Goal: Task Accomplishment & Management: Complete application form

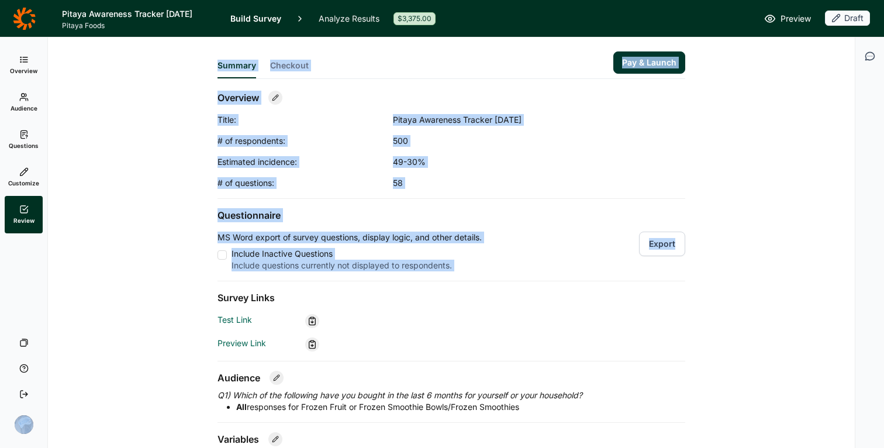
drag, startPoint x: 2, startPoint y: 440, endPoint x: 341, endPoint y: 369, distance: 346.4
click at [404, 357] on div "Overview Audience Questions Customize Review Your Surveys Help Log Out Summary …" at bounding box center [442, 242] width 884 height 410
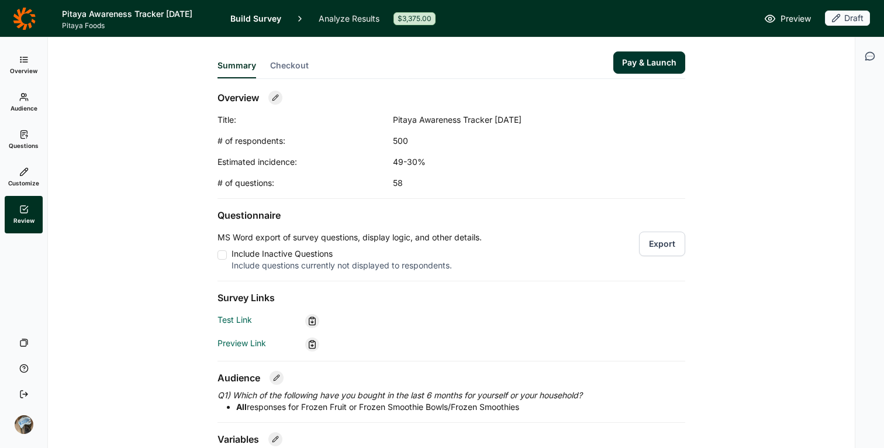
click at [117, 371] on div "Summary Checkout Pay & Launch Overview Title: Pitaya Awareness Tracker [DATE] #…" at bounding box center [451, 277] width 778 height 481
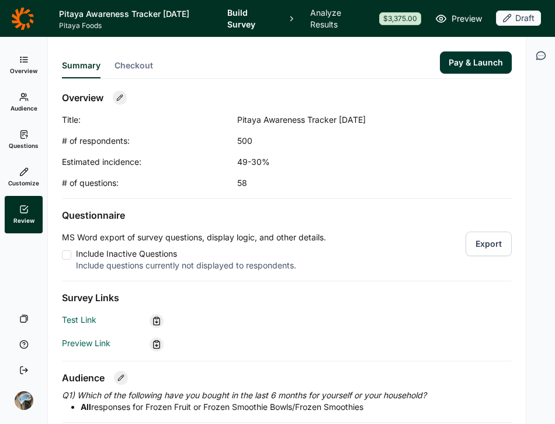
click at [29, 129] on link "Questions" at bounding box center [24, 139] width 38 height 37
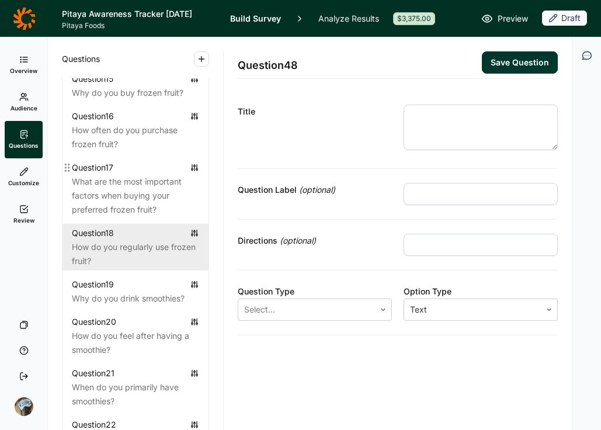
scroll to position [1492, 0]
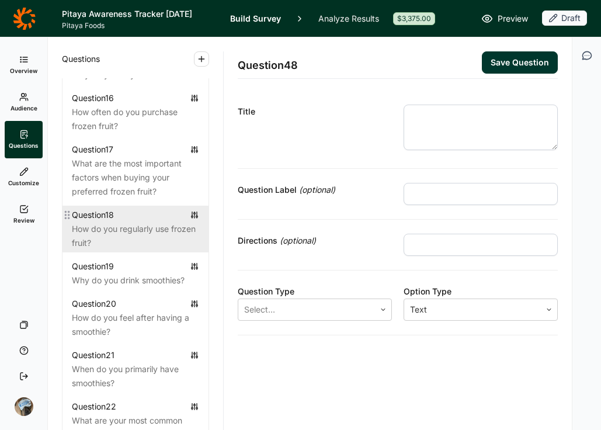
click at [112, 250] on div "How do you regularly use frozen fruit?" at bounding box center [135, 236] width 127 height 28
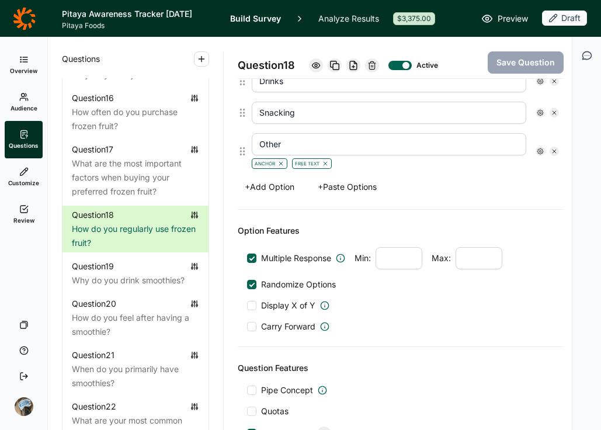
scroll to position [441, 0]
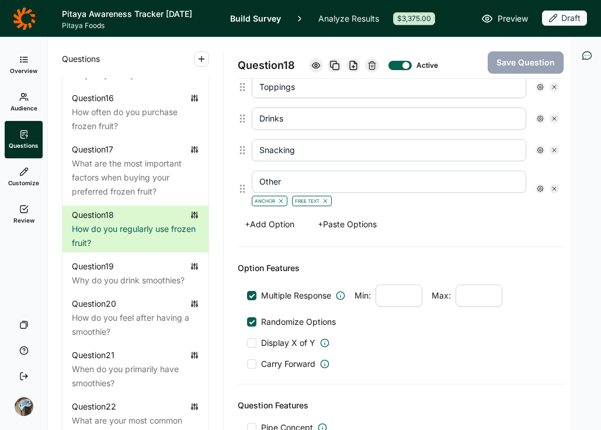
click at [373, 226] on button "+ Paste Options" at bounding box center [347, 224] width 73 height 16
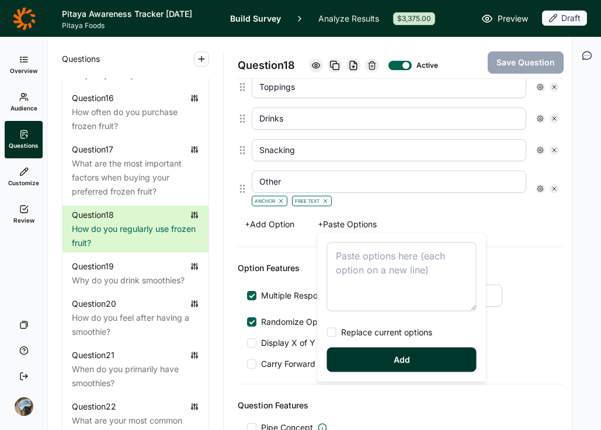
click at [352, 268] on textarea at bounding box center [402, 277] width 150 height 69
type textarea "Nutrient boost [MEDICAL_DATA] / wellness goals Convenient bacuse of portability…"
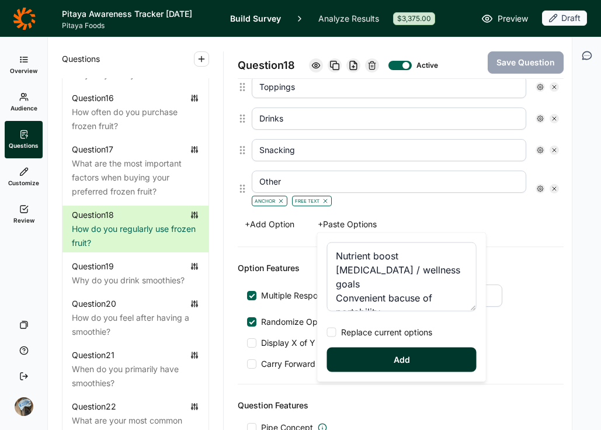
scroll to position [84, 0]
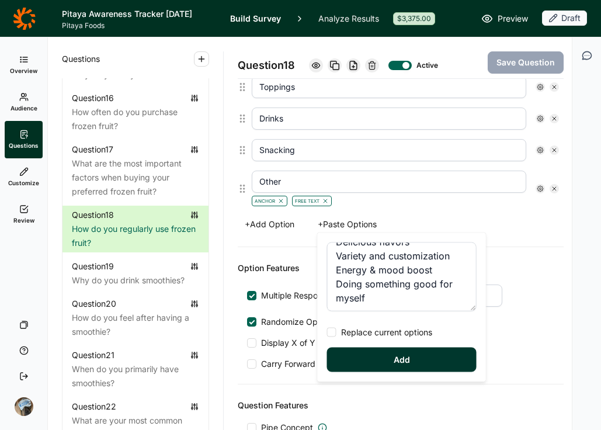
click at [334, 328] on div at bounding box center [331, 332] width 9 height 9
click at [327, 333] on input "Replace current options" at bounding box center [327, 333] width 0 height 0
click at [388, 361] on button "Add" at bounding box center [402, 360] width 150 height 25
type input "Nutrient boost"
type input "[MEDICAL_DATA] / wellness goals"
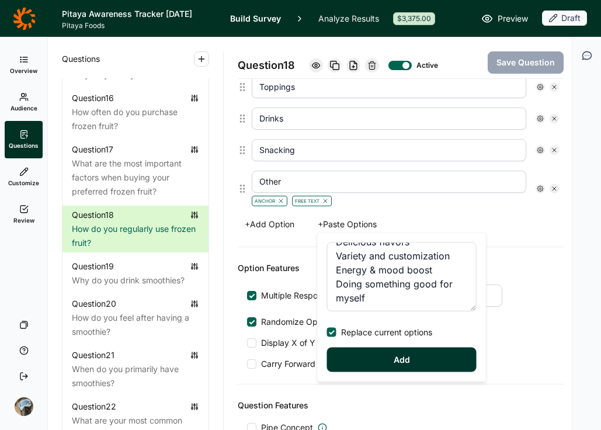
type input "Convenient bacuse of portability"
type input "Delicious flavors"
type input "Variety and customization"
type input "Energy & mood boost"
type input "Doing something good for myself"
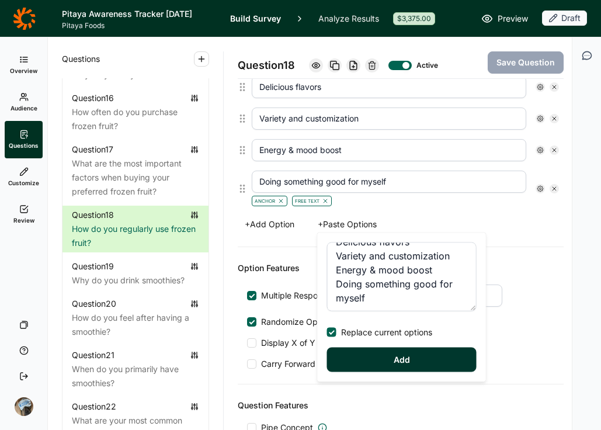
scroll to position [427, 0]
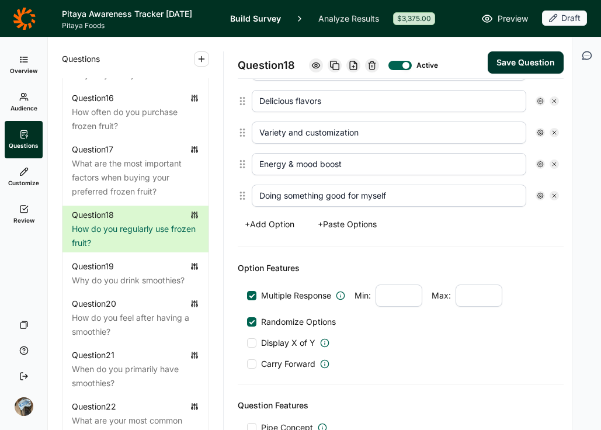
click at [505, 67] on button "Save Question" at bounding box center [526, 62] width 76 height 22
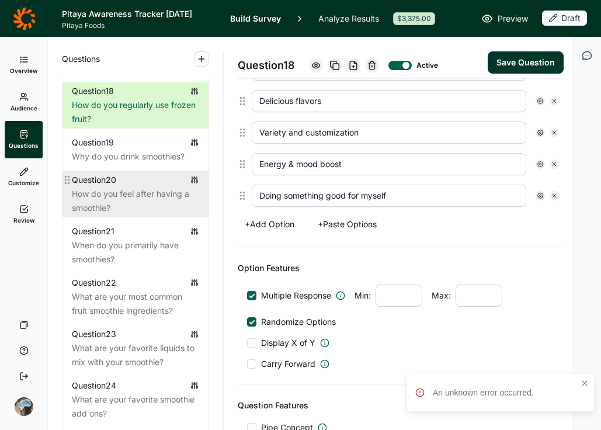
scroll to position [1620, 0]
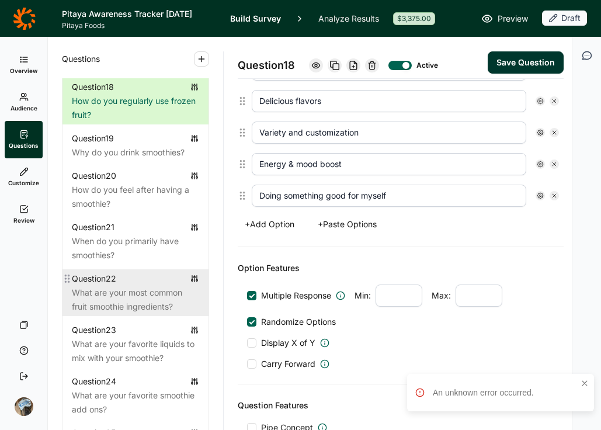
click at [120, 314] on div "What are your most common fruit smoothie ingredients?" at bounding box center [135, 300] width 127 height 28
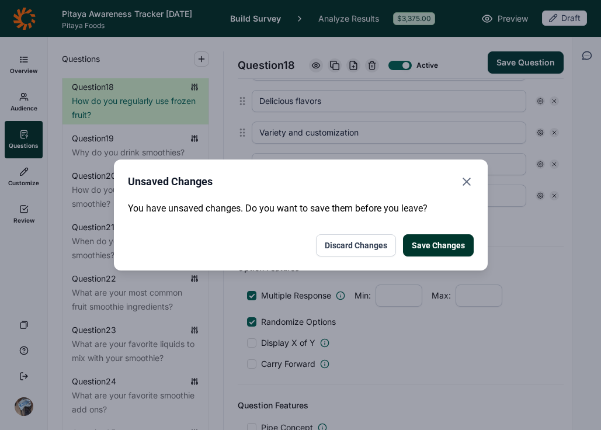
click at [453, 240] on button "Save Changes" at bounding box center [438, 245] width 71 height 22
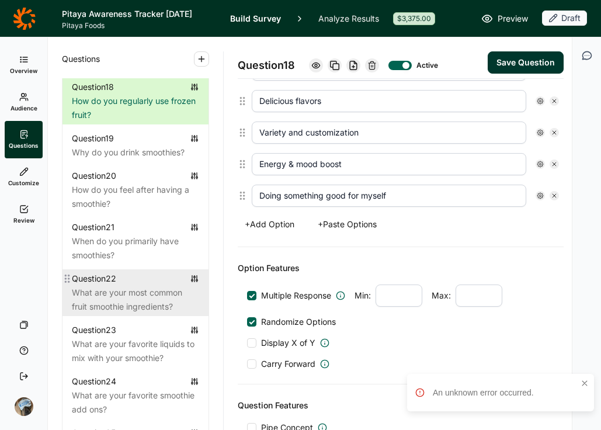
click at [117, 314] on div "What are your most common fruit smoothie ingredients?" at bounding box center [135, 300] width 127 height 28
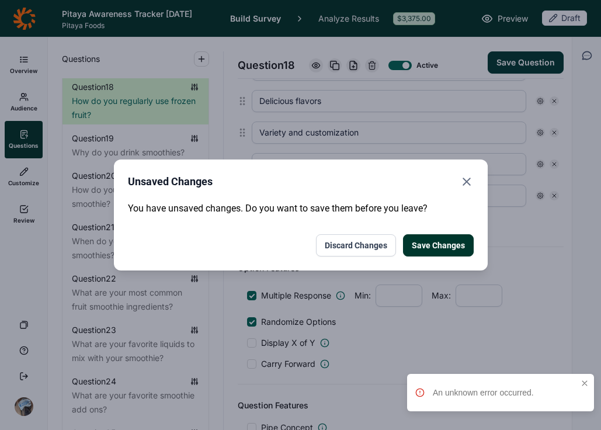
click at [453, 241] on button "Save Changes" at bounding box center [438, 245] width 71 height 22
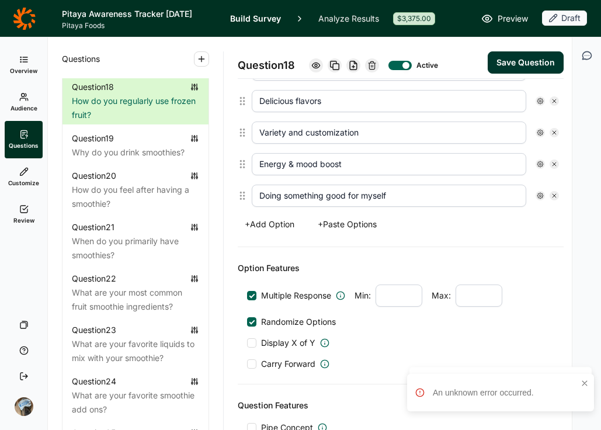
click at [463, 246] on div "Options Nutrient boost [MEDICAL_DATA] / wellness goals Convenient bacuse of por…" at bounding box center [401, 105] width 327 height 285
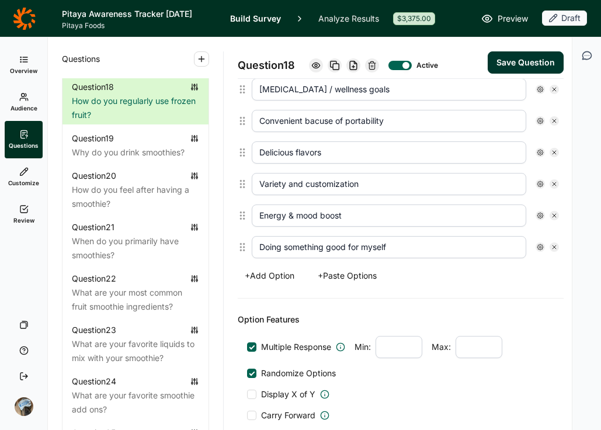
scroll to position [374, 0]
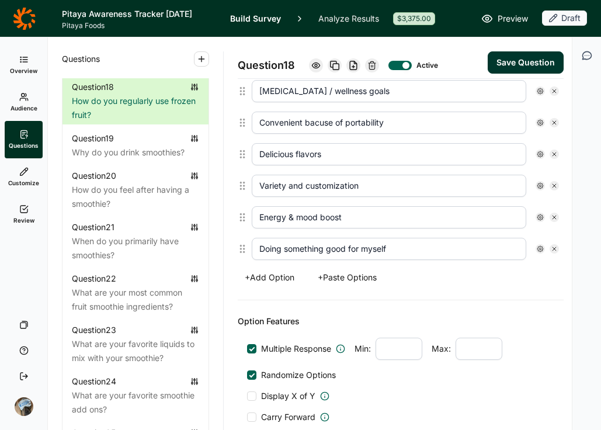
click at [508, 54] on button "Save Question" at bounding box center [526, 62] width 76 height 22
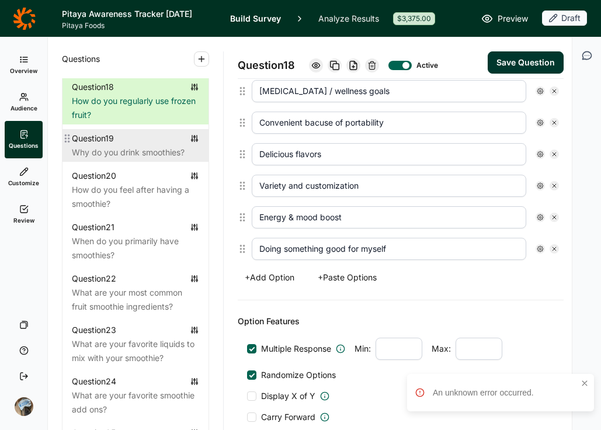
click at [130, 146] on div "Question 19" at bounding box center [135, 138] width 127 height 14
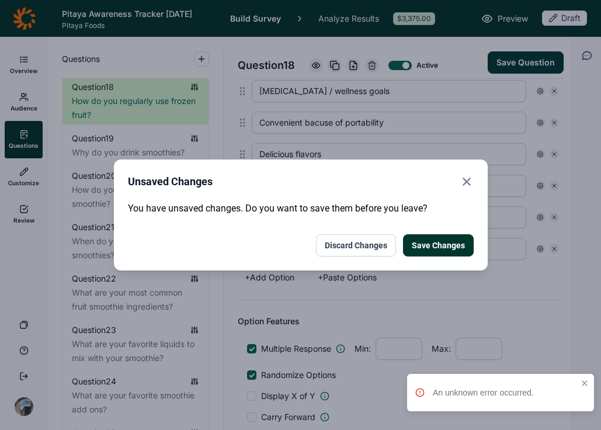
click at [337, 247] on button "Discard Changes" at bounding box center [356, 245] width 80 height 22
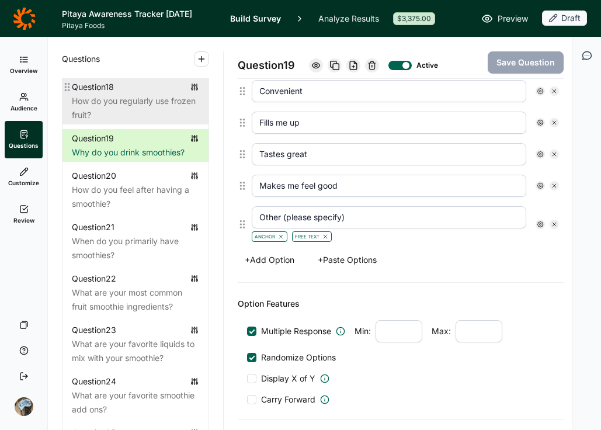
click at [129, 122] on div "How do you regularly use frozen fruit?" at bounding box center [135, 108] width 127 height 28
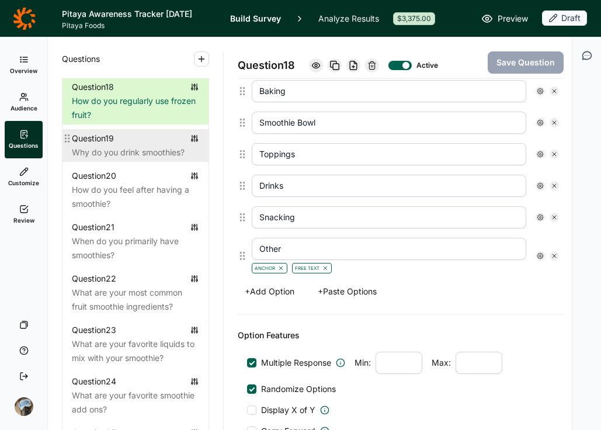
click at [127, 160] on div "Why do you drink smoothies?" at bounding box center [135, 153] width 127 height 14
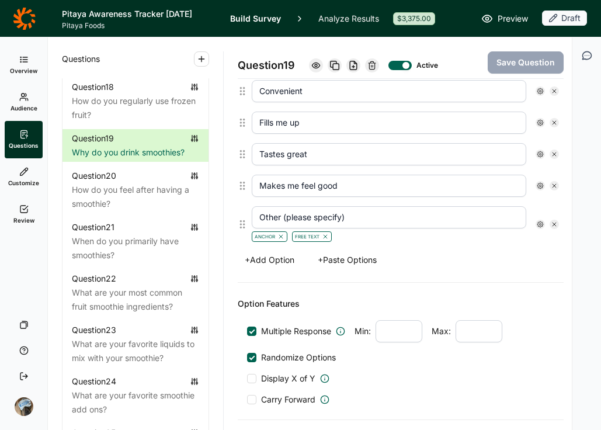
click at [345, 256] on button "+ Paste Options" at bounding box center [347, 260] width 73 height 16
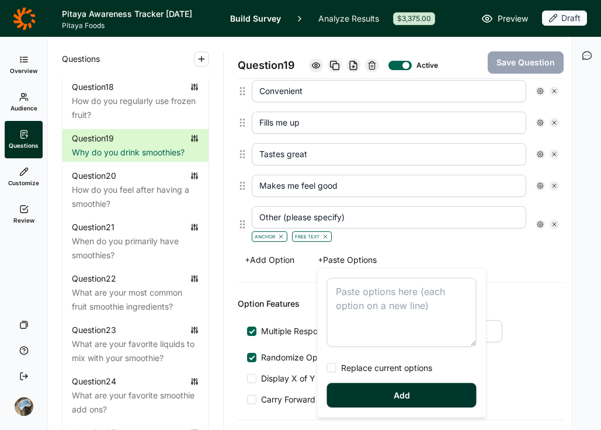
type textarea "Nutrient boost [MEDICAL_DATA] / wellness goals Convenient bacuse of portability…"
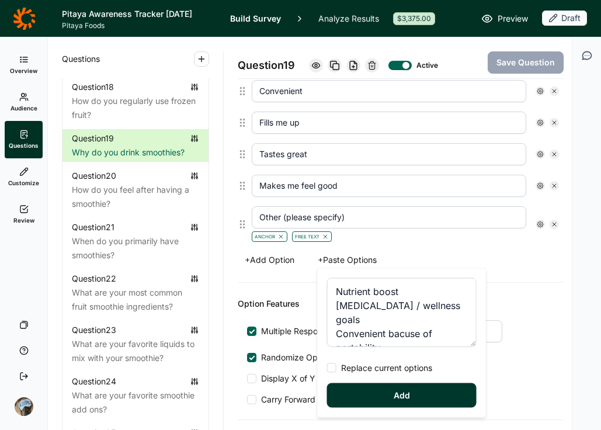
click at [366, 368] on span "Replace current options" at bounding box center [385, 368] width 96 height 12
click at [327, 368] on input "Replace current options" at bounding box center [327, 368] width 0 height 0
click at [373, 395] on button "Add" at bounding box center [402, 395] width 150 height 25
type input "Nutrient boost"
type input "[MEDICAL_DATA] / wellness goals"
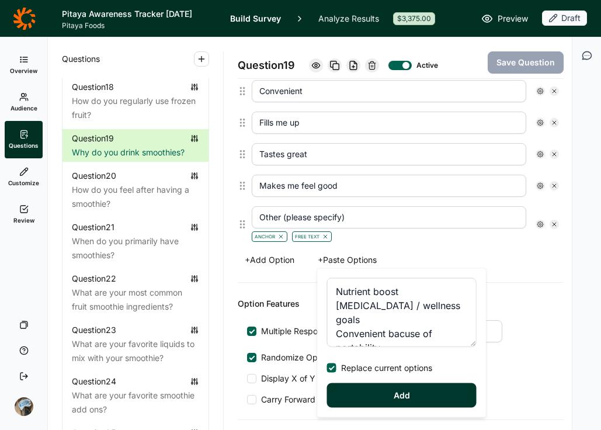
type input "Convenient bacuse of portability"
type input "Delicious flavors"
type input "Variety and customization"
type input "Energy & mood boost"
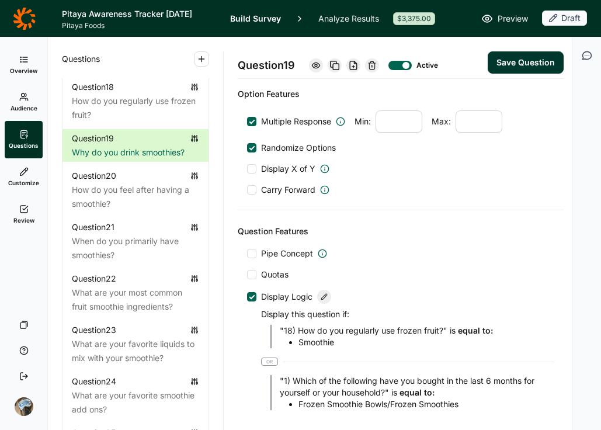
scroll to position [652, 0]
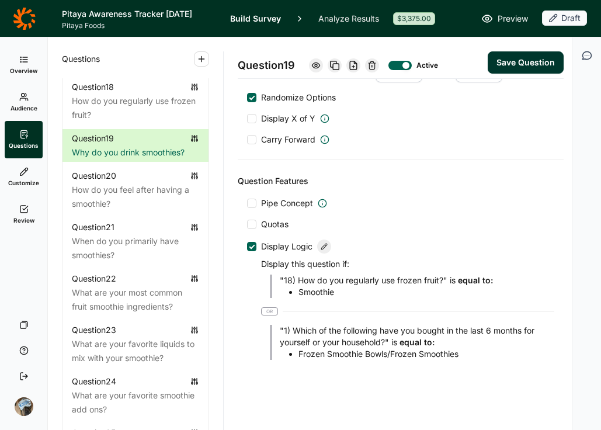
click at [510, 67] on button "Save Question" at bounding box center [526, 62] width 76 height 22
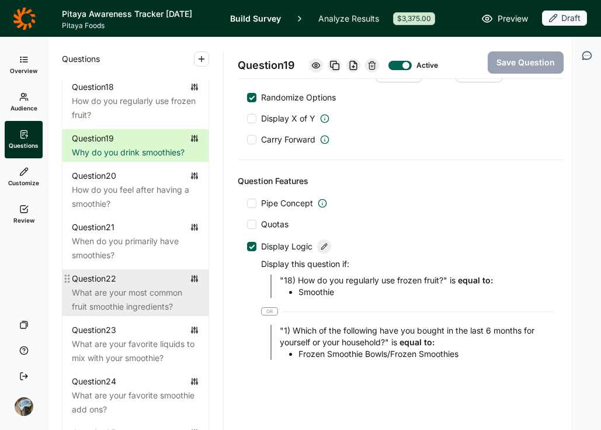
click at [115, 314] on div "What are your most common fruit smoothie ingredients?" at bounding box center [135, 300] width 127 height 28
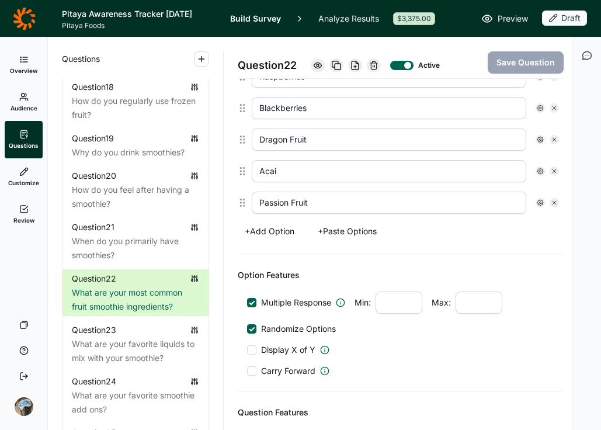
scroll to position [484, 0]
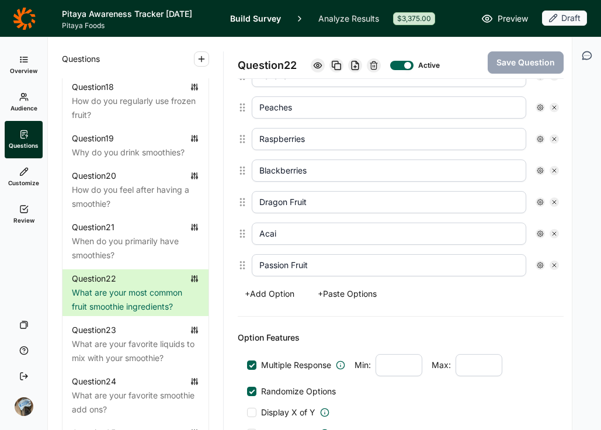
click at [258, 288] on button "+ Add Option" at bounding box center [270, 294] width 64 height 16
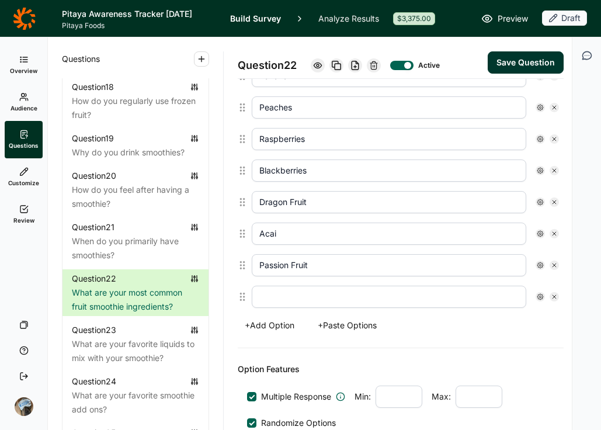
scroll to position [515, 0]
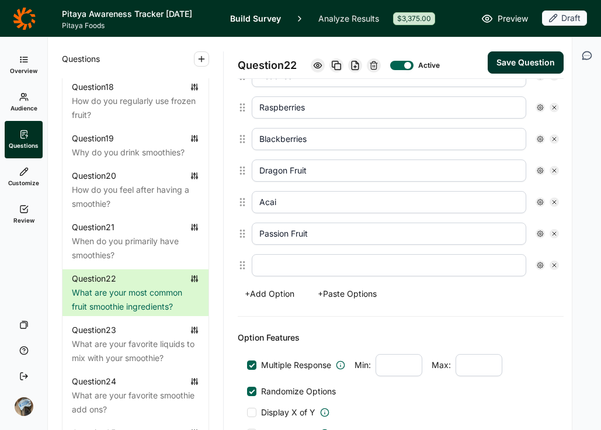
click at [294, 266] on input "text" at bounding box center [389, 265] width 275 height 22
paste input "Cherries"
type input "Cherries"
click at [519, 58] on button "Save Question" at bounding box center [526, 62] width 76 height 22
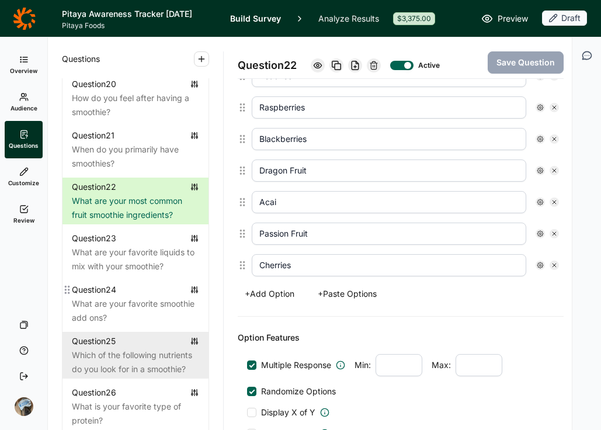
scroll to position [1779, 0]
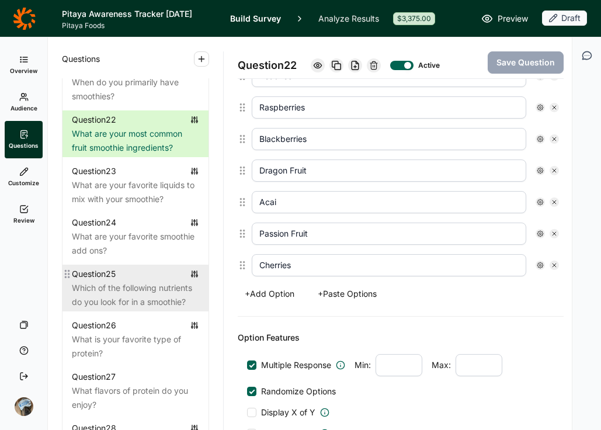
click at [128, 309] on div "Which of the following nutrients do you look for in a smoothie?" at bounding box center [135, 295] width 127 height 28
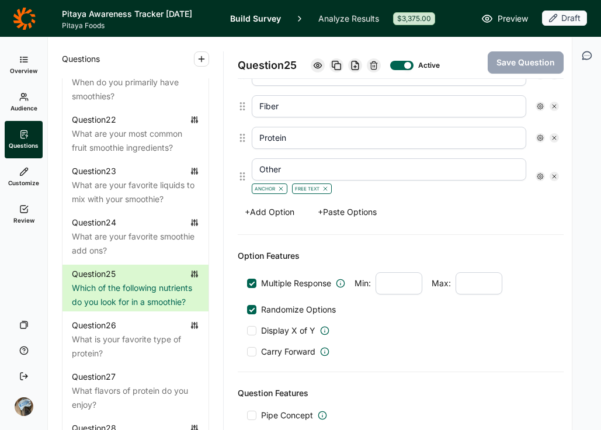
scroll to position [420, 0]
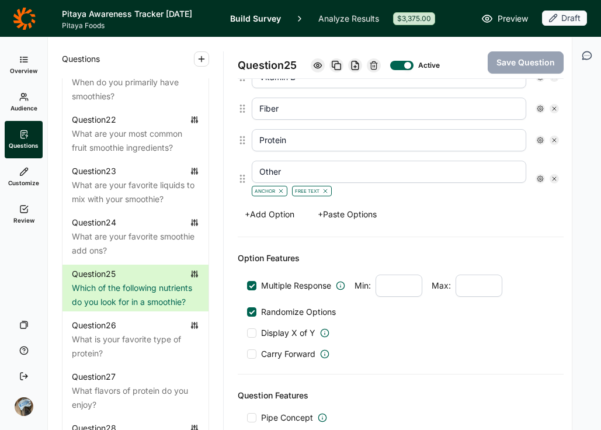
click at [353, 215] on button "+ Paste Options" at bounding box center [347, 214] width 73 height 16
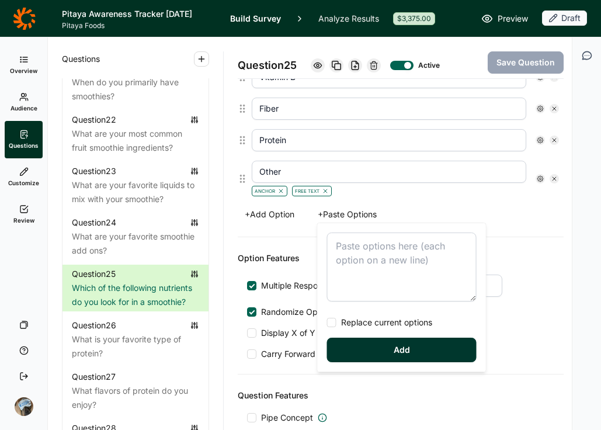
click at [365, 251] on textarea at bounding box center [402, 267] width 150 height 69
type textarea "Probiotics / [MEDICAL_DATA] Healthy Fats Potassium Magnesium Adaptogens"
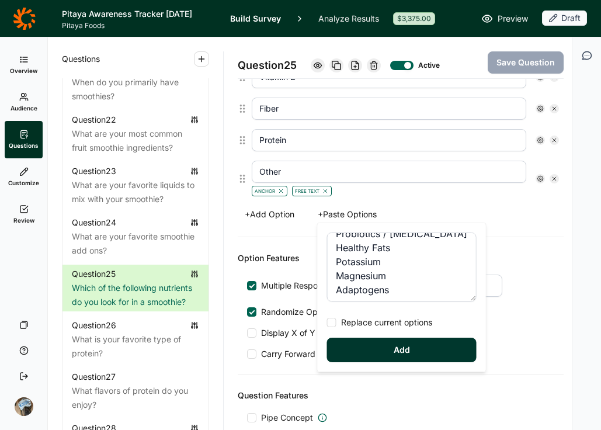
scroll to position [14, 0]
click at [396, 355] on button "Add" at bounding box center [402, 350] width 150 height 25
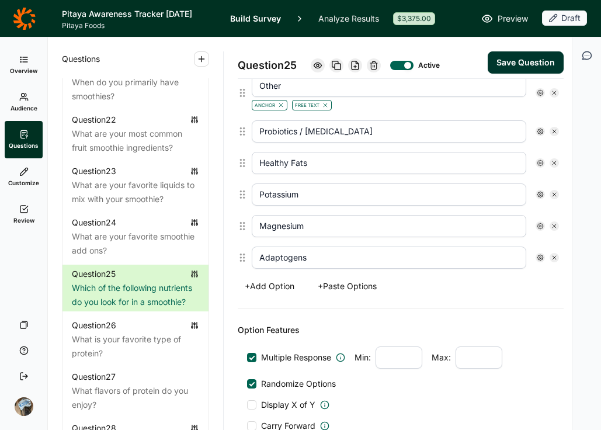
scroll to position [436, 0]
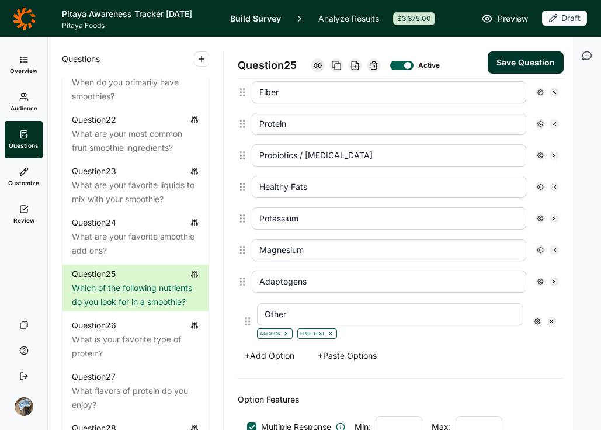
drag, startPoint x: 240, startPoint y: 161, endPoint x: 246, endPoint y: 323, distance: 162.0
click at [246, 323] on div "Vitamin C Antioxidants Vitamin B Fiber Protein Other Anchor Free Text Probiotic…" at bounding box center [401, 162] width 327 height 361
type input "Probiotics / [MEDICAL_DATA]"
type input "Healthy Fats"
type input "Potassium"
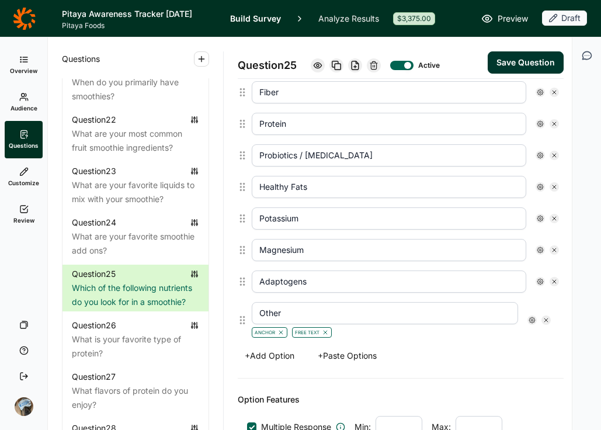
type input "Magnesium"
type input "Adaptogens"
type input "Other"
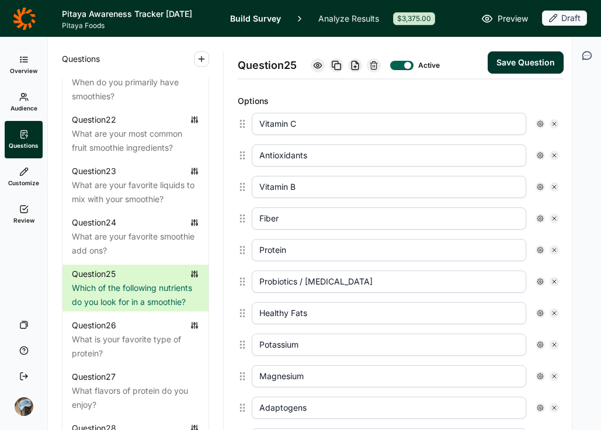
scroll to position [203, 0]
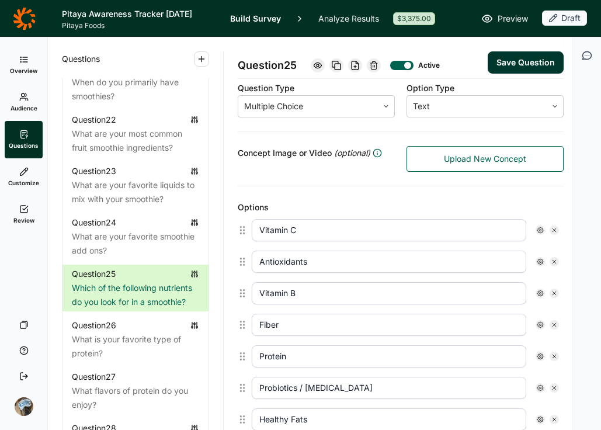
click at [529, 61] on button "Save Question" at bounding box center [526, 62] width 76 height 22
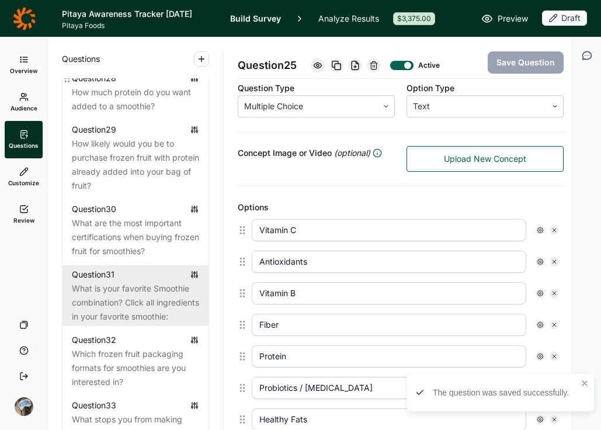
scroll to position [2153, 0]
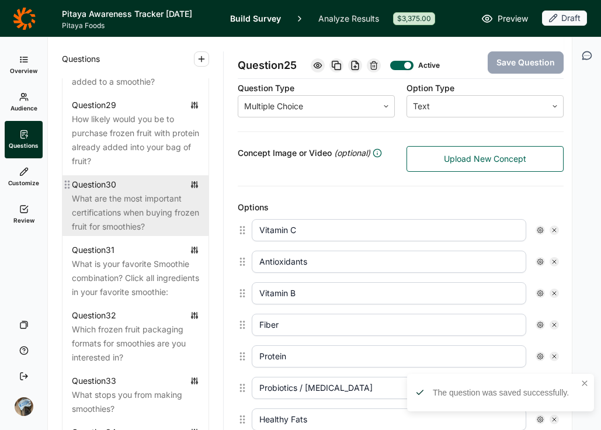
click at [129, 234] on div "What are the most important certifications when buying frozen fruit for smoothi…" at bounding box center [135, 213] width 127 height 42
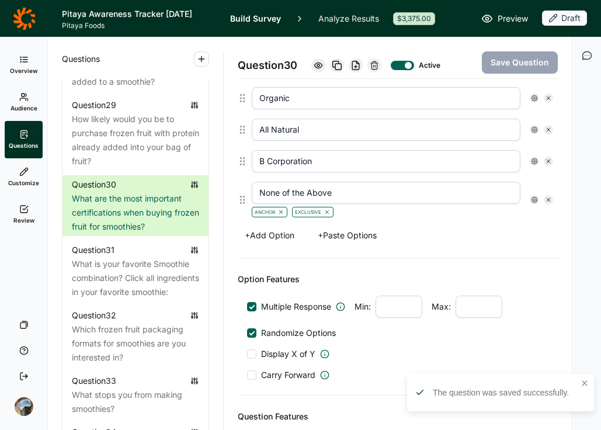
scroll to position [484, 0]
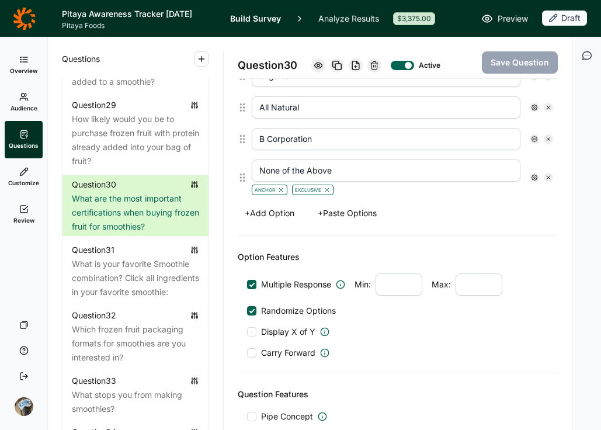
click at [355, 209] on button "+ Paste Options" at bounding box center [347, 213] width 73 height 16
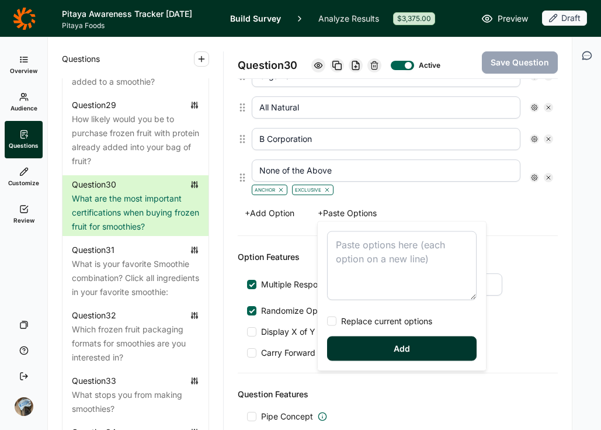
click at [356, 255] on textarea at bounding box center [402, 265] width 150 height 69
type textarea "Non GMO Fair Trade Certified"
click at [411, 343] on button "Add" at bounding box center [402, 349] width 150 height 25
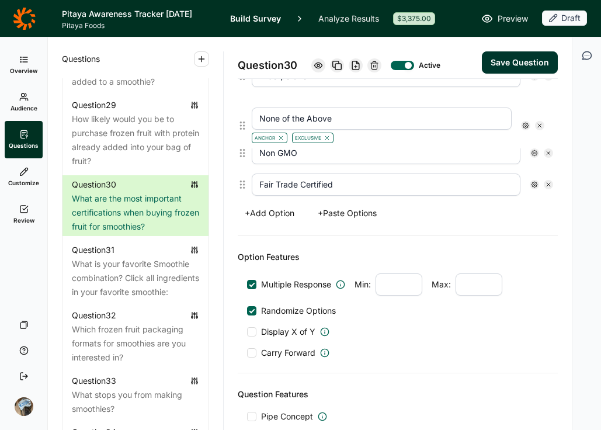
scroll to position [544, 0]
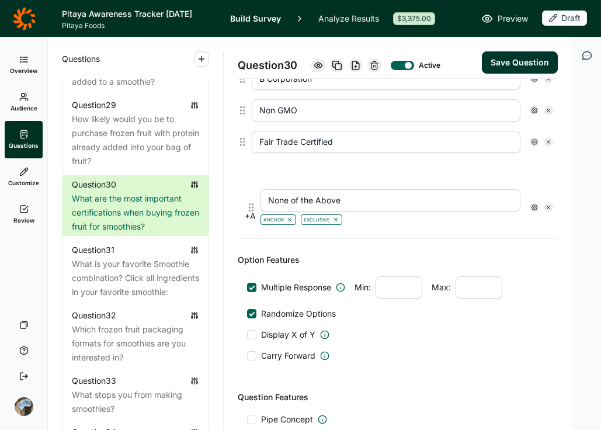
drag, startPoint x: 239, startPoint y: 111, endPoint x: 248, endPoint y: 207, distance: 96.8
click at [248, 207] on div "Options Vegan Gluten Free Dairy Free Kosher Organic All Natural B Corporation N…" at bounding box center [398, 42] width 320 height 393
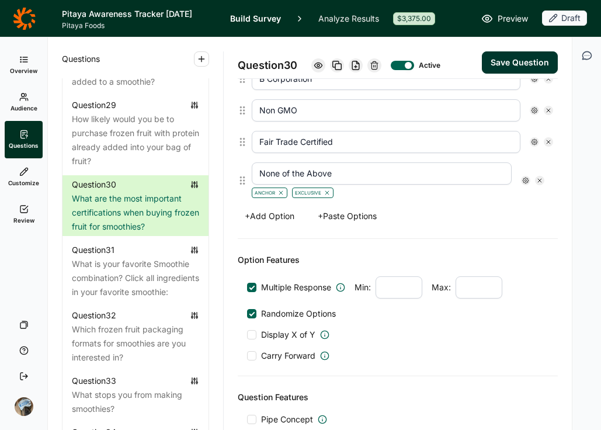
type input "Non GMO"
type input "Fair Trade Certified"
type input "None of the Above"
click at [496, 57] on button "Save Question" at bounding box center [520, 62] width 76 height 22
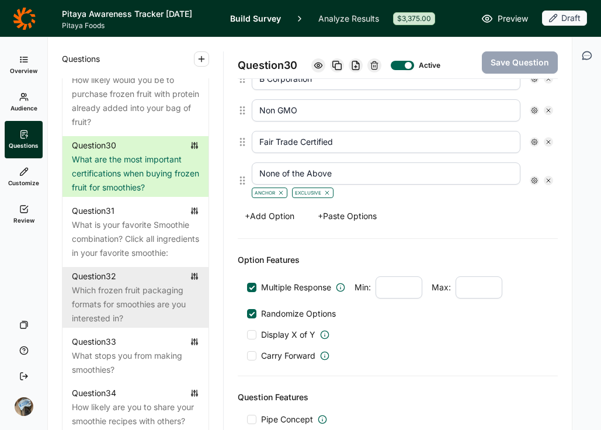
scroll to position [2312, 0]
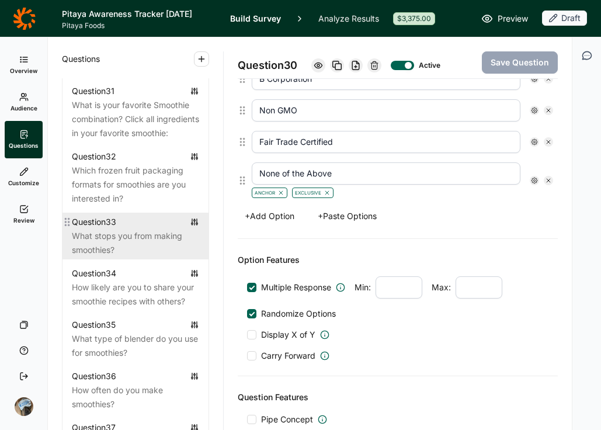
click at [147, 229] on div "Question 33" at bounding box center [135, 222] width 127 height 14
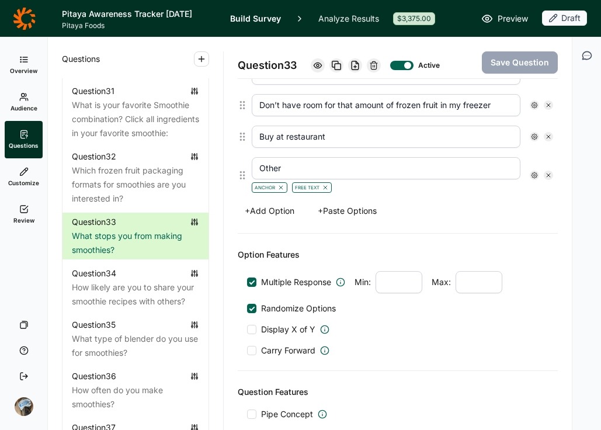
scroll to position [432, 0]
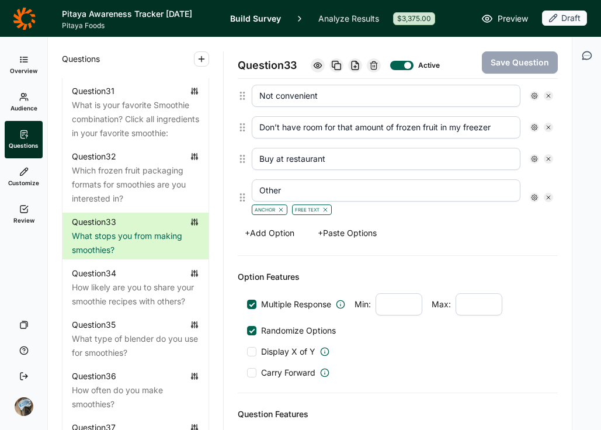
click at [345, 228] on button "+ Paste Options" at bounding box center [347, 233] width 73 height 16
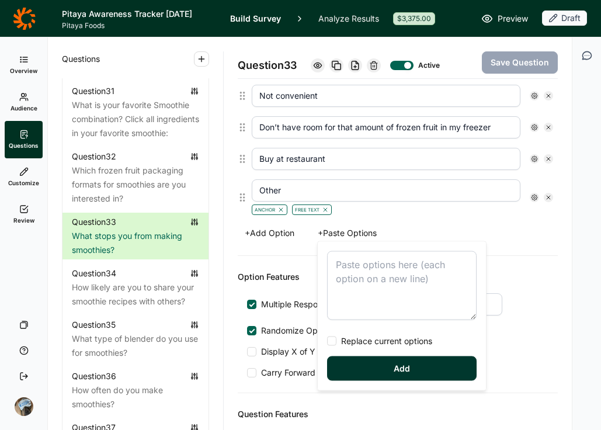
click at [368, 278] on textarea at bounding box center [402, 285] width 150 height 69
type textarea "Confusion on ingredients and amounts Not sure which fruits will taste the best …"
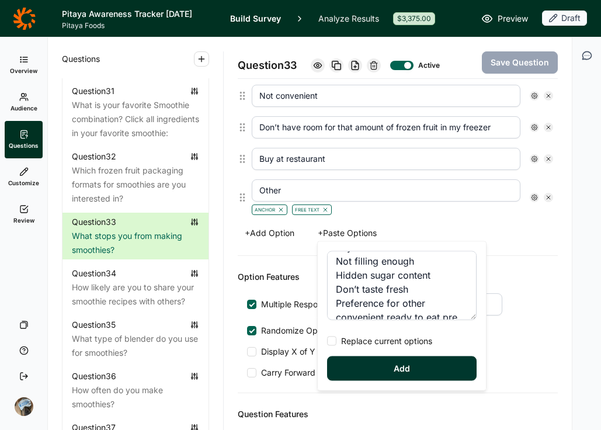
scroll to position [168, 0]
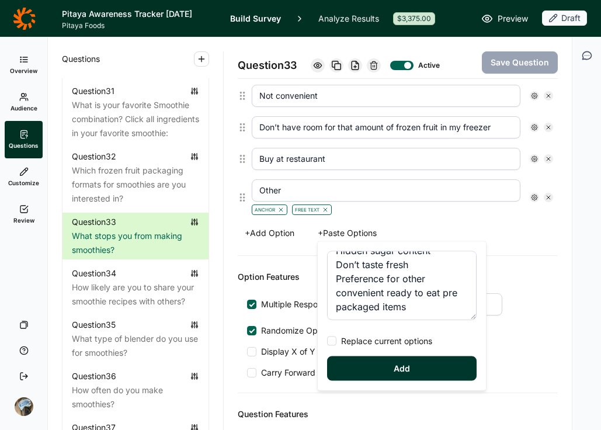
click at [413, 342] on span "Replace current options" at bounding box center [385, 341] width 96 height 12
click at [327, 341] on input "Replace current options" at bounding box center [327, 341] width 0 height 0
click at [410, 370] on button "Add" at bounding box center [402, 368] width 150 height 25
type input "Time and effort to prepare"
type input "Not filling enough"
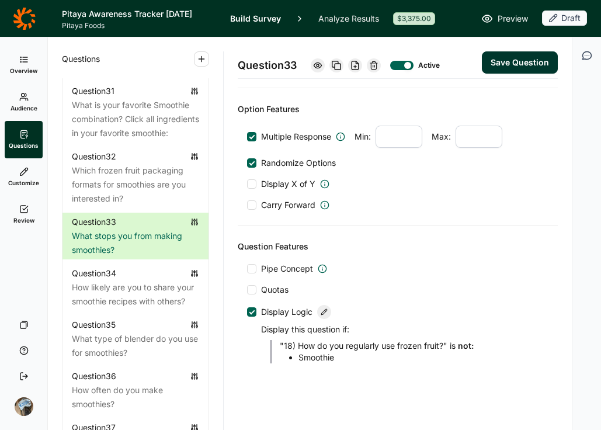
scroll to position [684, 0]
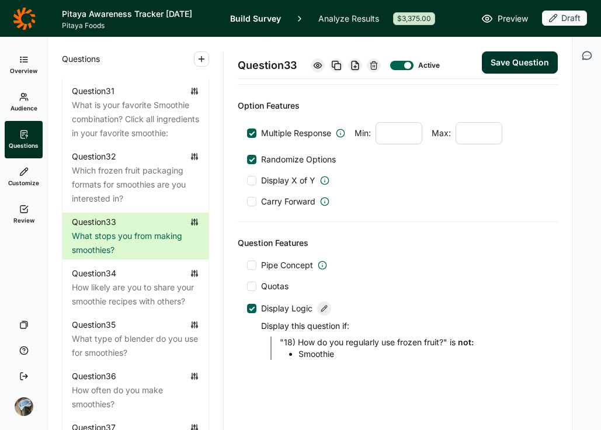
click at [525, 51] on button "Save Question" at bounding box center [520, 62] width 76 height 22
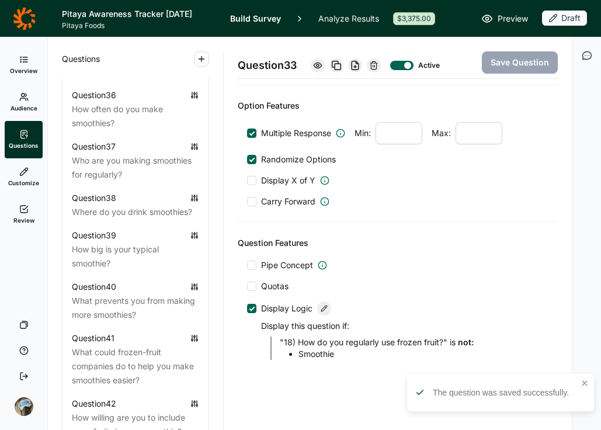
scroll to position [2758, 0]
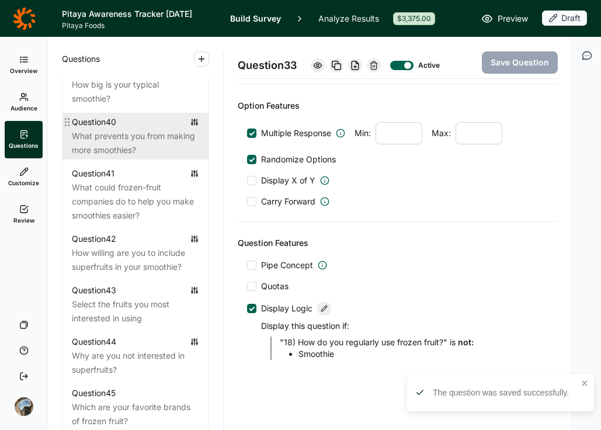
click at [128, 129] on div "Question 40" at bounding box center [135, 122] width 127 height 14
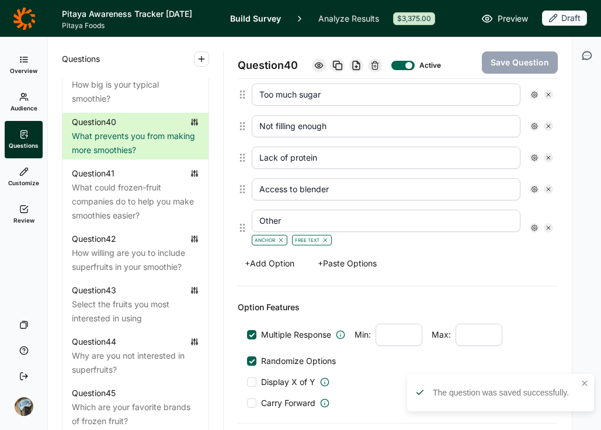
scroll to position [432, 0]
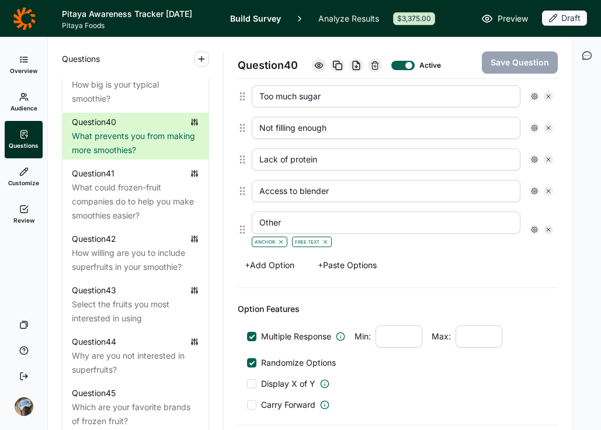
click at [264, 265] on button "+ Add Option" at bounding box center [270, 265] width 64 height 16
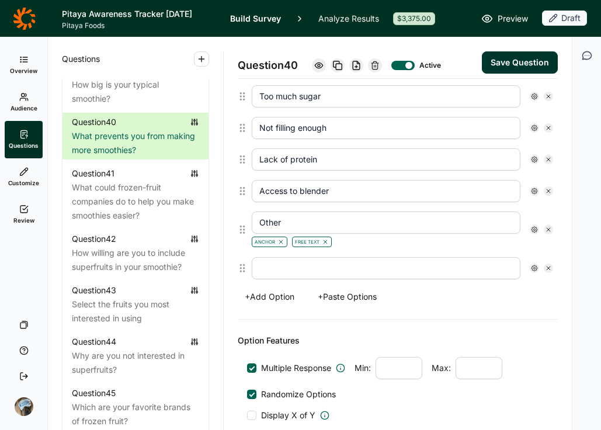
scroll to position [463, 0]
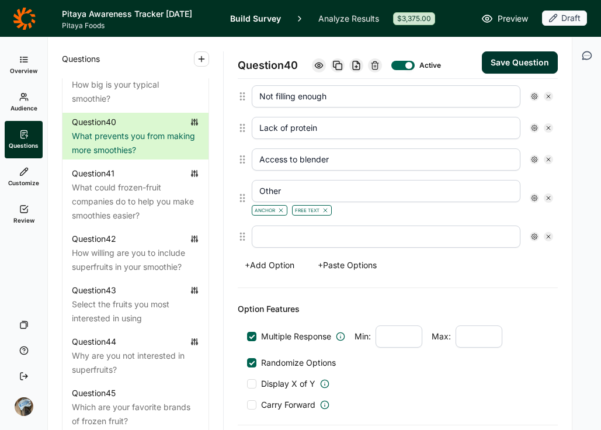
click at [286, 241] on input "text" at bounding box center [386, 237] width 269 height 22
paste input "Small bags of frozen fruit"
type input "Small bags of frozen fruit"
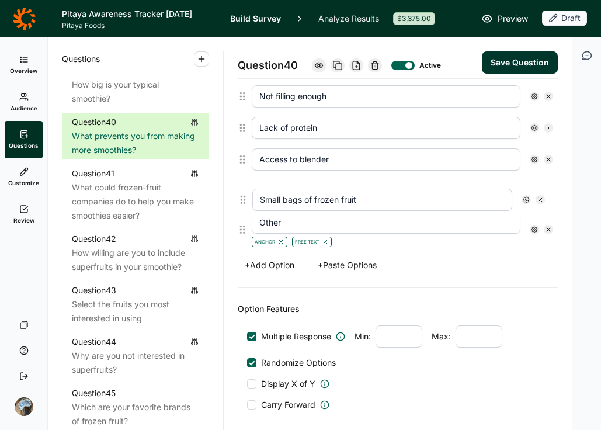
drag, startPoint x: 240, startPoint y: 233, endPoint x: 241, endPoint y: 193, distance: 39.7
click at [241, 193] on div "Too expensive Prep time – not convenient Big mess Too much sugar Not filling en…" at bounding box center [398, 103] width 320 height 298
type input "Small bags of frozen fruit"
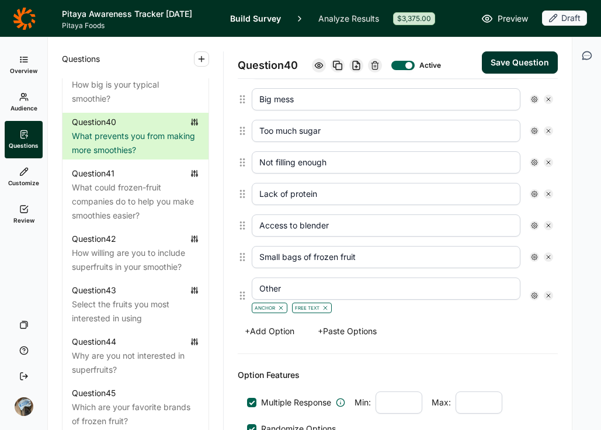
scroll to position [399, 0]
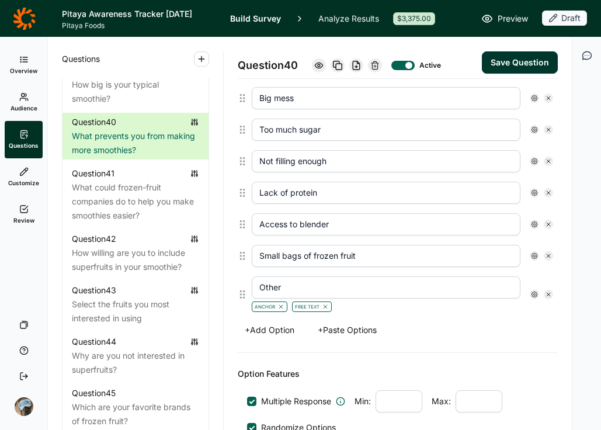
type input "Other"
click at [529, 64] on button "Save Question" at bounding box center [520, 62] width 76 height 22
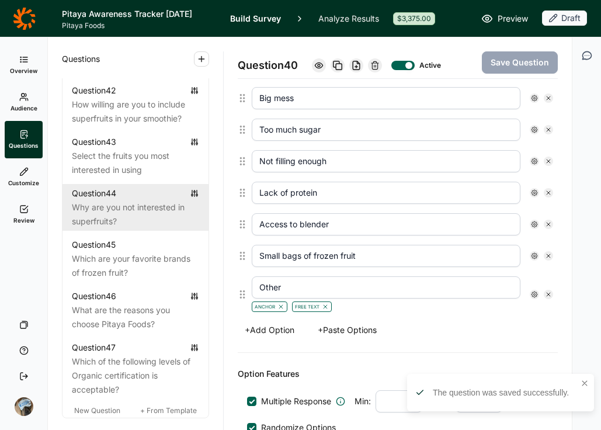
scroll to position [2932, 0]
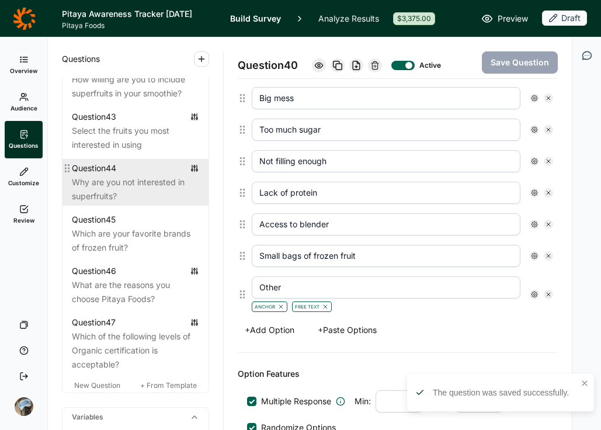
click at [111, 203] on div "Why are you not interested in superfruits?" at bounding box center [135, 189] width 127 height 28
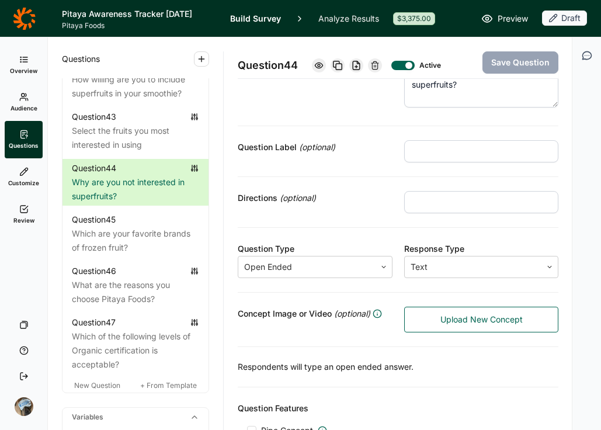
scroll to position [87, 0]
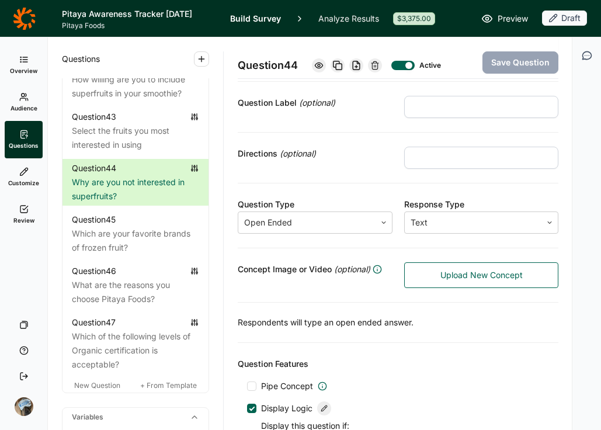
click at [465, 345] on div "Question Features Pipe Concept Display Logic Display this question if: " 42) Ho…" at bounding box center [398, 420] width 321 height 154
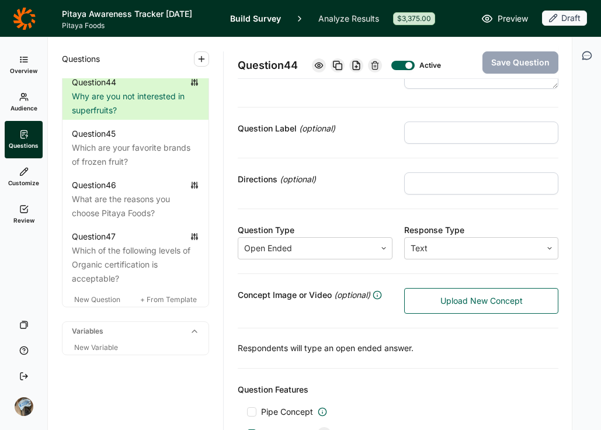
scroll to position [26, 0]
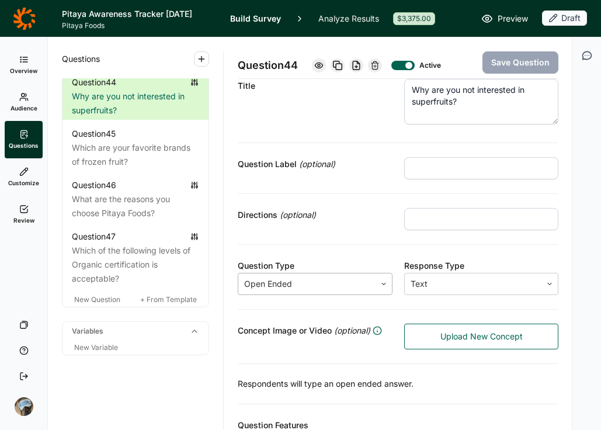
click at [300, 278] on div at bounding box center [307, 284] width 126 height 16
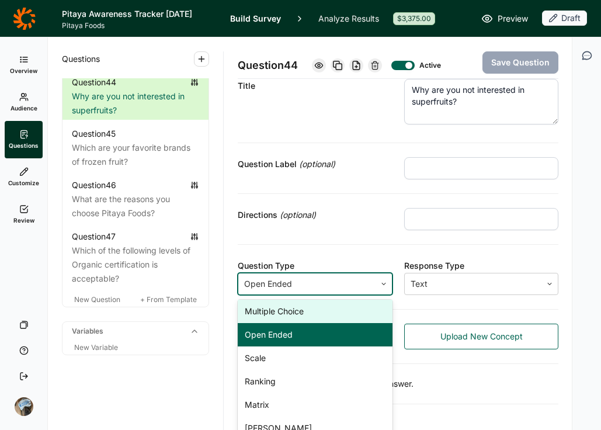
click at [306, 315] on div "Multiple Choice" at bounding box center [315, 311] width 155 height 23
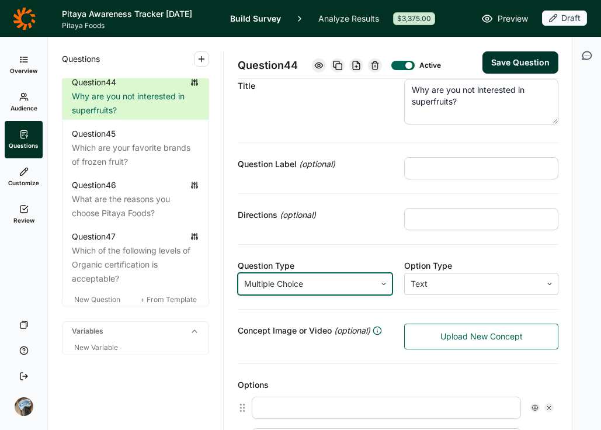
click at [497, 220] on input "text" at bounding box center [481, 219] width 155 height 22
type input "Select all that apply"
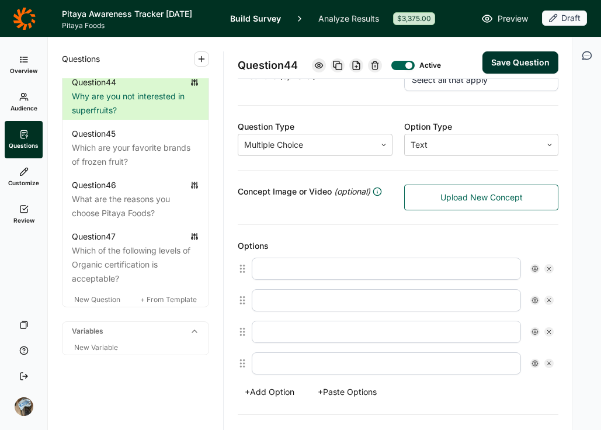
scroll to position [168, 0]
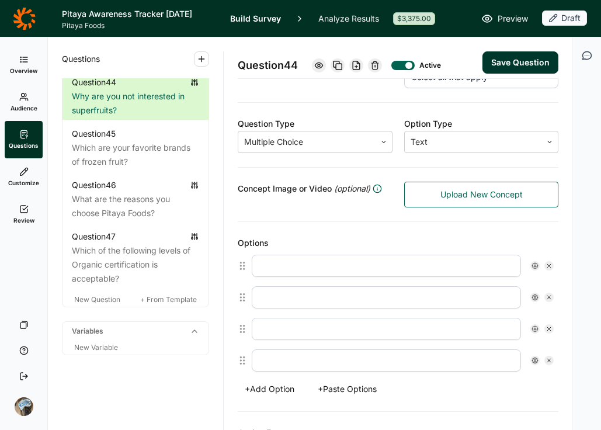
click at [366, 389] on button "+ Paste Options" at bounding box center [347, 389] width 73 height 16
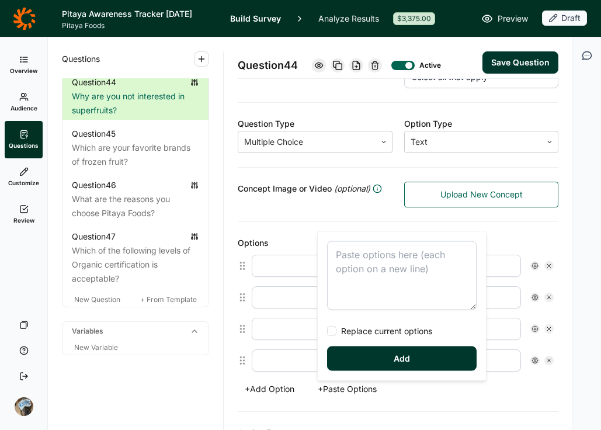
click at [363, 266] on textarea at bounding box center [402, 275] width 150 height 69
type textarea "Afraid it wont taste good. Confusion on how to use them or what to belnd with N…"
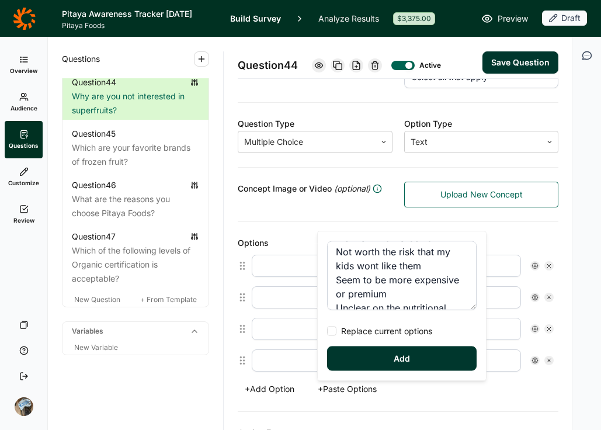
scroll to position [70, 0]
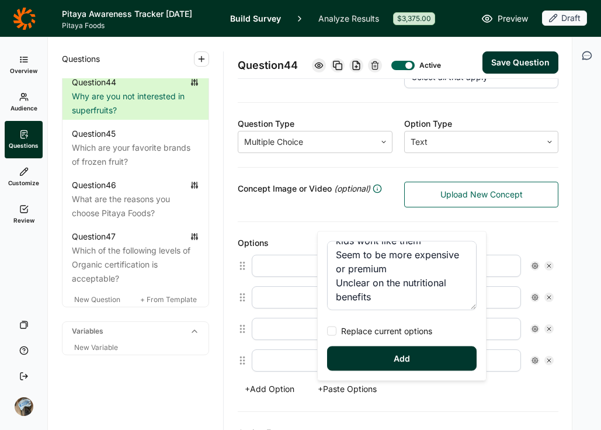
click at [381, 330] on span "Replace current options" at bounding box center [385, 331] width 96 height 12
click at [327, 331] on input "Replace current options" at bounding box center [327, 331] width 0 height 0
click at [402, 362] on button "Add" at bounding box center [402, 359] width 150 height 25
type input "Afraid it wont taste good."
type input "Confusion on how to use them or what to belnd with"
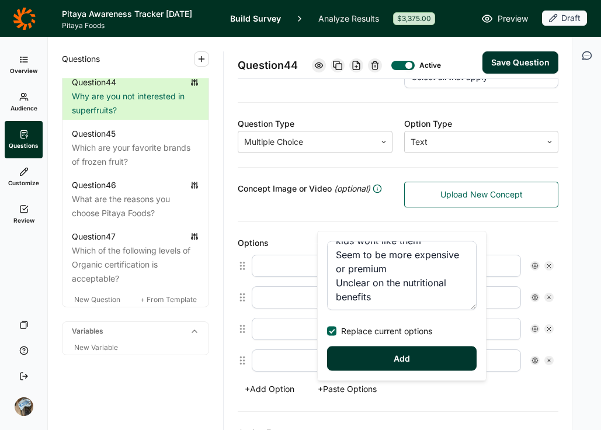
type input "Not worth the risk that my kids wont like them"
type input "Seem to be more expensive or premium"
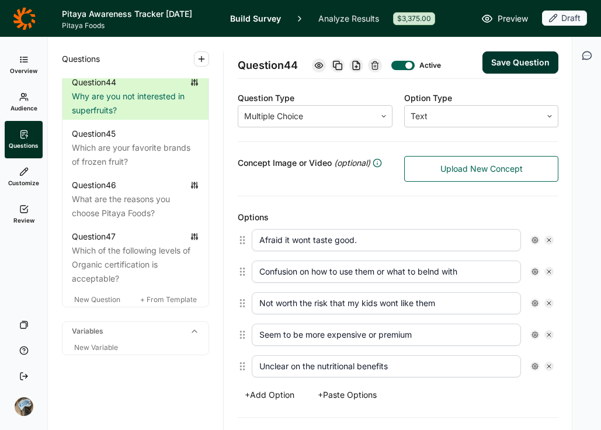
scroll to position [198, 0]
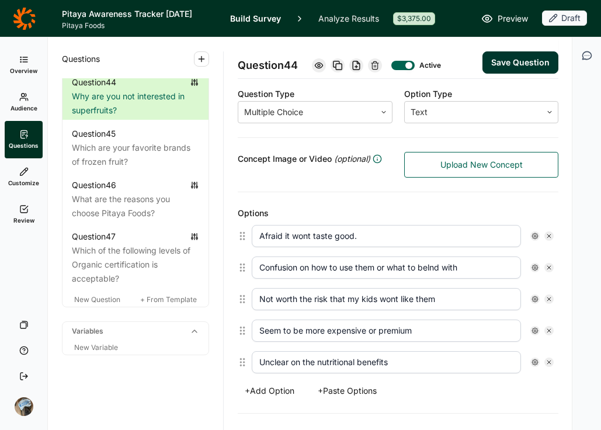
click at [262, 392] on button "+ Add Option" at bounding box center [270, 391] width 64 height 16
click at [304, 398] on input "text" at bounding box center [386, 394] width 269 height 22
type input "Other"
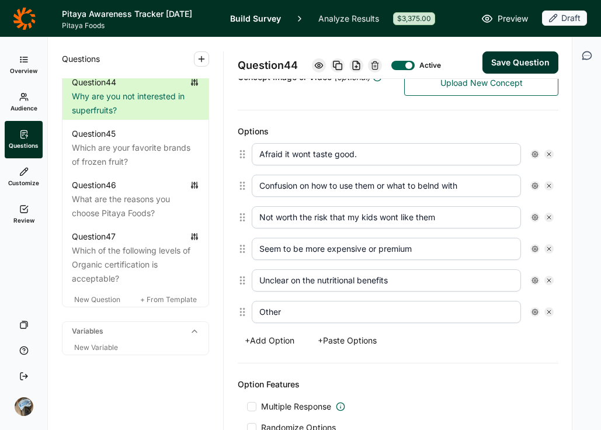
scroll to position [372, 0]
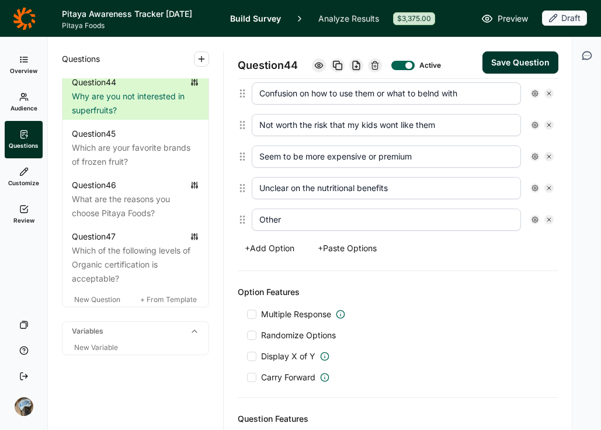
drag, startPoint x: 308, startPoint y: 313, endPoint x: 295, endPoint y: 324, distance: 16.6
click at [307, 313] on span "Multiple Response" at bounding box center [296, 315] width 70 height 12
click at [247, 314] on input "Multiple Response" at bounding box center [247, 314] width 0 height 0
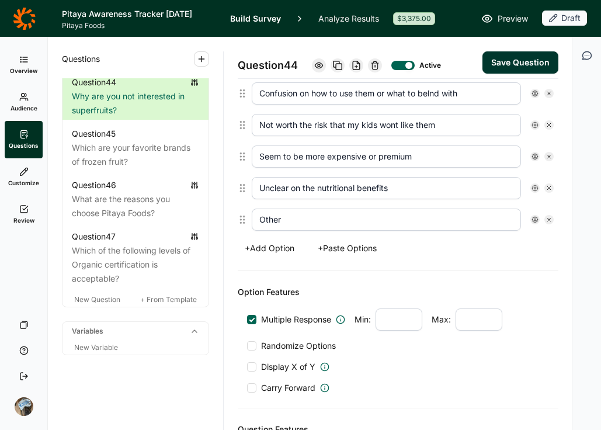
click at [294, 347] on span "Randomize Options" at bounding box center [296, 346] width 79 height 12
click at [247, 346] on input "Randomize Options" at bounding box center [247, 346] width 0 height 0
click at [532, 219] on icon at bounding box center [535, 219] width 7 height 7
click at [466, 304] on span "Free Text" at bounding box center [463, 306] width 41 height 12
click at [434, 306] on input "Free Text" at bounding box center [434, 306] width 0 height 0
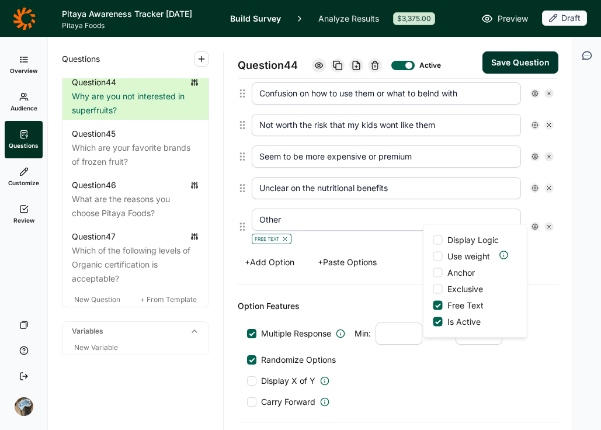
click at [467, 271] on span "Anchor" at bounding box center [459, 273] width 32 height 12
click at [434, 273] on input "Anchor" at bounding box center [434, 273] width 0 height 0
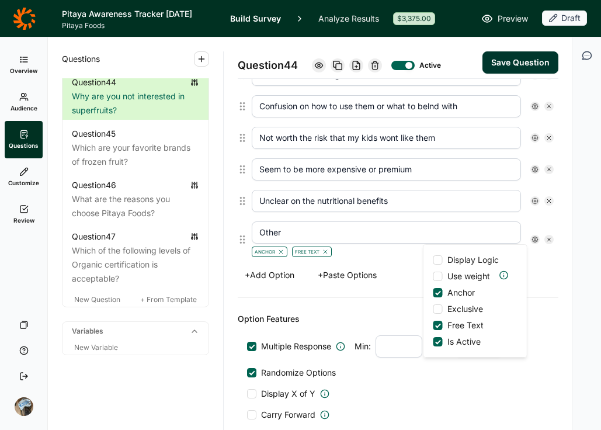
scroll to position [355, 0]
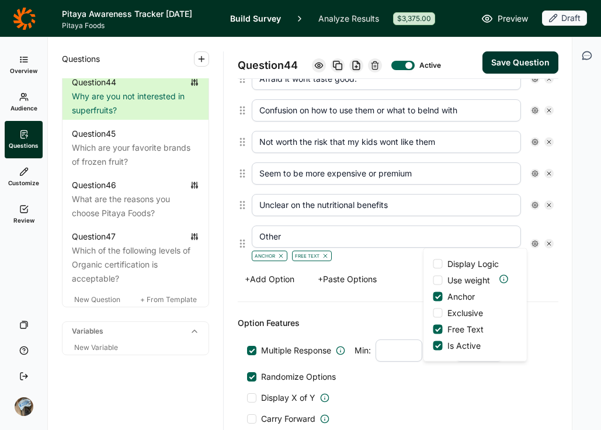
click at [525, 58] on button "Save Question" at bounding box center [521, 62] width 76 height 22
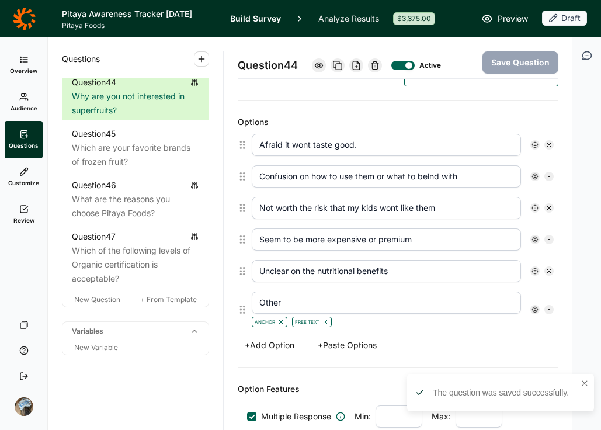
scroll to position [249, 0]
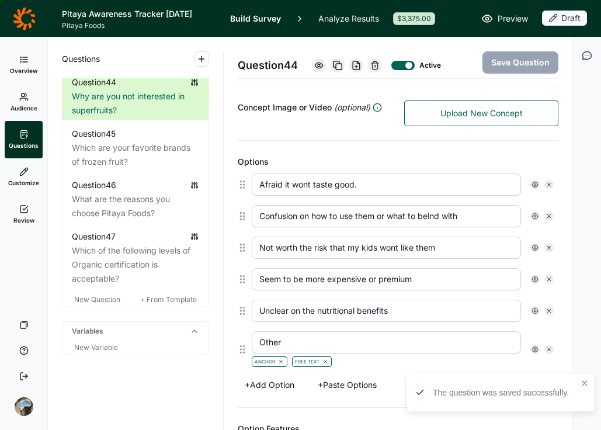
click at [400, 186] on input "Afraid it wont taste good." at bounding box center [386, 185] width 269 height 22
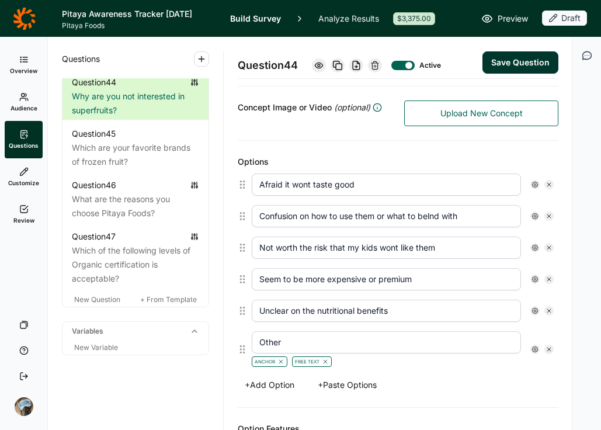
type input "Afraid it wont taste good"
click at [507, 61] on button "Save Question" at bounding box center [521, 62] width 76 height 22
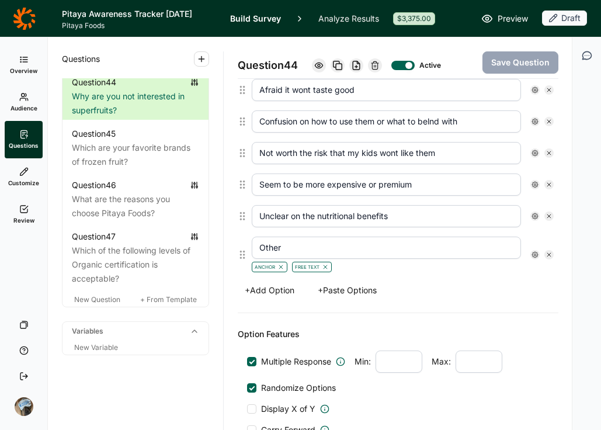
scroll to position [346, 0]
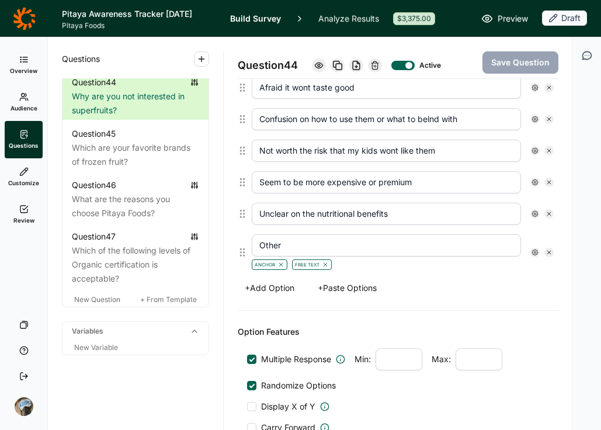
click at [366, 288] on button "+ Paste Options" at bounding box center [347, 288] width 73 height 16
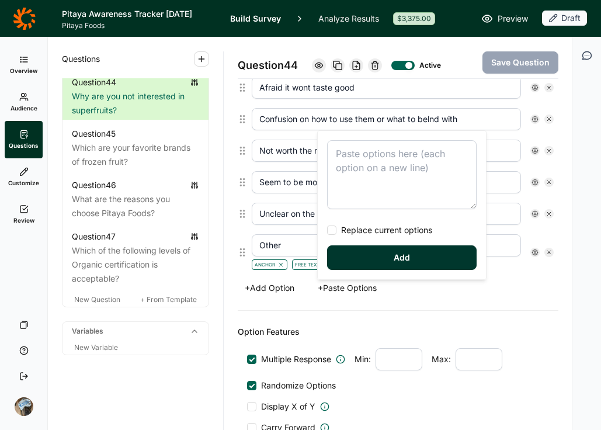
click at [356, 164] on textarea at bounding box center [402, 174] width 150 height 69
type textarea "Clear Packaging Visually Different at Shelf Vibrant Superfruits Great Tasting F…"
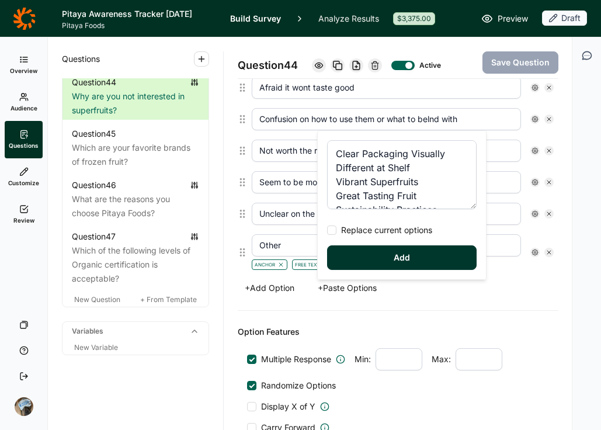
click at [365, 227] on span "Replace current options" at bounding box center [385, 230] width 96 height 12
click at [327, 230] on input "Replace current options" at bounding box center [327, 230] width 0 height 0
click at [373, 253] on button "Add" at bounding box center [402, 257] width 150 height 25
type input "Clear Packaging Visually Different at Shelf"
type input "Vibrant Superfruits"
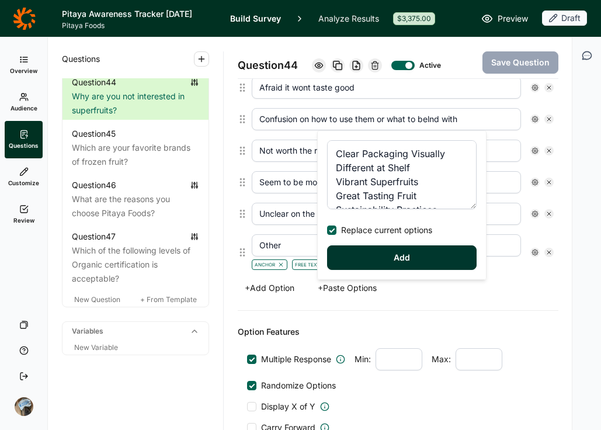
type input "Great Tasting Fruit"
type input "Sustainability Practices"
type input "Health and Nutrition Credibility"
type input "Organic Farming Practices"
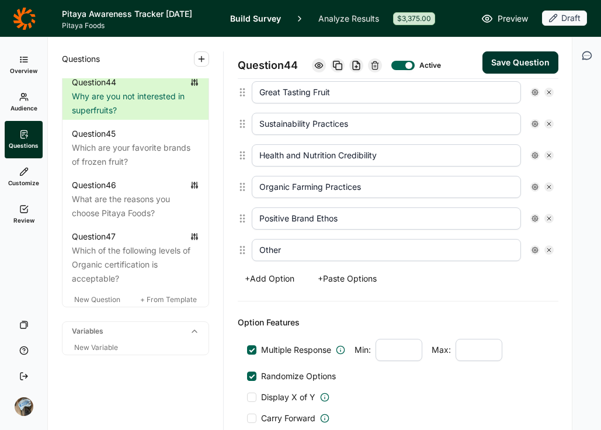
scroll to position [424, 0]
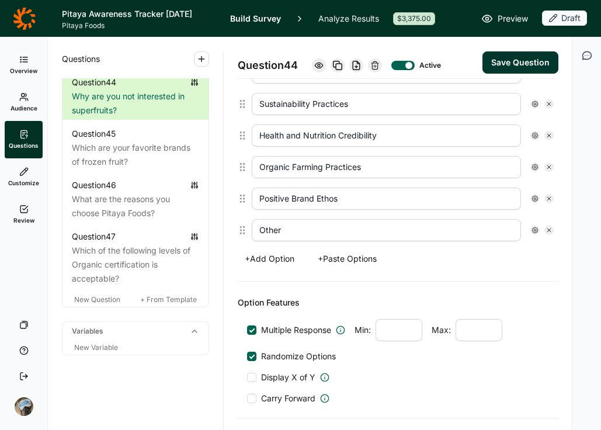
click at [532, 228] on icon at bounding box center [535, 230] width 7 height 7
click at [452, 316] on span "Free Text" at bounding box center [463, 316] width 41 height 12
click at [434, 316] on input "Free Text" at bounding box center [434, 316] width 0 height 0
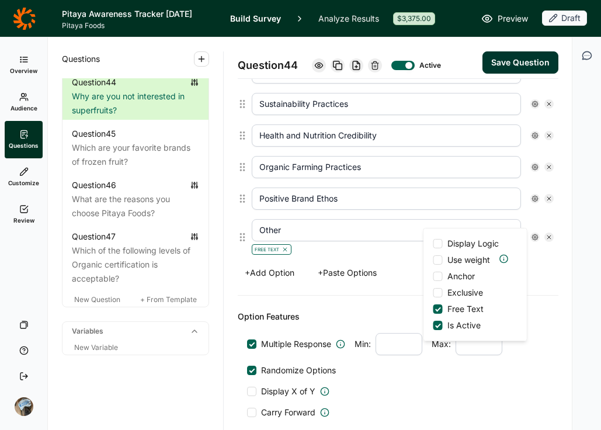
scroll to position [438, 0]
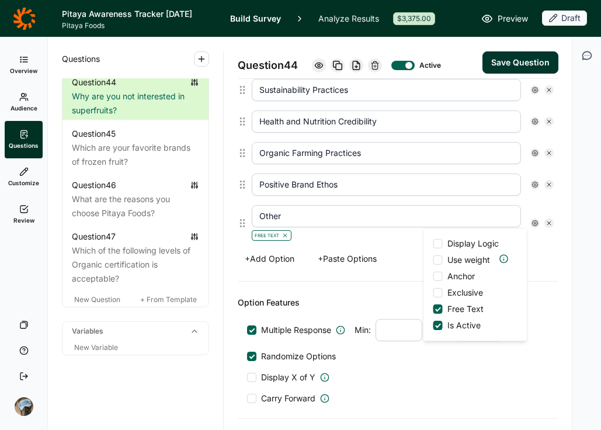
click at [460, 276] on span "Anchor" at bounding box center [459, 277] width 32 height 12
click at [434, 276] on input "Anchor" at bounding box center [434, 276] width 0 height 0
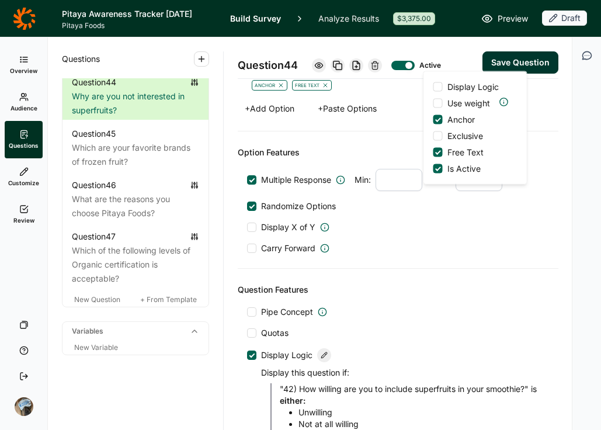
scroll to position [624, 0]
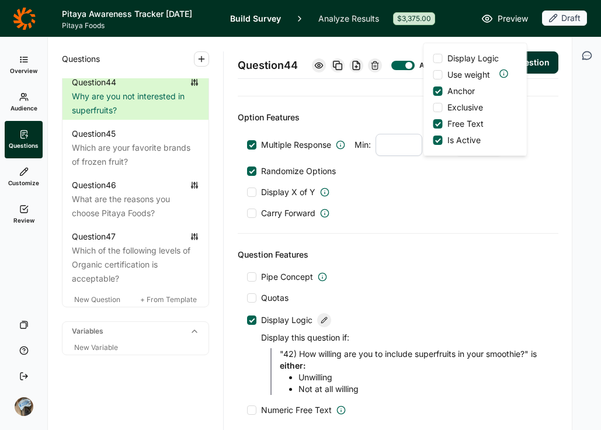
click at [550, 56] on button "Save Question" at bounding box center [521, 62] width 76 height 22
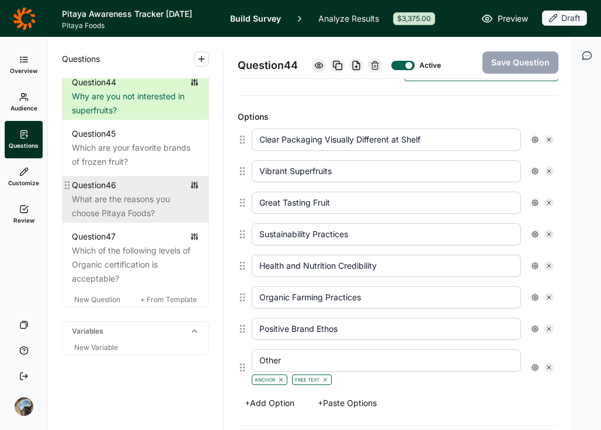
scroll to position [3116, 0]
click at [125, 196] on div "What are the reasons you choose Pitaya Foods?" at bounding box center [135, 206] width 127 height 28
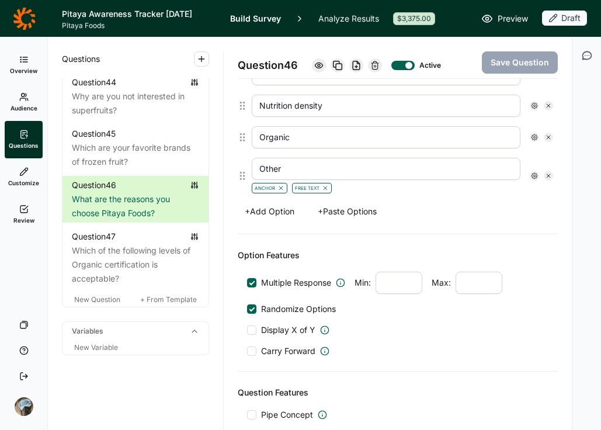
scroll to position [438, 0]
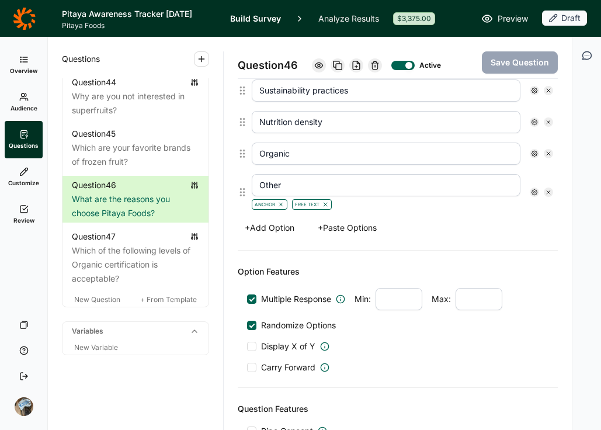
click at [349, 224] on button "+ Paste Options" at bounding box center [347, 228] width 73 height 16
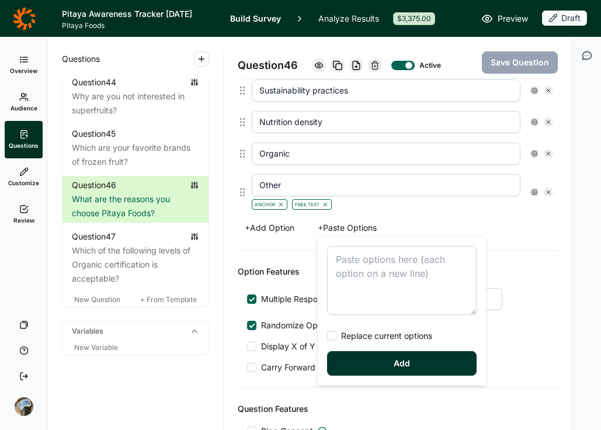
click at [355, 272] on textarea at bounding box center [402, 280] width 150 height 69
type textarea "Clear Packaging Visually Different at Shelf Vibrant Superfruits Great Tasting F…"
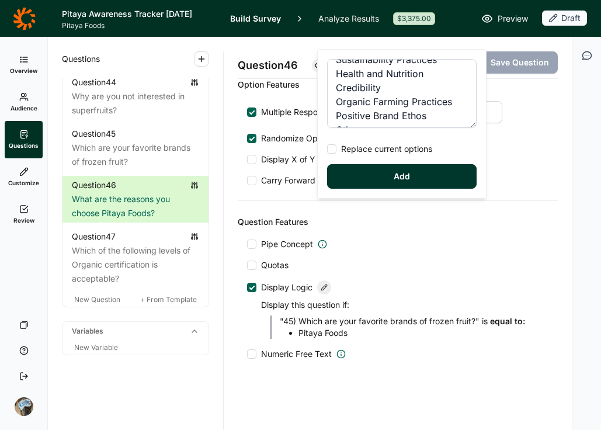
scroll to position [65, 0]
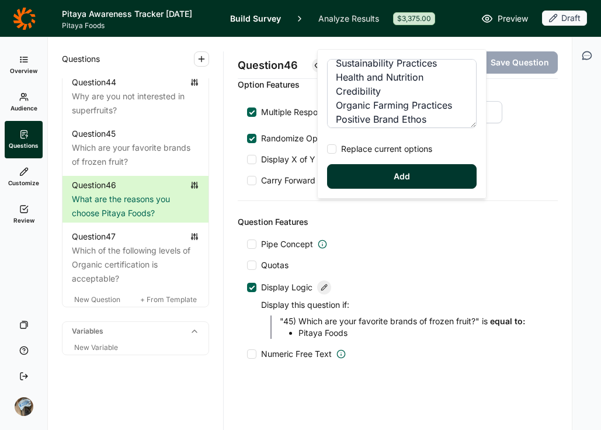
click at [365, 150] on span "Replace current options" at bounding box center [385, 149] width 96 height 12
click at [327, 149] on input "Replace current options" at bounding box center [327, 149] width 0 height 0
click at [371, 168] on button "Add" at bounding box center [402, 176] width 150 height 25
type input "Clear Packaging Visually Different at Shelf"
type input "Vibrant Superfruits"
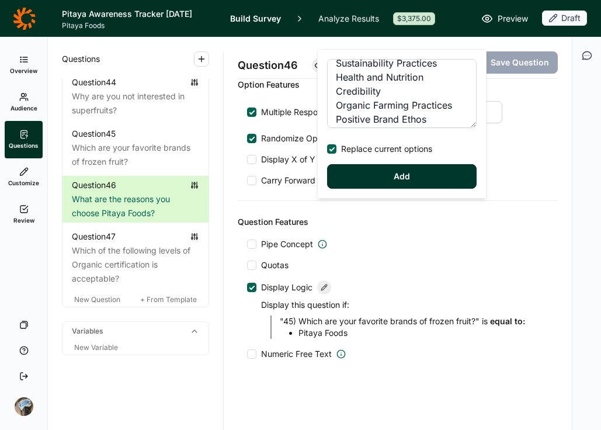
type input "Great Tasting Fruit"
type input "Sustainability Practices"
type input "Health and Nutrition Credibility"
type input "Organic Farming Practices"
type input "Positive Brand Ethos"
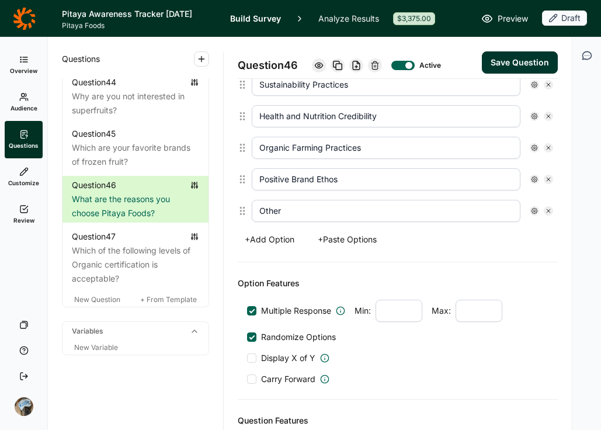
scroll to position [436, 0]
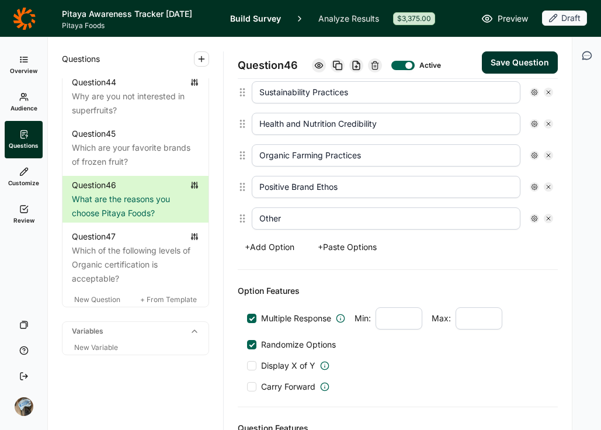
click at [532, 216] on use at bounding box center [535, 219] width 6 height 6
click at [465, 266] on span "Anchor" at bounding box center [457, 272] width 32 height 12
click at [432, 272] on input "Anchor" at bounding box center [432, 272] width 0 height 0
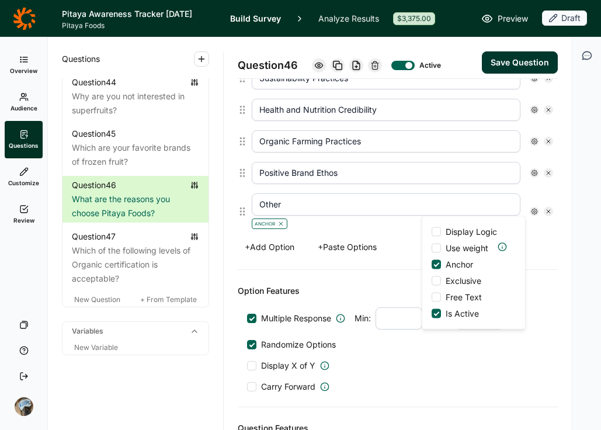
click at [465, 295] on span "Free Text" at bounding box center [461, 298] width 41 height 12
click at [432, 297] on input "Free Text" at bounding box center [432, 297] width 0 height 0
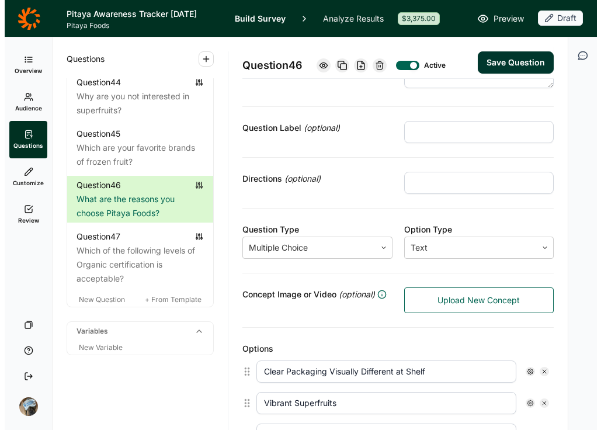
scroll to position [61, 0]
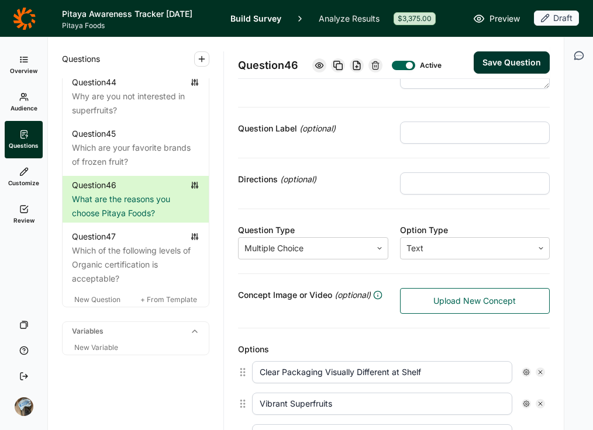
click at [492, 185] on input "text" at bounding box center [475, 183] width 150 height 22
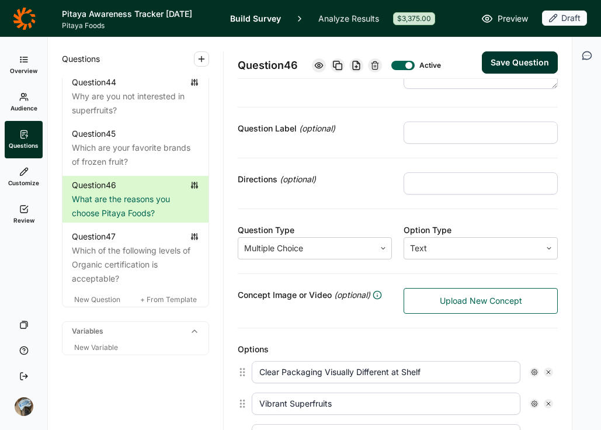
type input "Select all that apply"
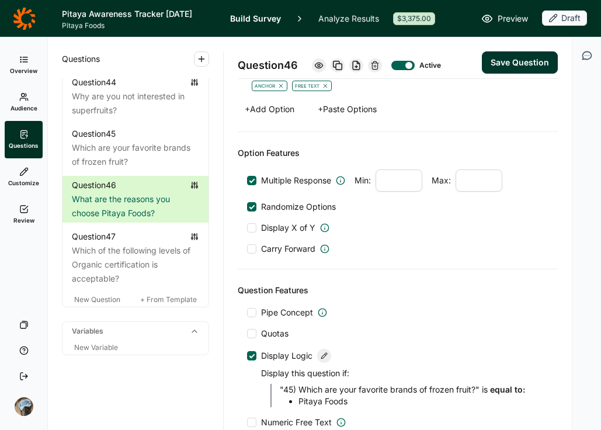
scroll to position [622, 0]
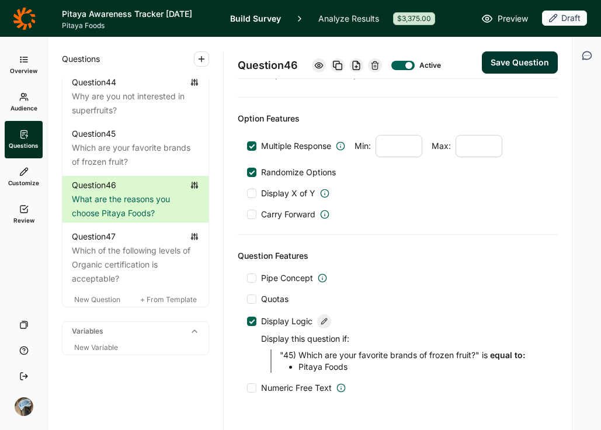
click at [506, 64] on button "Save Question" at bounding box center [520, 62] width 76 height 22
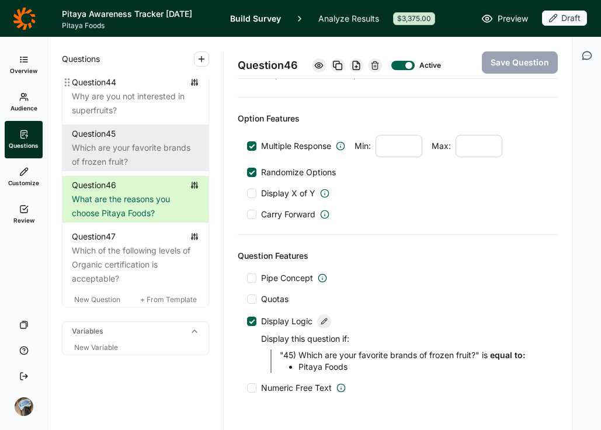
scroll to position [3041, 0]
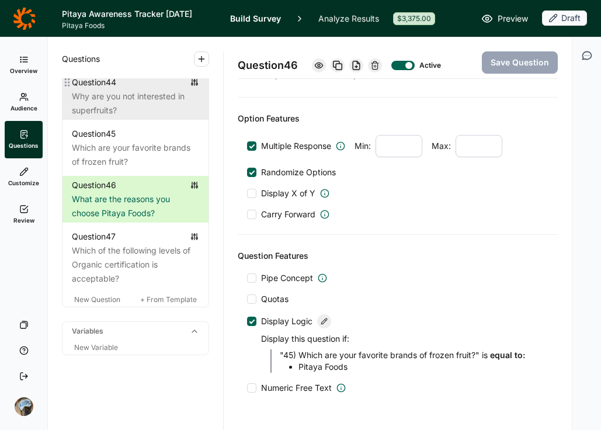
click at [131, 117] on div "Why are you not interested in superfruits?" at bounding box center [135, 103] width 127 height 28
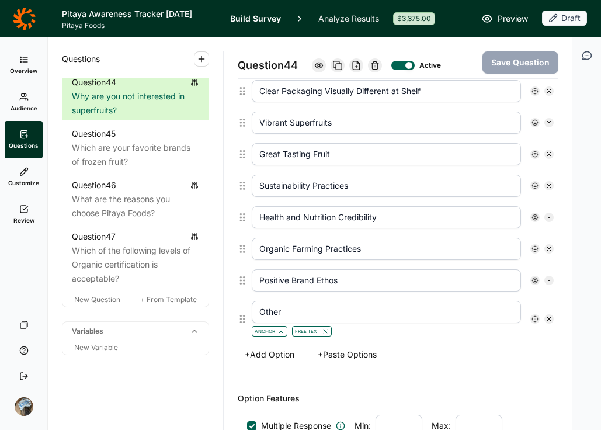
scroll to position [343, 0]
click at [359, 355] on button "+ Paste Options" at bounding box center [347, 354] width 73 height 16
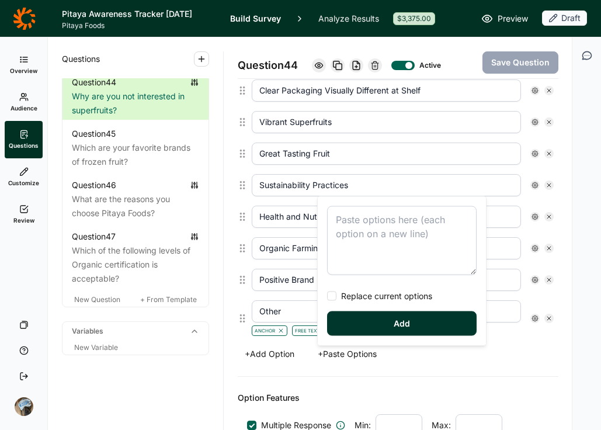
click at [368, 226] on textarea at bounding box center [402, 240] width 150 height 69
type textarea "Afraid it wont taste good. Confusion on how to use them or what to belnd with N…"
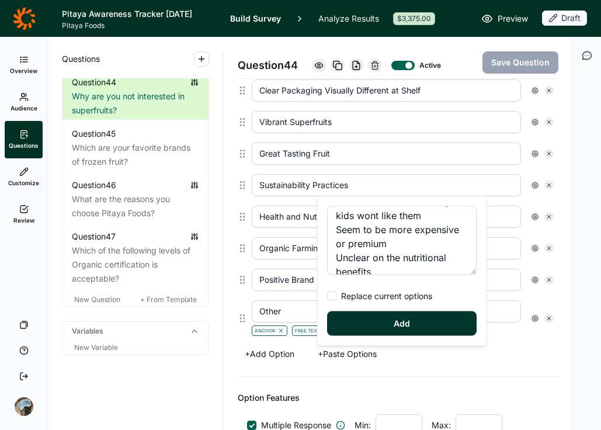
scroll to position [70, 0]
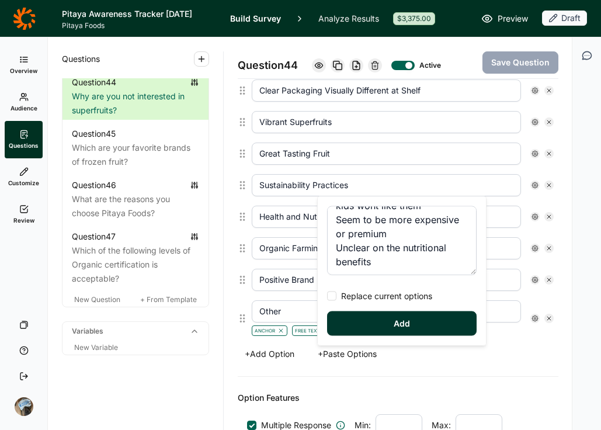
click at [378, 296] on span "Replace current options" at bounding box center [385, 296] width 96 height 12
click at [327, 296] on input "Replace current options" at bounding box center [327, 296] width 0 height 0
click at [380, 324] on button "Add" at bounding box center [402, 323] width 150 height 25
type input "Afraid it wont taste good."
type input "Confusion on how to use them or what to belnd with"
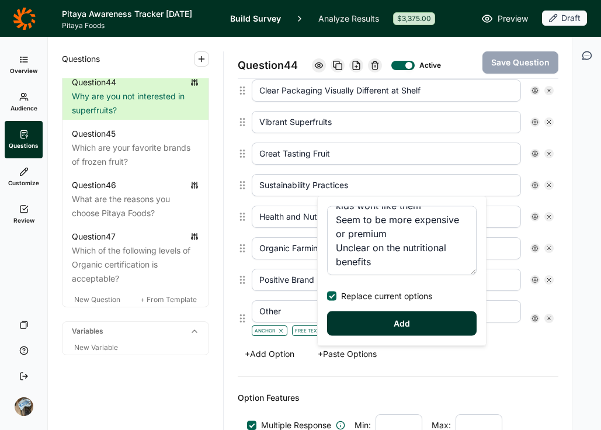
type input "Not worth the risk that my kids wont like them"
type input "Seem to be more expensive or premium"
type input "Unclear on the nutritional benefits"
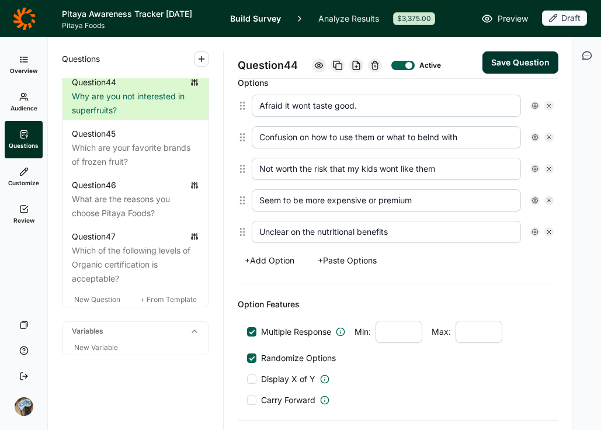
scroll to position [286, 0]
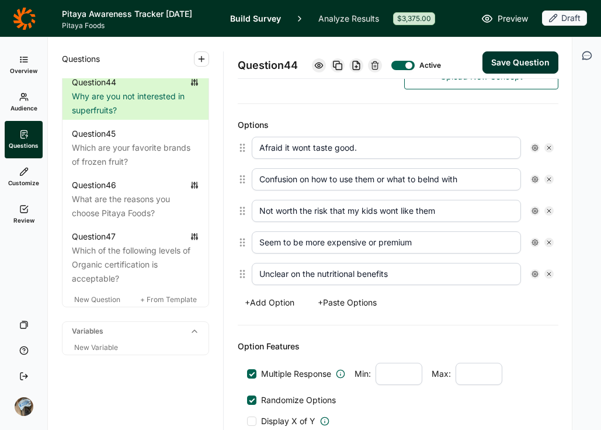
click at [281, 305] on button "+ Add Option" at bounding box center [270, 303] width 64 height 16
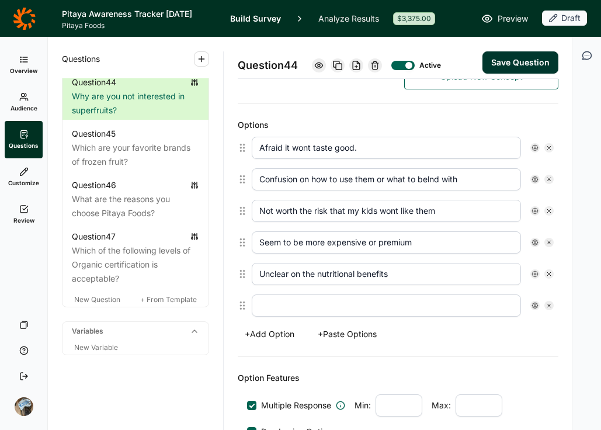
click at [284, 311] on input "text" at bounding box center [386, 306] width 269 height 22
type input "Other"
click at [532, 303] on icon at bounding box center [535, 305] width 7 height 7
drag, startPoint x: 458, startPoint y: 372, endPoint x: 459, endPoint y: 350, distance: 22.2
click at [459, 350] on div "Display Logic Use weight Anchor Exclusive Free Text Is Active" at bounding box center [475, 367] width 103 height 112
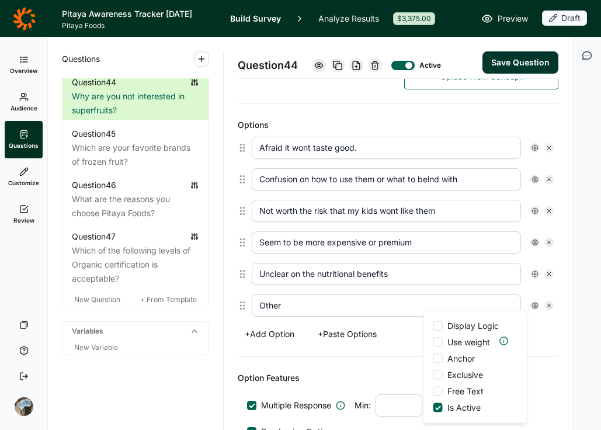
click at [459, 357] on span "Anchor" at bounding box center [459, 359] width 32 height 12
click at [434, 359] on input "Anchor" at bounding box center [434, 359] width 0 height 0
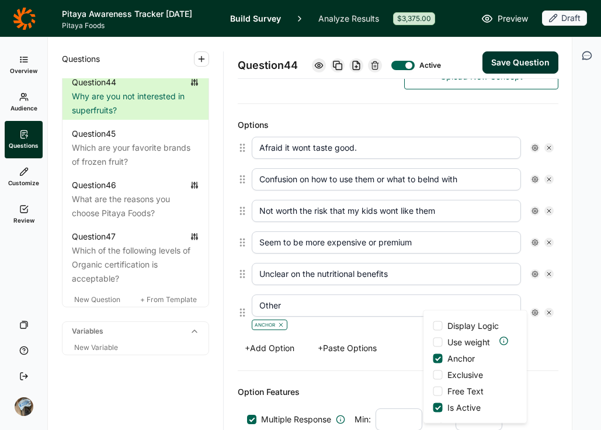
click at [459, 393] on span "Free Text" at bounding box center [463, 392] width 41 height 12
click at [434, 392] on input "Free Text" at bounding box center [434, 392] width 0 height 0
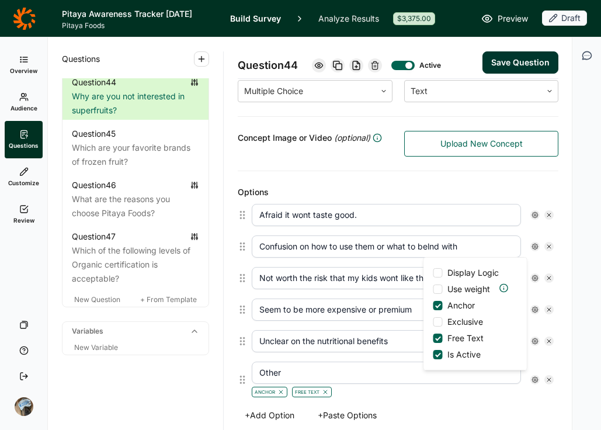
scroll to position [218, 0]
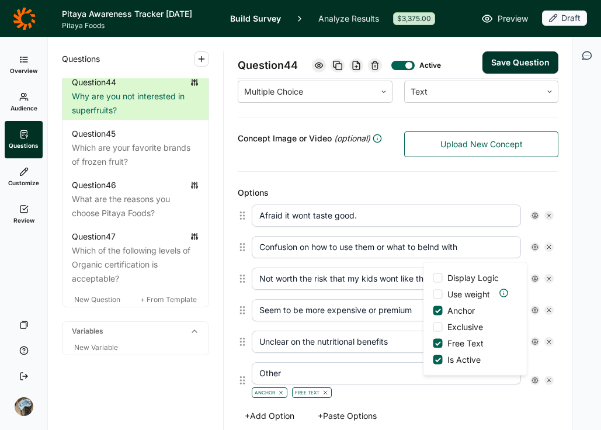
drag, startPoint x: 516, startPoint y: 63, endPoint x: 498, endPoint y: 251, distance: 188.5
click at [515, 215] on div "Question 44 Active Save Question Title Why are you not interested in superfruit…" at bounding box center [398, 295] width 321 height 953
click at [405, 216] on input "Afraid it wont taste good." at bounding box center [386, 216] width 269 height 22
type input "Afraid it wont taste good"
click at [518, 60] on button "Save Question" at bounding box center [521, 62] width 76 height 22
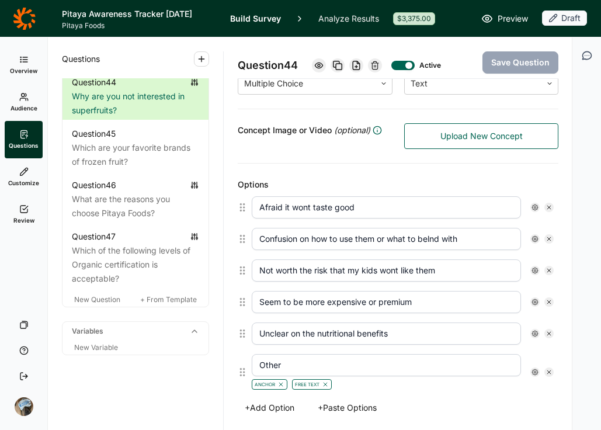
scroll to position [599, 0]
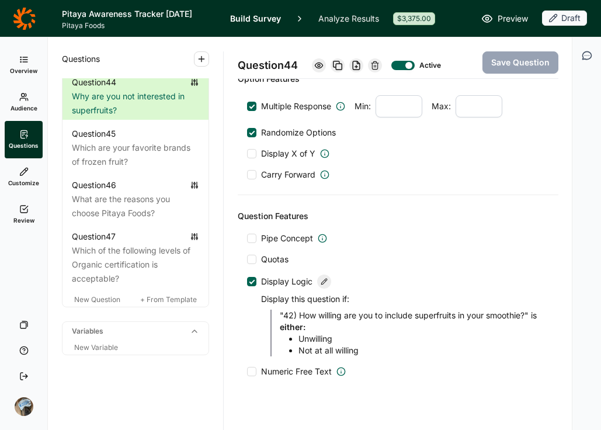
click at [25, 208] on use at bounding box center [24, 209] width 8 height 7
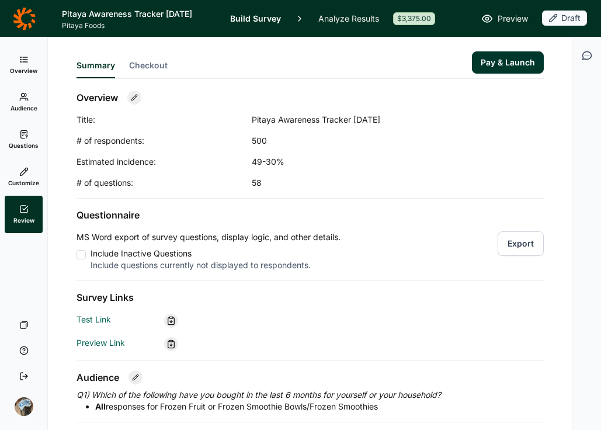
click at [522, 238] on button "Export" at bounding box center [521, 243] width 46 height 25
click at [22, 139] on link "Questions" at bounding box center [24, 139] width 38 height 37
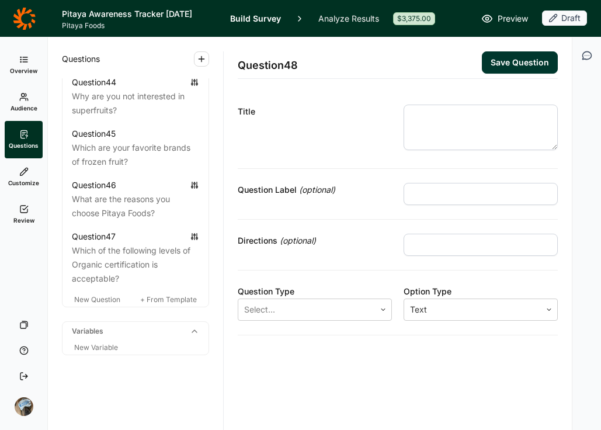
scroll to position [3116, 0]
click at [158, 300] on span "+ From Template" at bounding box center [168, 299] width 57 height 9
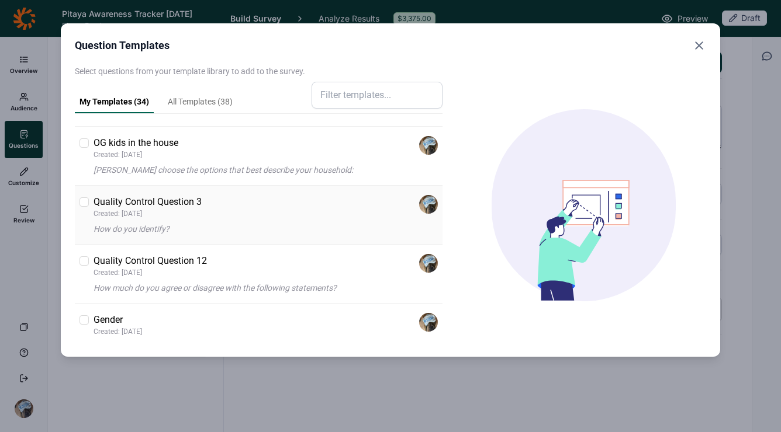
scroll to position [404, 0]
click at [134, 268] on p "Quality Control Question 12" at bounding box center [150, 262] width 113 height 14
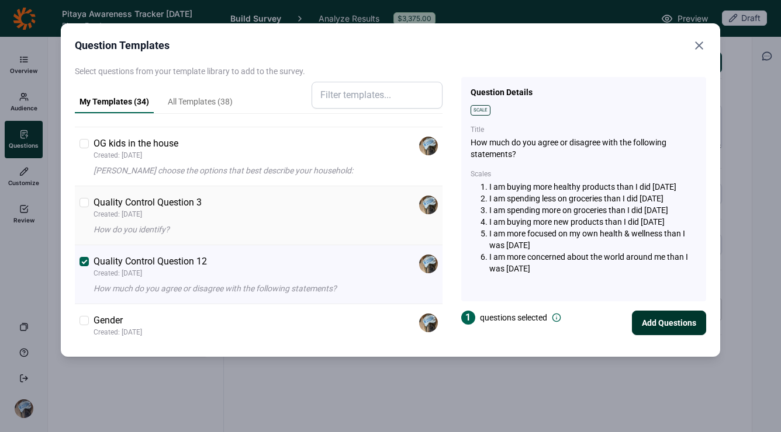
click at [137, 219] on div "Quality Control Question 3 Created: [DATE] How do you identify?" at bounding box center [266, 216] width 344 height 40
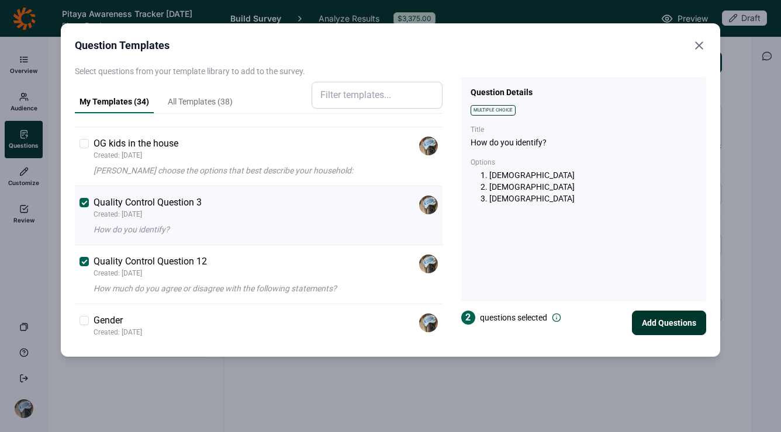
click at [654, 321] on button "Add Questions" at bounding box center [669, 323] width 74 height 25
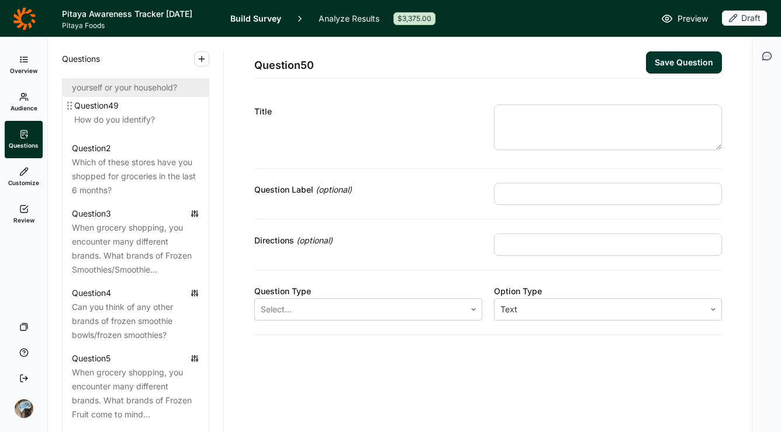
scroll to position [573, 0]
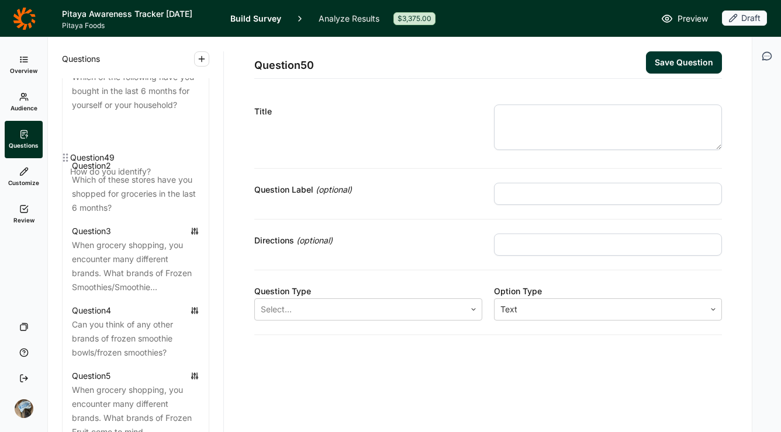
drag, startPoint x: 69, startPoint y: 373, endPoint x: 67, endPoint y: 160, distance: 213.3
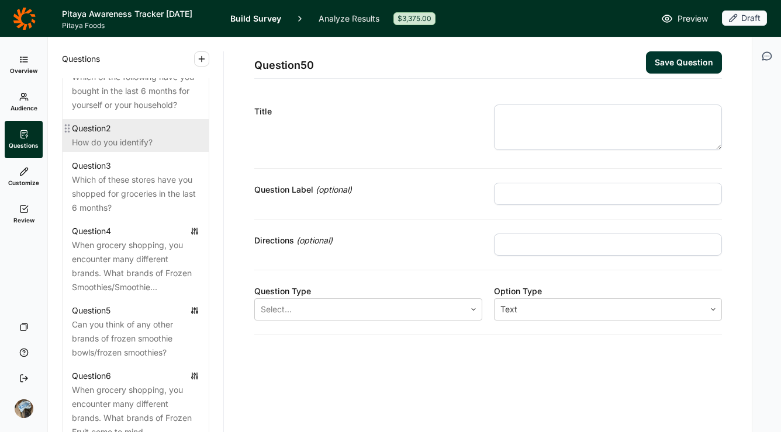
click at [109, 150] on div "How do you identify?" at bounding box center [135, 143] width 127 height 14
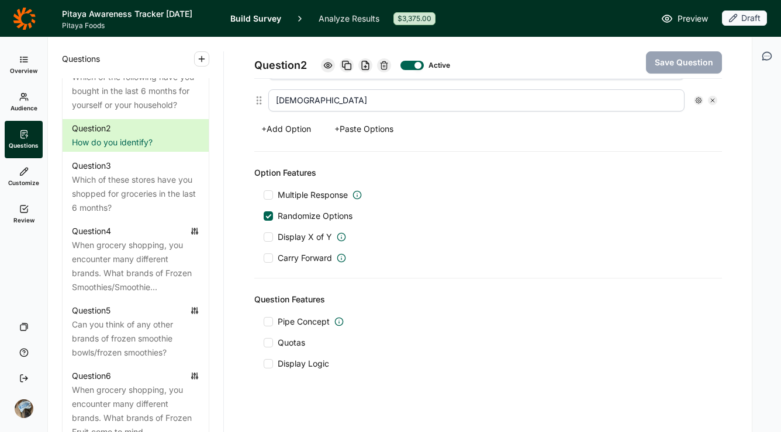
scroll to position [404, 0]
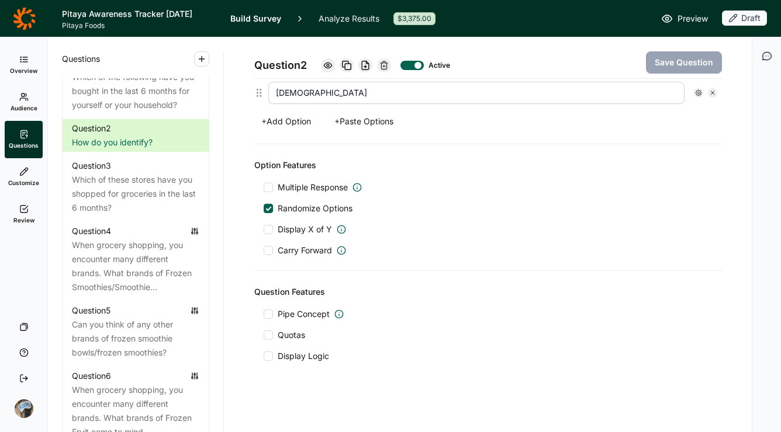
click at [279, 333] on span "Quotas" at bounding box center [291, 336] width 27 height 12
click at [264, 335] on input "Quotas" at bounding box center [264, 335] width 0 height 0
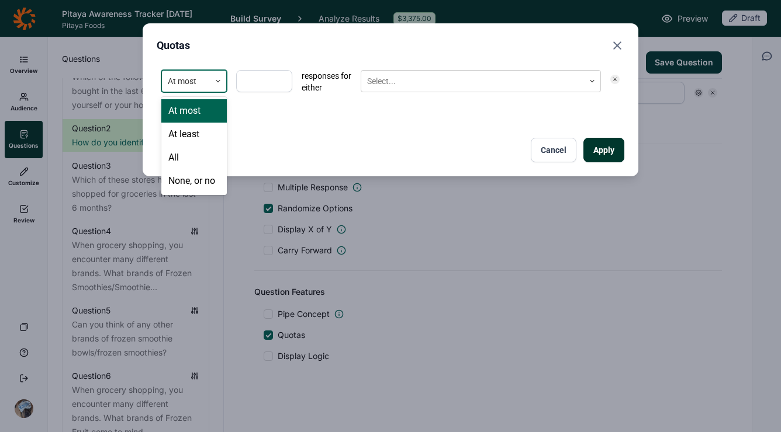
click at [187, 88] on div at bounding box center [186, 81] width 36 height 15
click at [192, 187] on div "None, or no" at bounding box center [193, 180] width 65 height 23
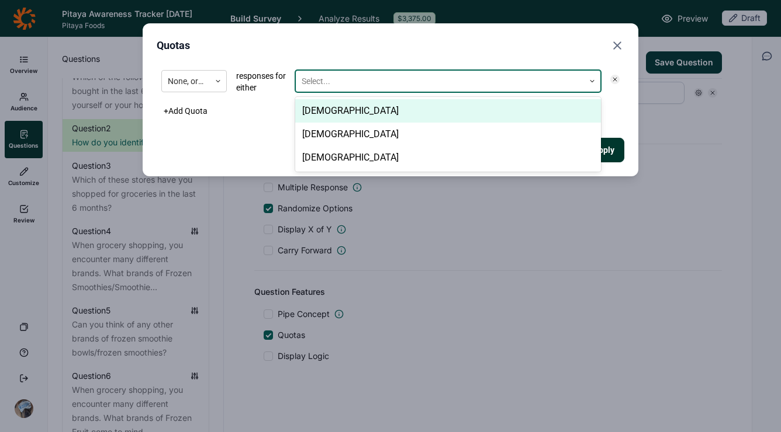
click at [307, 76] on div at bounding box center [440, 81] width 276 height 15
click at [302, 78] on input "text" at bounding box center [303, 81] width 2 height 12
click at [218, 148] on div "Apply Cancel" at bounding box center [391, 150] width 468 height 25
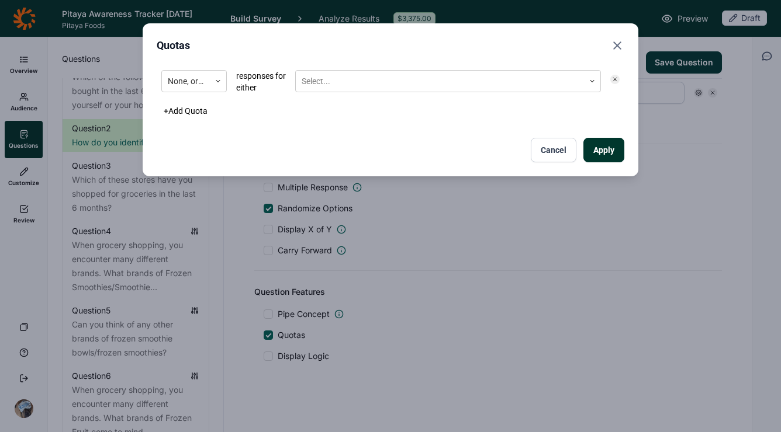
click at [566, 156] on button "Cancel" at bounding box center [554, 150] width 46 height 25
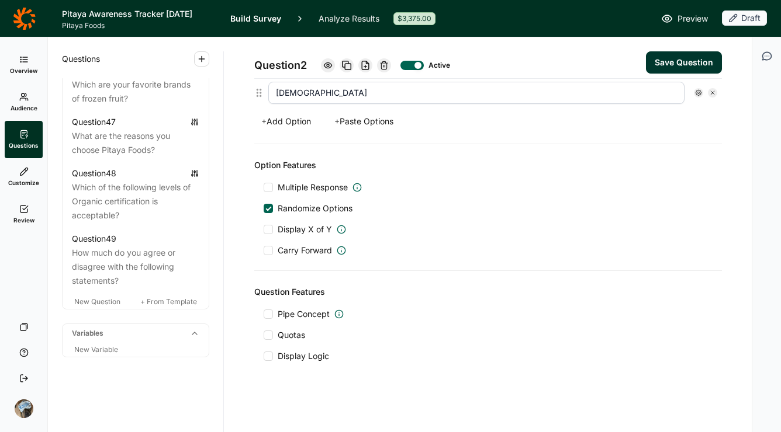
scroll to position [3216, 0]
click at [92, 354] on span "New Variable" at bounding box center [96, 349] width 44 height 9
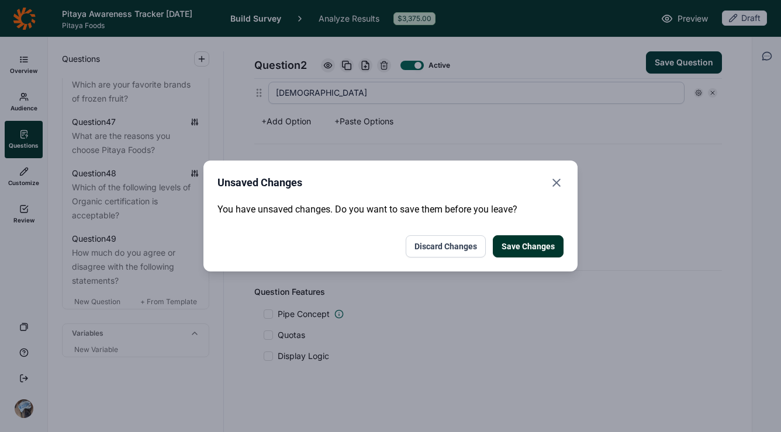
click at [532, 239] on button "Save Changes" at bounding box center [528, 247] width 71 height 22
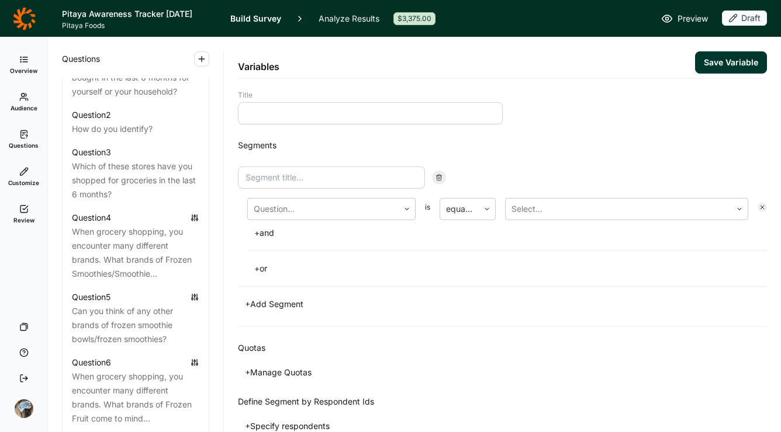
scroll to position [477, 0]
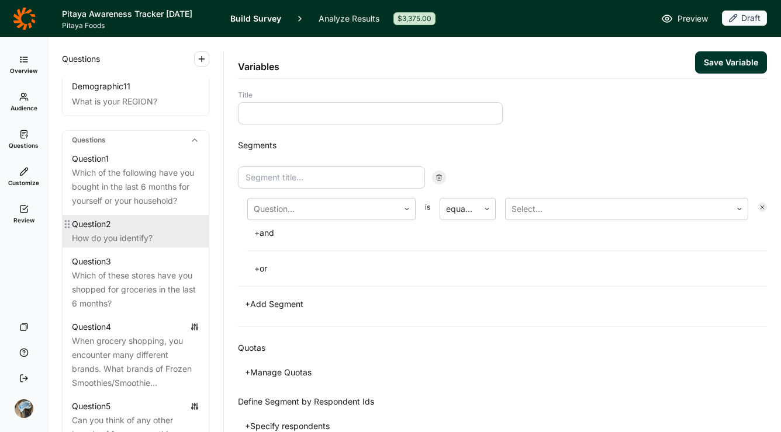
click at [130, 245] on div "How do you identify?" at bounding box center [135, 238] width 127 height 14
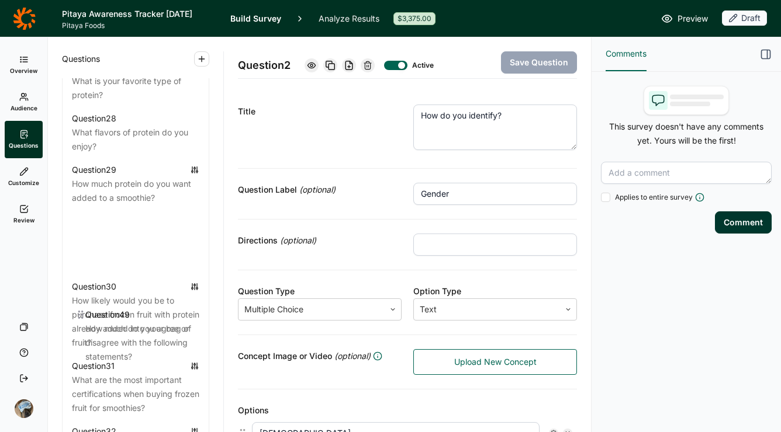
scroll to position [2086, 0]
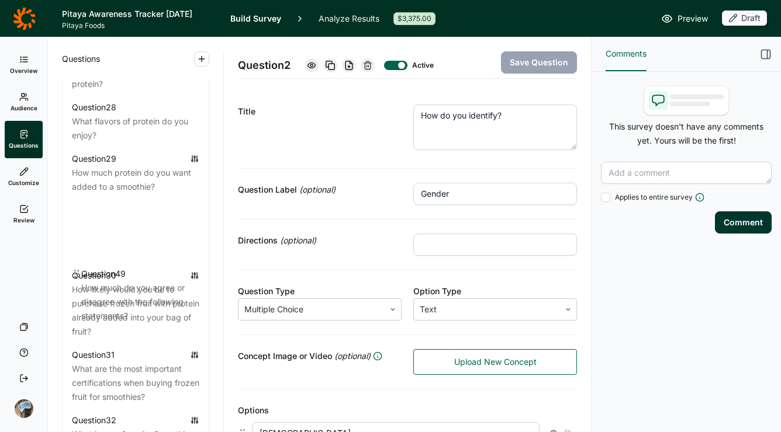
drag, startPoint x: 69, startPoint y: 241, endPoint x: 80, endPoint y: 273, distance: 34.0
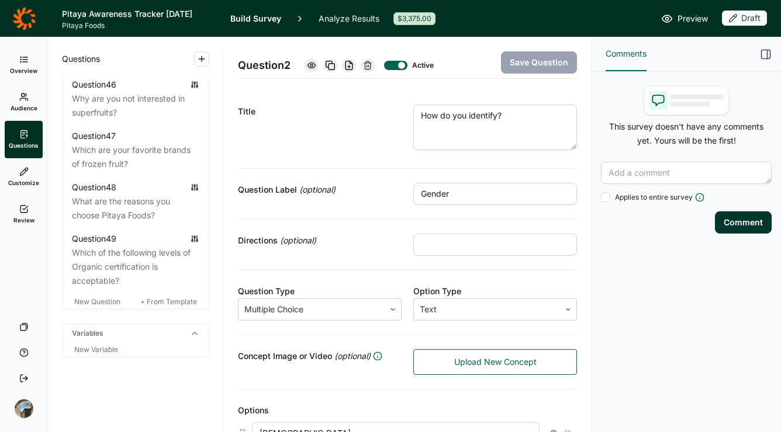
scroll to position [3216, 0]
click at [94, 348] on span "New Variable" at bounding box center [96, 349] width 44 height 9
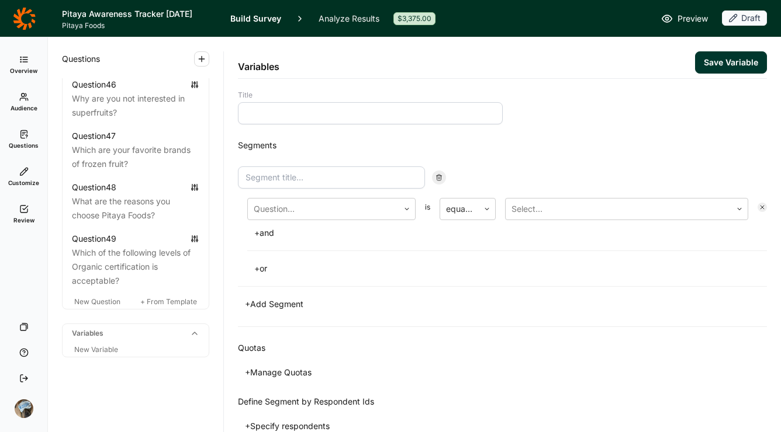
click at [310, 106] on input at bounding box center [370, 113] width 265 height 22
click at [299, 118] on input at bounding box center [370, 113] width 265 height 22
type input "Data Quality"
click at [315, 176] on input at bounding box center [331, 178] width 187 height 22
type input "Data Quality 1"
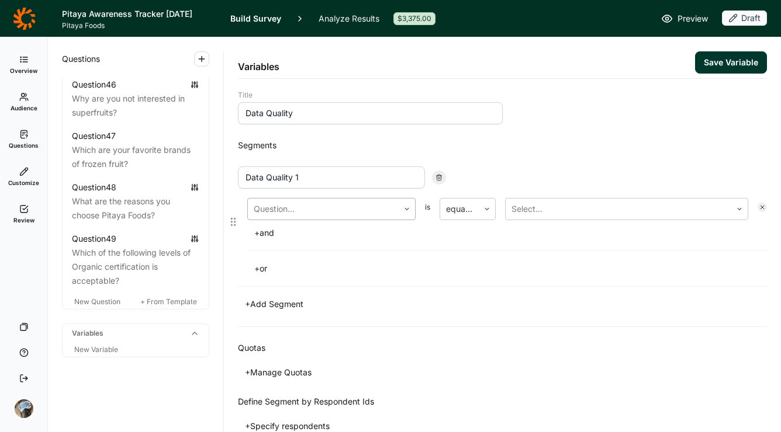
click at [302, 217] on div at bounding box center [323, 209] width 139 height 16
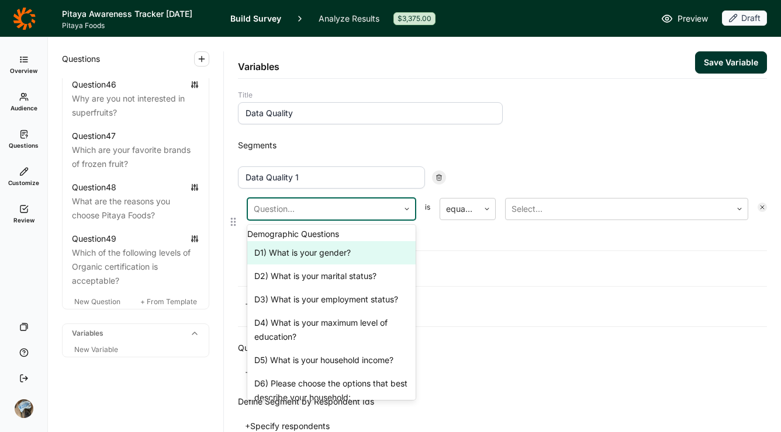
click at [302, 217] on div at bounding box center [323, 209] width 139 height 16
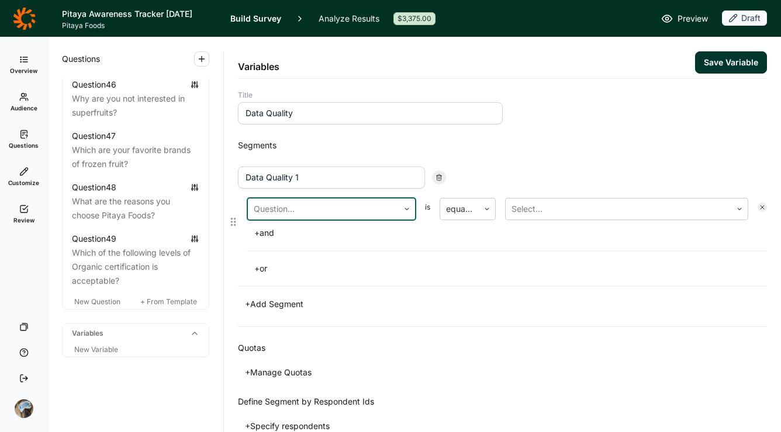
click at [320, 195] on div "Data Quality 1 Question... is equal to Select... + and + or" at bounding box center [502, 222] width 529 height 110
click at [320, 206] on div at bounding box center [323, 209] width 139 height 16
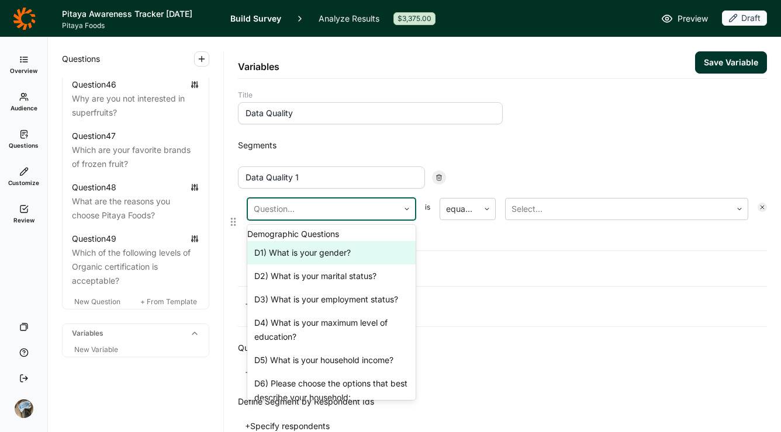
click at [309, 264] on div "D1) What is your gender?" at bounding box center [331, 252] width 168 height 23
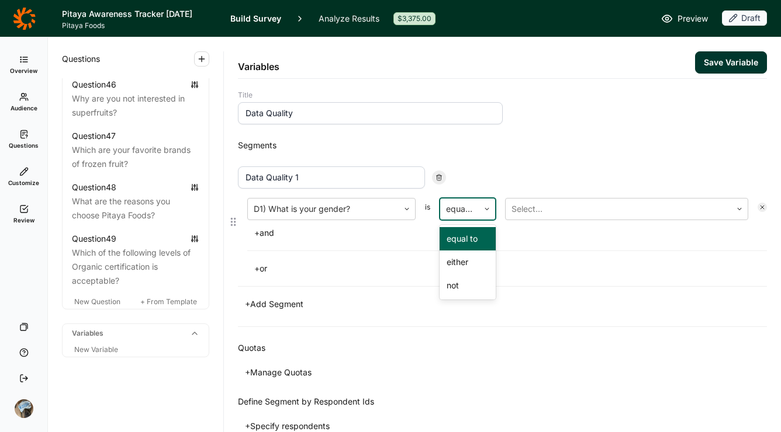
click at [462, 203] on div at bounding box center [459, 209] width 27 height 16
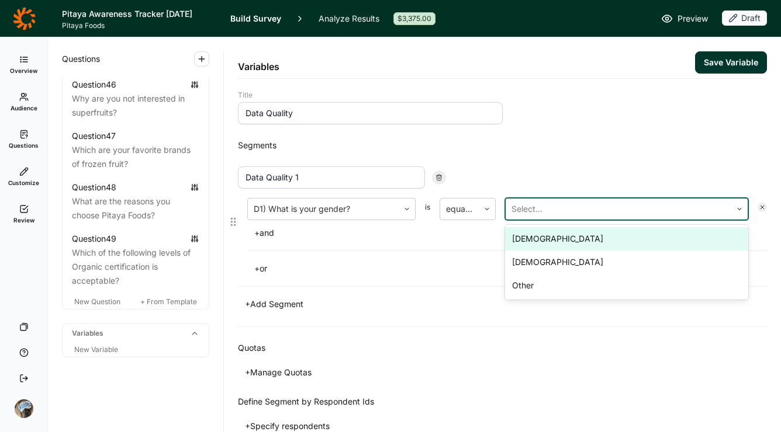
click at [547, 208] on div at bounding box center [618, 209] width 214 height 16
click at [548, 239] on div "[DEMOGRAPHIC_DATA]" at bounding box center [626, 238] width 243 height 23
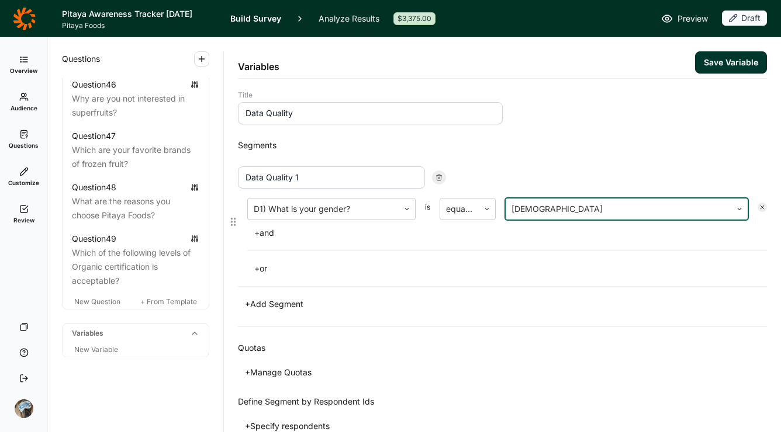
click at [273, 234] on button "+ and" at bounding box center [264, 233] width 34 height 16
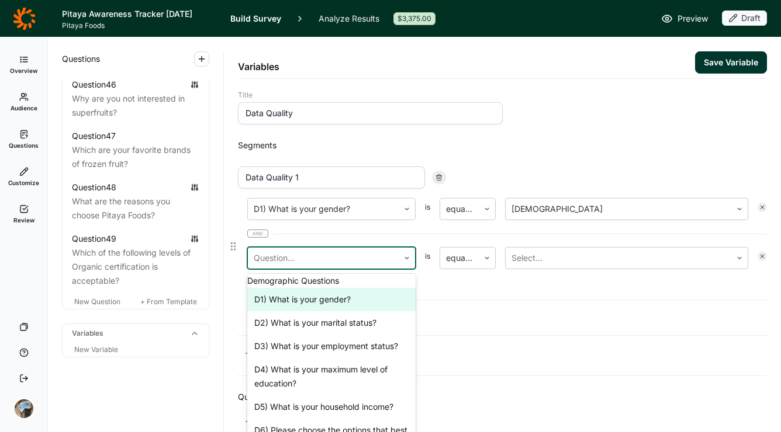
click at [302, 259] on div at bounding box center [323, 258] width 139 height 16
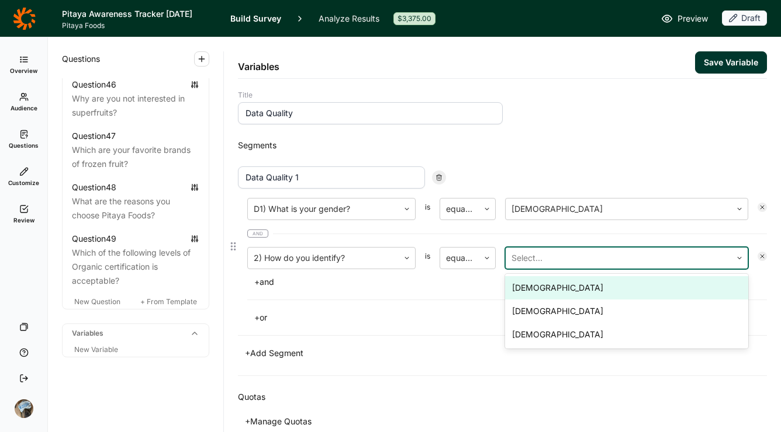
click at [531, 264] on div at bounding box center [618, 258] width 214 height 16
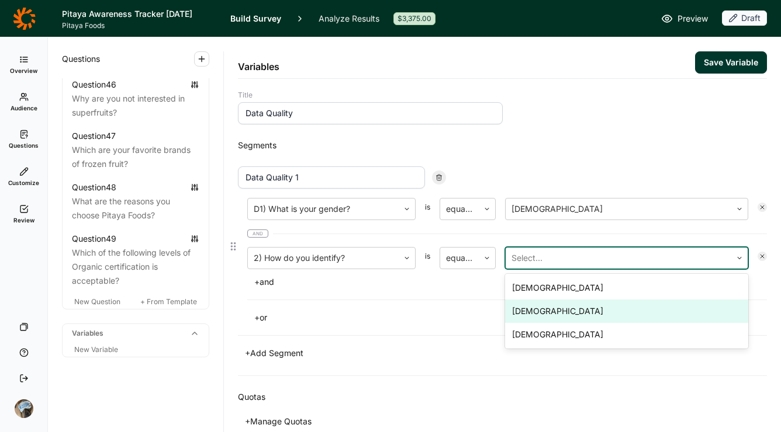
click at [550, 316] on div "[DEMOGRAPHIC_DATA]" at bounding box center [626, 311] width 243 height 23
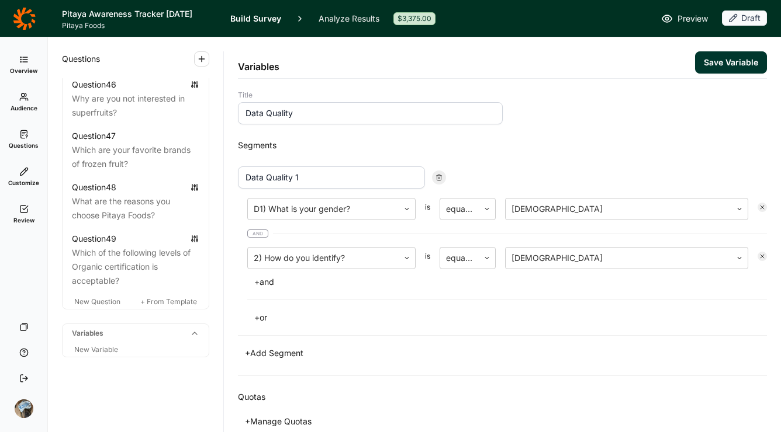
click at [279, 350] on button "+ Add Segment" at bounding box center [274, 353] width 72 height 16
drag, startPoint x: 312, startPoint y: 346, endPoint x: 312, endPoint y: 356, distance: 10.5
click at [312, 353] on input at bounding box center [331, 356] width 187 height 22
click at [317, 353] on input at bounding box center [331, 356] width 187 height 22
type input "Data Quality Gender"
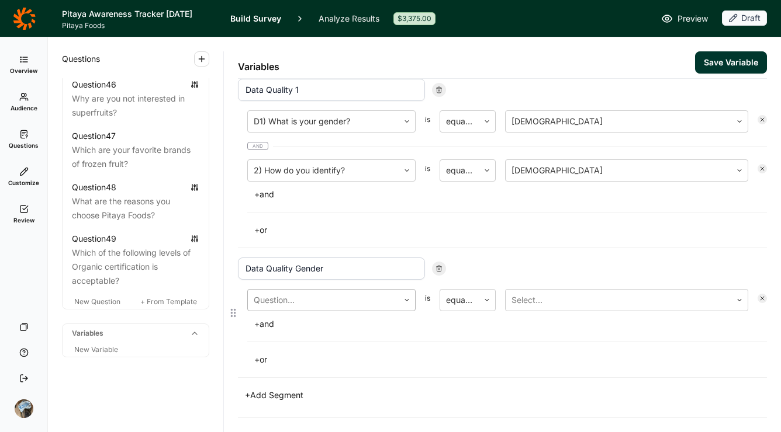
scroll to position [94, 0]
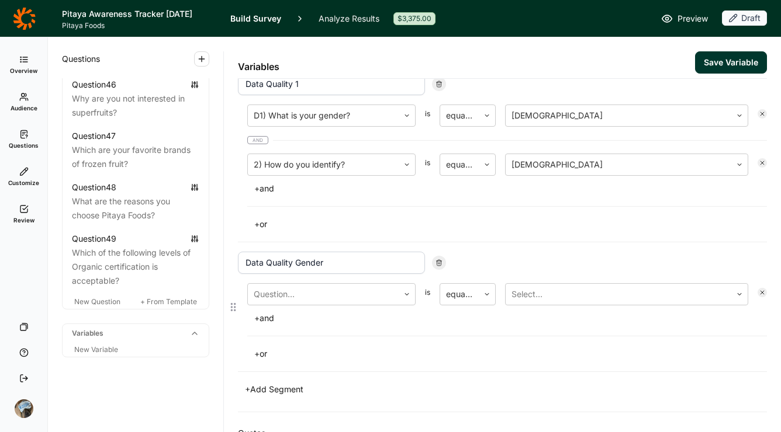
click at [345, 307] on div "Question... is equal to Select... + and" at bounding box center [507, 304] width 520 height 43
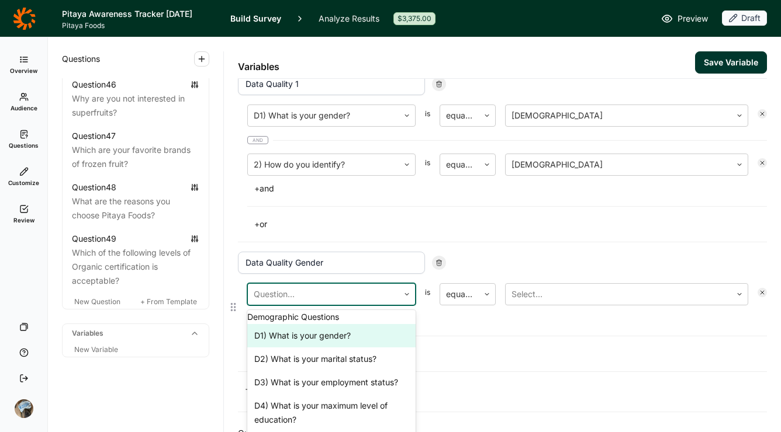
click at [341, 295] on div at bounding box center [323, 294] width 139 height 16
click at [337, 345] on div "D1) What is your gender?" at bounding box center [331, 335] width 168 height 23
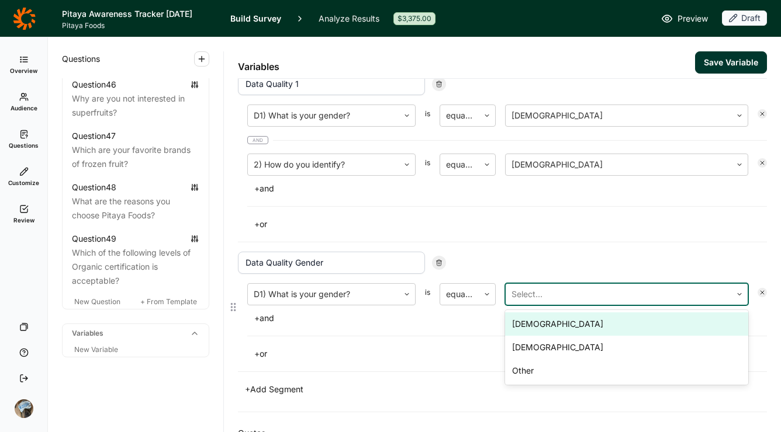
click at [579, 297] on div at bounding box center [618, 294] width 214 height 16
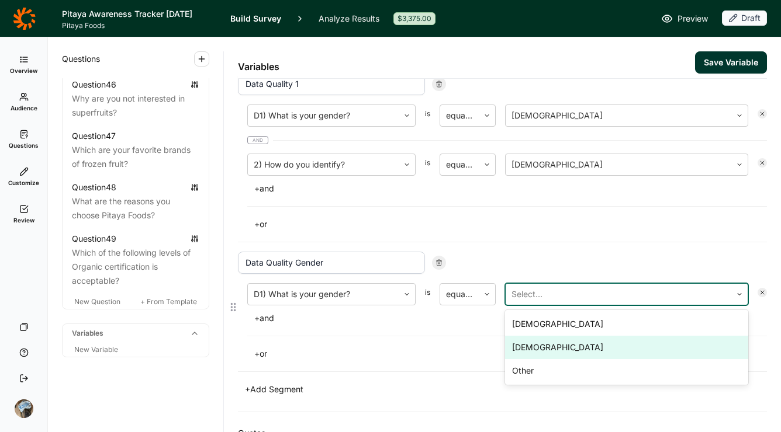
click at [554, 354] on div "[DEMOGRAPHIC_DATA]" at bounding box center [626, 347] width 243 height 23
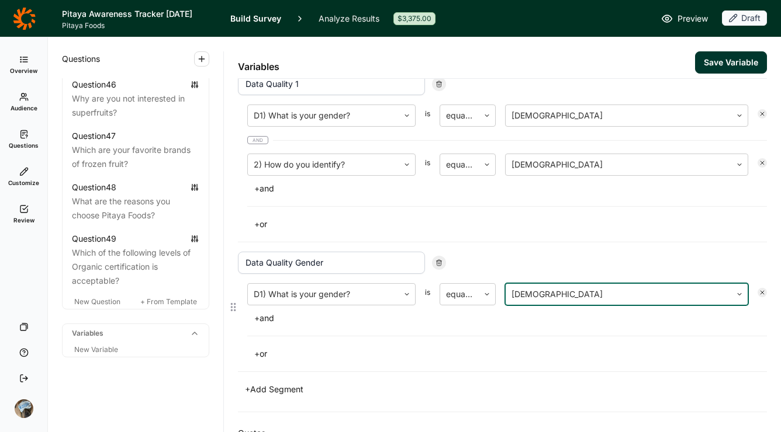
click at [269, 319] on button "+ and" at bounding box center [264, 318] width 34 height 16
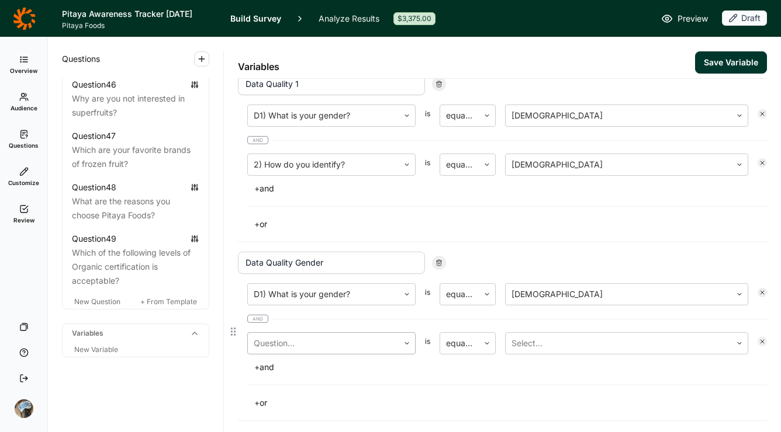
click at [325, 345] on div at bounding box center [323, 343] width 139 height 16
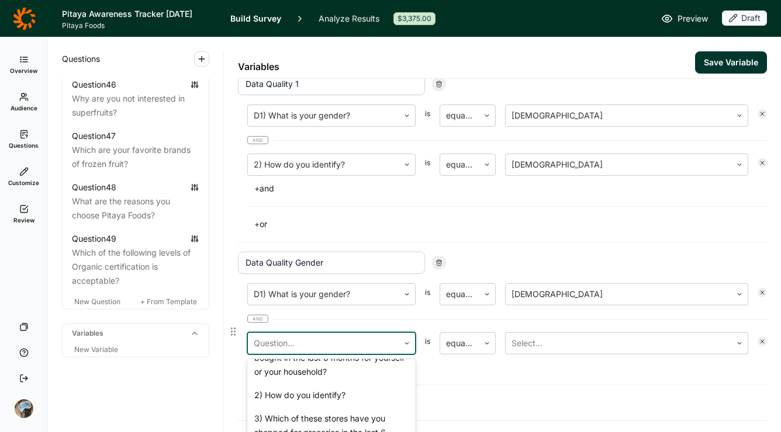
scroll to position [376, 0]
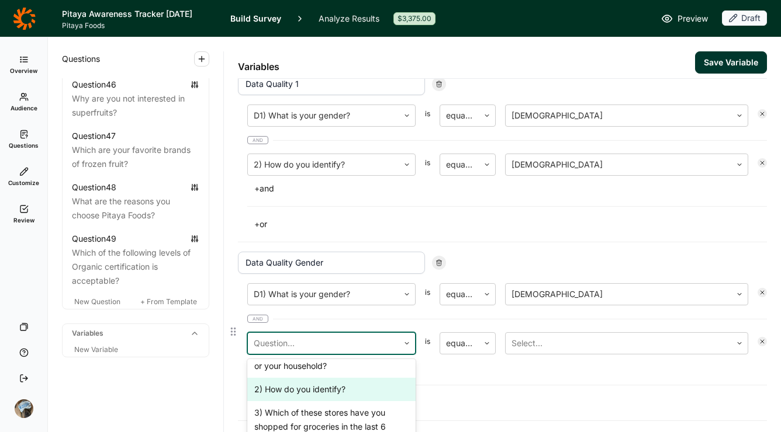
click at [327, 401] on div "2) How do you identify?" at bounding box center [331, 389] width 168 height 23
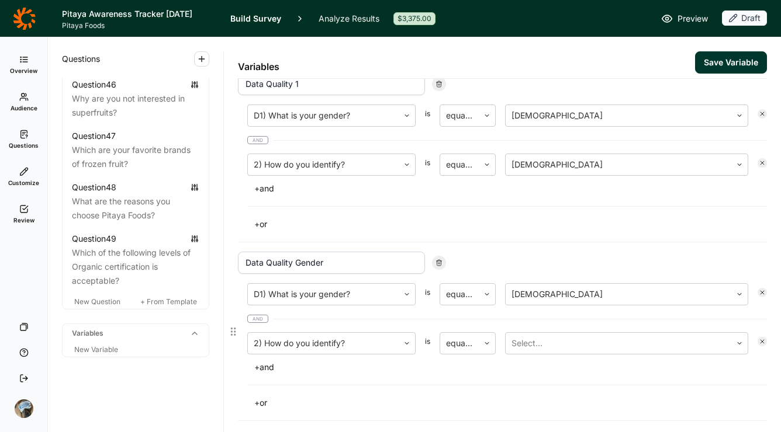
click at [555, 355] on div "D1) What is your gender? is equal to [DEMOGRAPHIC_DATA] and 2) How do you ident…" at bounding box center [507, 329] width 520 height 92
click at [552, 342] on div at bounding box center [618, 343] width 214 height 16
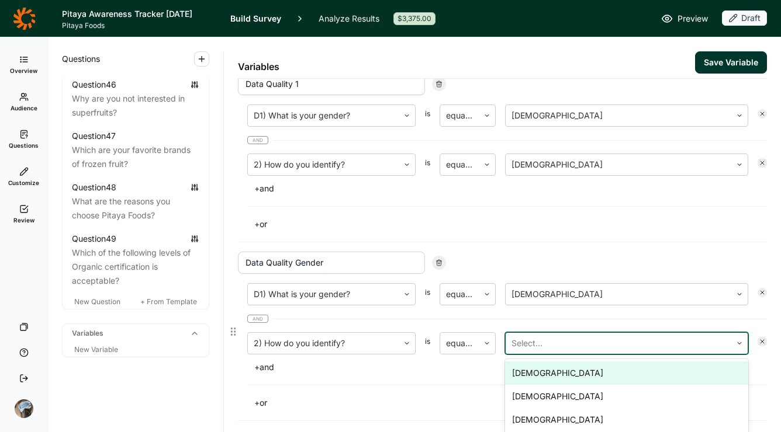
click at [543, 367] on div "[DEMOGRAPHIC_DATA]" at bounding box center [626, 373] width 243 height 23
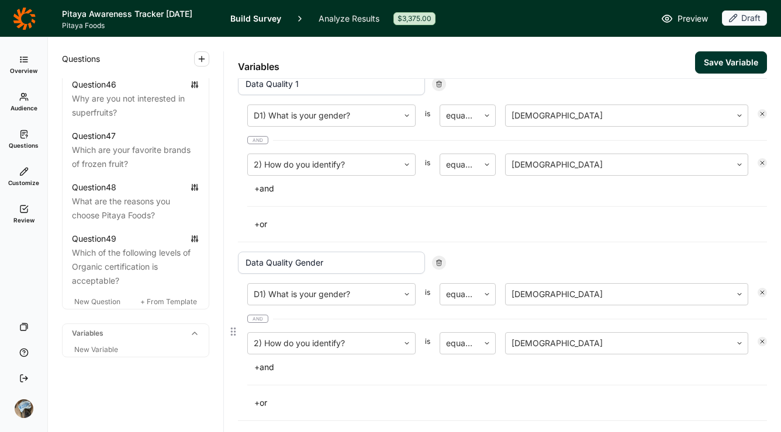
click at [498, 379] on div "D1) What is your gender? is equal to [DEMOGRAPHIC_DATA] and 2) How do you ident…" at bounding box center [502, 347] width 529 height 128
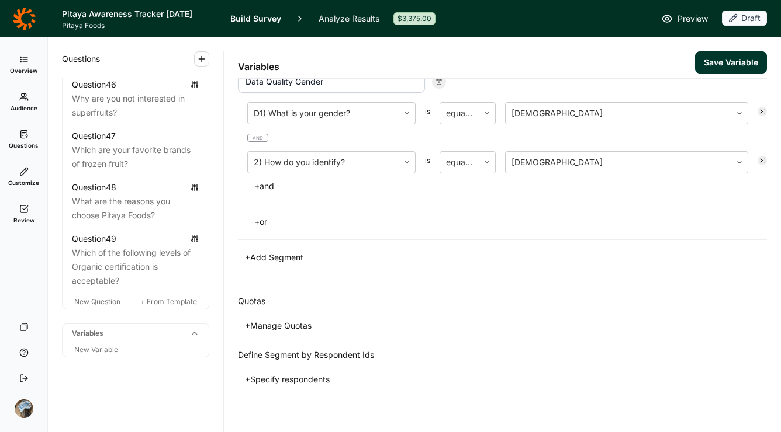
scroll to position [286, 0]
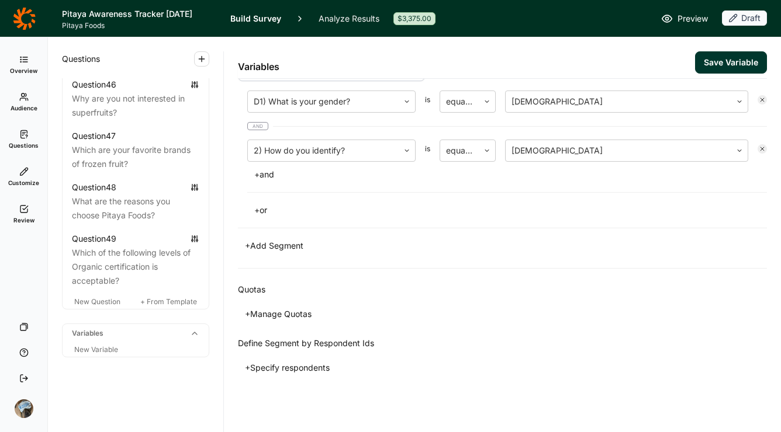
click at [266, 248] on button "+ Add Segment" at bounding box center [274, 246] width 72 height 16
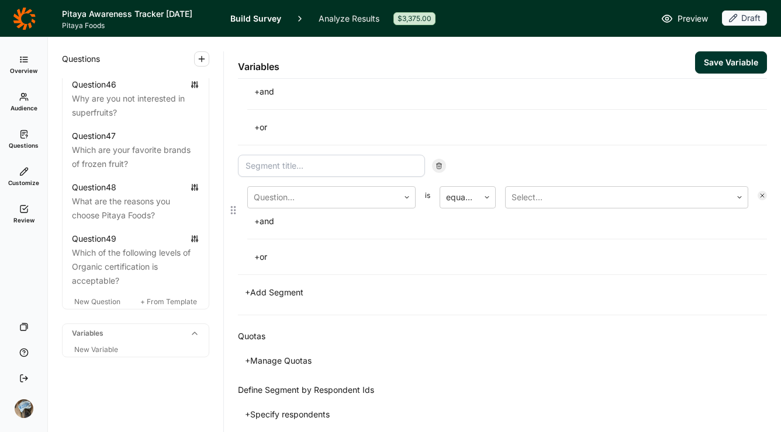
scroll to position [279, 0]
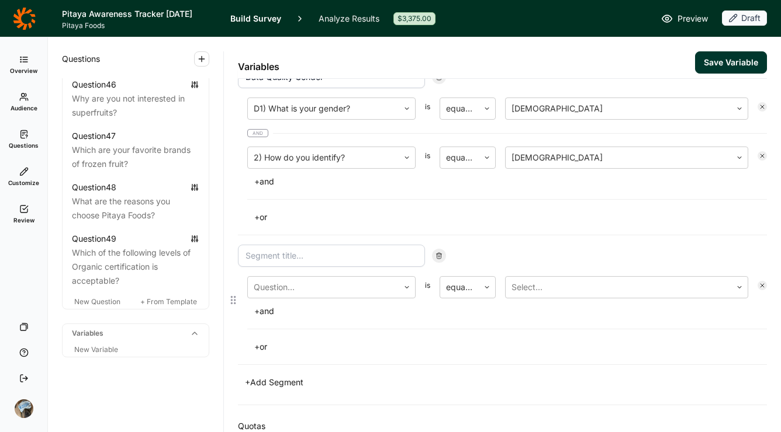
click at [302, 256] on input at bounding box center [331, 256] width 187 height 22
type input "data 3"
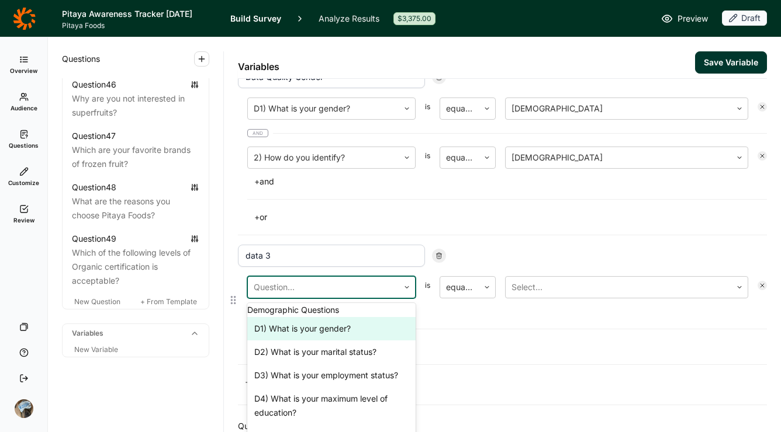
click at [376, 290] on div at bounding box center [323, 287] width 139 height 16
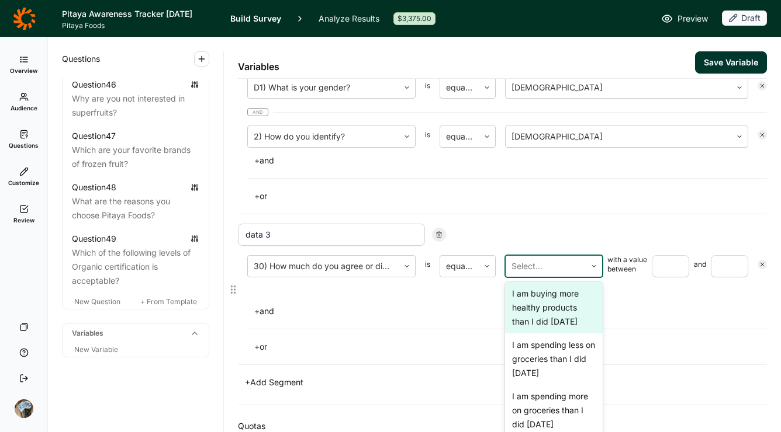
click at [550, 262] on div at bounding box center [545, 266] width 68 height 16
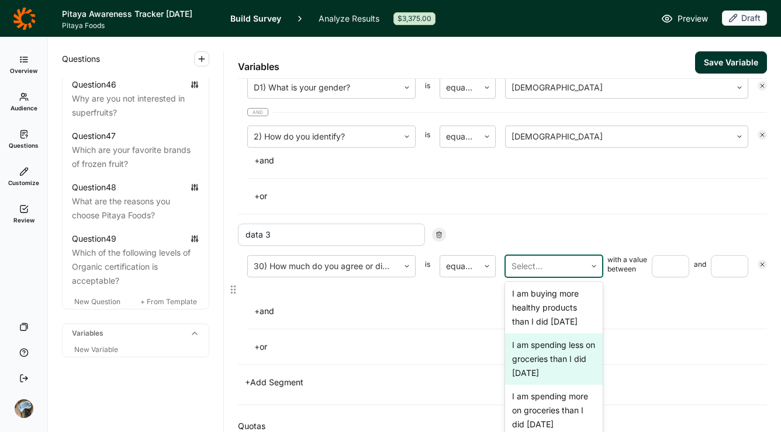
scroll to position [43, 0]
click at [531, 345] on div "I am spending less on groceries than I did [DATE]" at bounding box center [554, 359] width 98 height 51
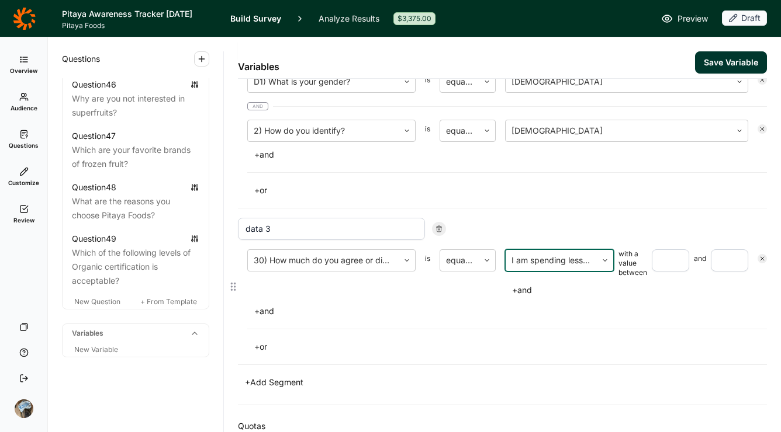
click at [666, 252] on input "number" at bounding box center [670, 261] width 37 height 22
type input "4"
type input "5"
click at [263, 307] on button "+ and" at bounding box center [264, 311] width 34 height 16
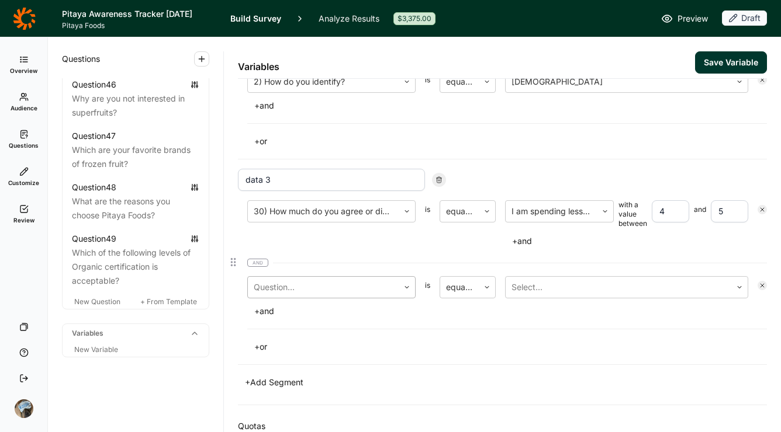
click at [341, 286] on div at bounding box center [323, 287] width 139 height 16
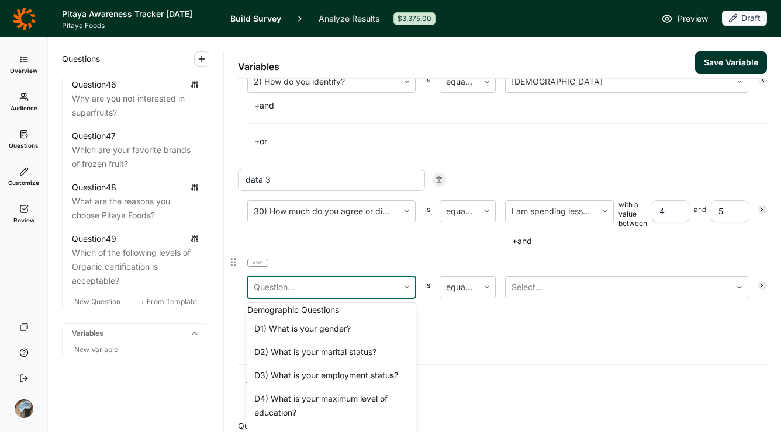
scroll to position [1289, 0]
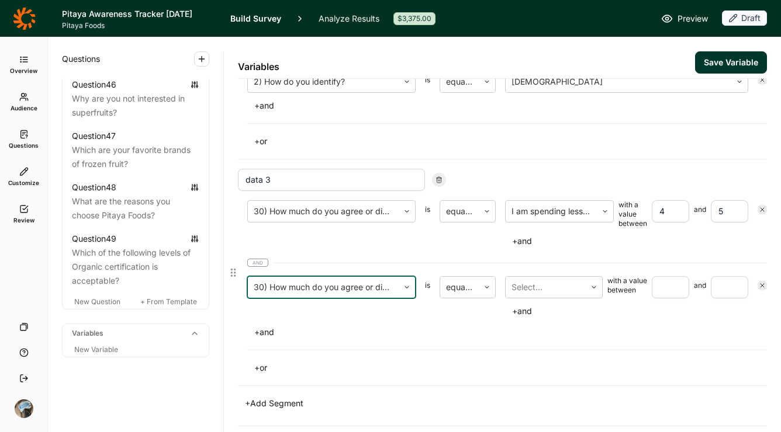
scroll to position [376, 0]
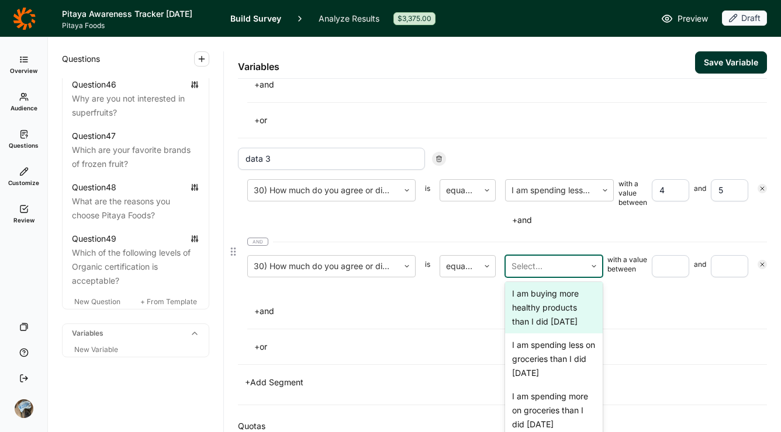
click at [553, 265] on div at bounding box center [545, 266] width 68 height 16
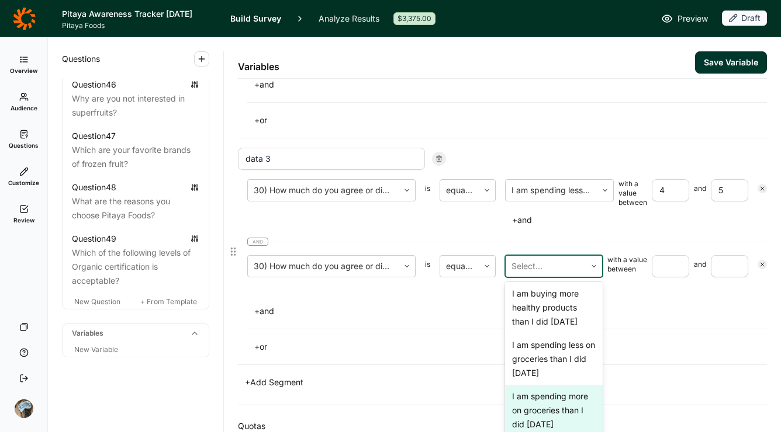
scroll to position [108, 0]
click at [565, 385] on div "I am spending more on groceries than I did [DATE]" at bounding box center [554, 410] width 98 height 51
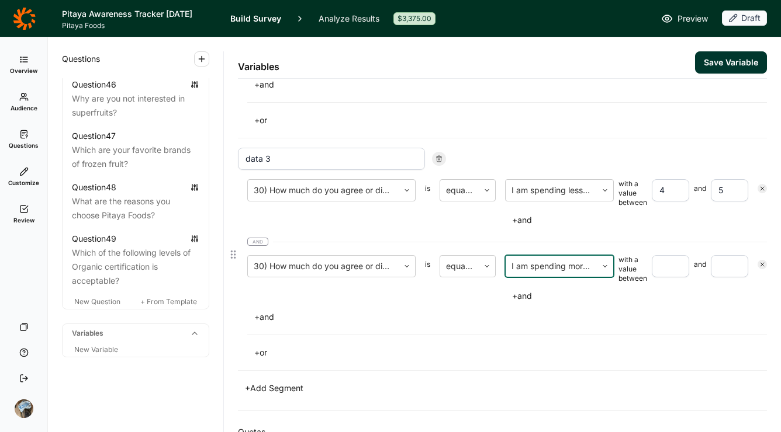
scroll to position [382, 0]
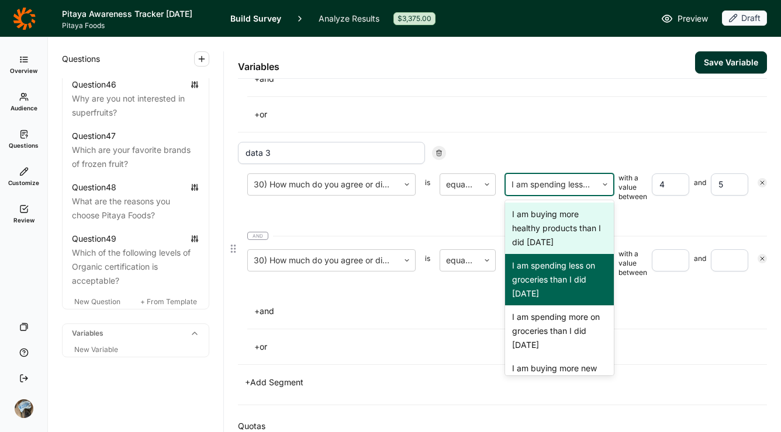
click at [569, 186] on div at bounding box center [550, 184] width 79 height 16
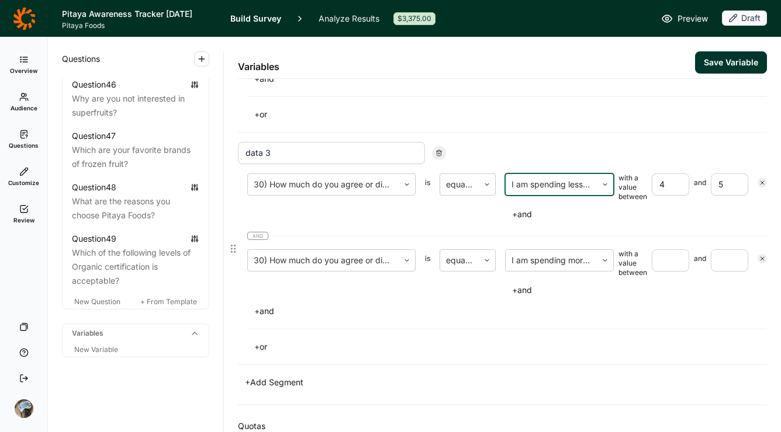
click at [569, 186] on div at bounding box center [550, 184] width 79 height 16
click at [661, 259] on input "number" at bounding box center [670, 261] width 37 height 22
type input "4"
type input "5"
click at [666, 310] on div "+ and" at bounding box center [507, 311] width 520 height 16
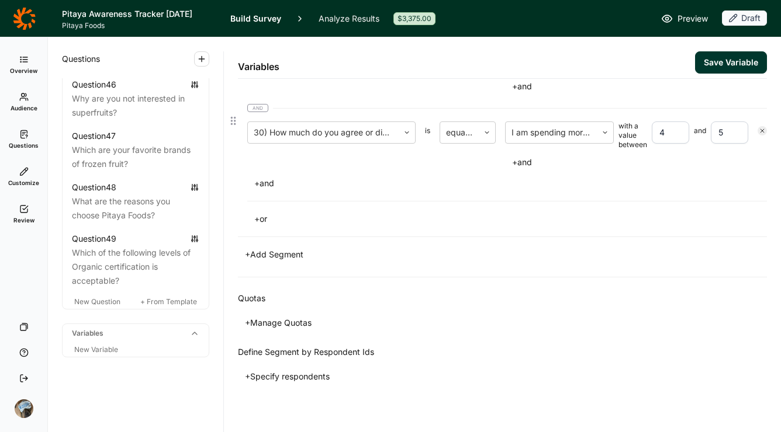
scroll to position [519, 0]
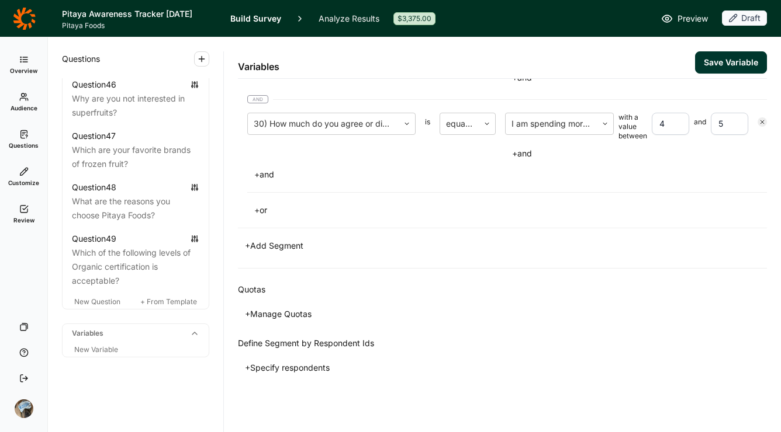
click at [293, 313] on button "+ Manage Quotas" at bounding box center [278, 314] width 81 height 16
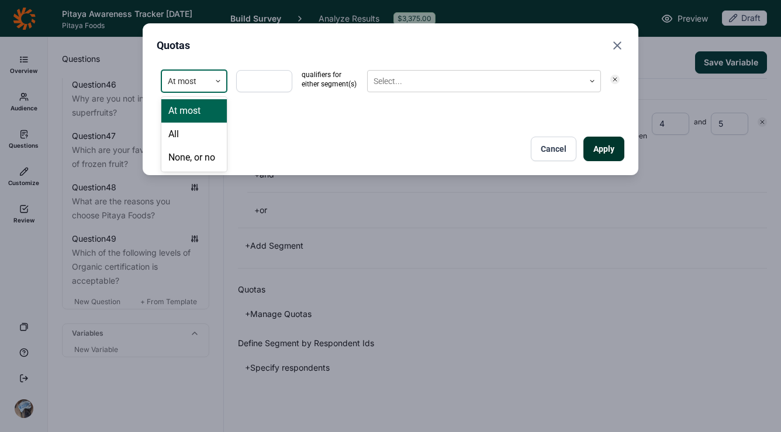
click at [205, 88] on div "At most" at bounding box center [186, 81] width 48 height 19
click at [202, 156] on div "None, or no" at bounding box center [193, 157] width 65 height 23
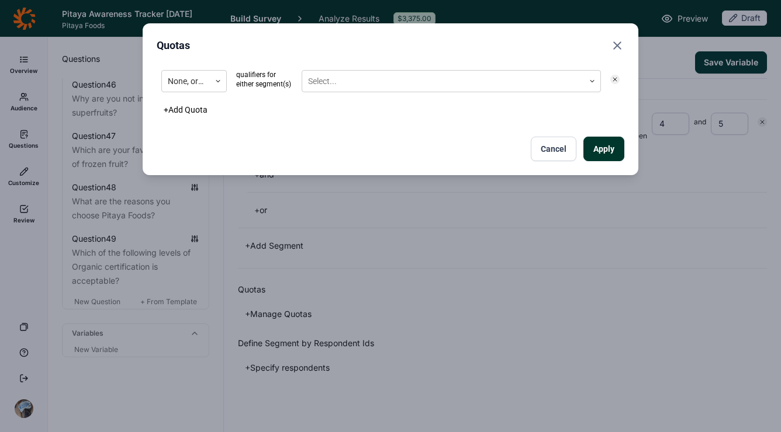
click at [345, 96] on div "None, or no qualifiers for either segment(s) Select..." at bounding box center [391, 81] width 468 height 32
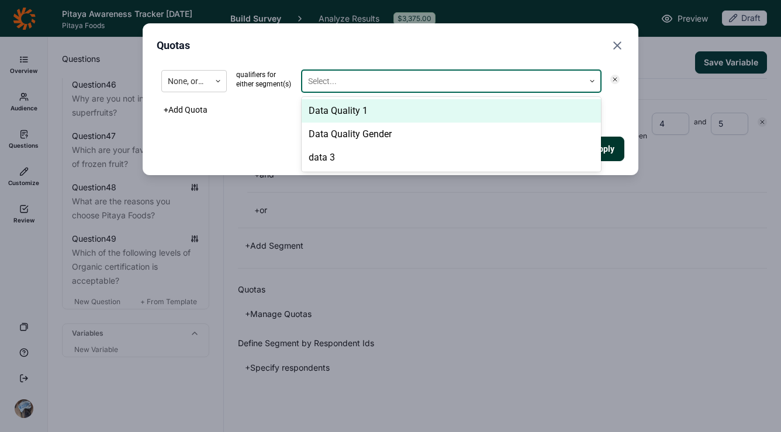
click at [346, 86] on div at bounding box center [443, 81] width 270 height 15
click at [346, 105] on div "Data Quality 1" at bounding box center [451, 110] width 299 height 23
click at [346, 105] on div "Data Quality Gender" at bounding box center [451, 110] width 299 height 23
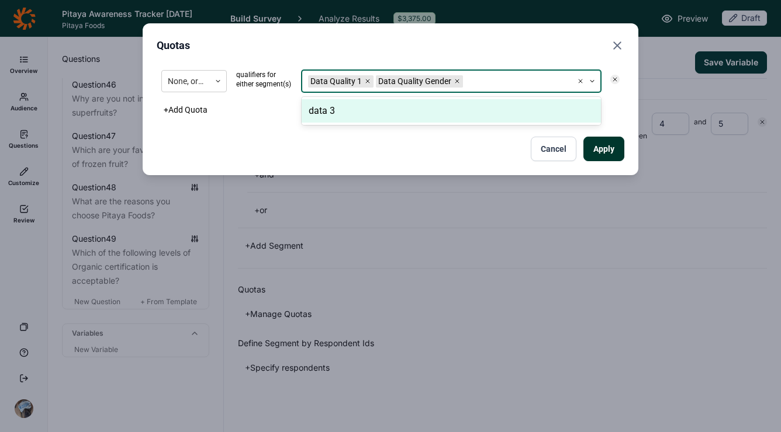
click at [346, 105] on div "data 3" at bounding box center [451, 110] width 299 height 23
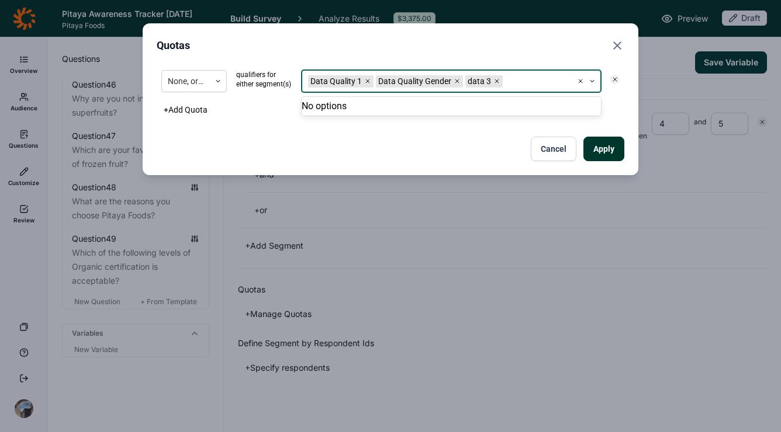
click at [500, 158] on div "Apply Cancel" at bounding box center [391, 149] width 468 height 25
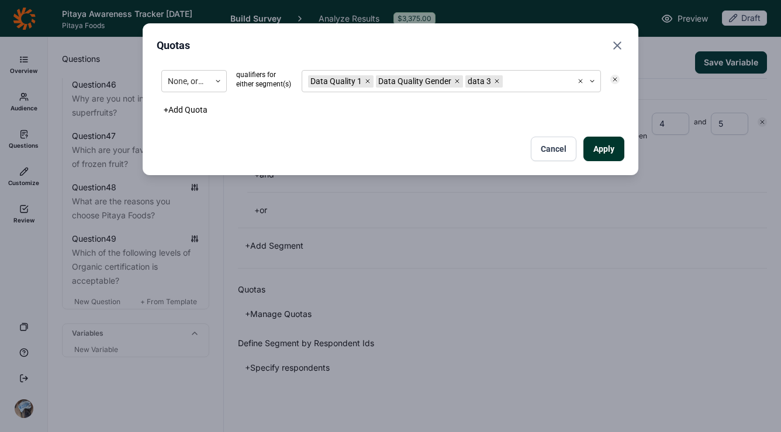
click at [600, 143] on button "Apply" at bounding box center [603, 149] width 41 height 25
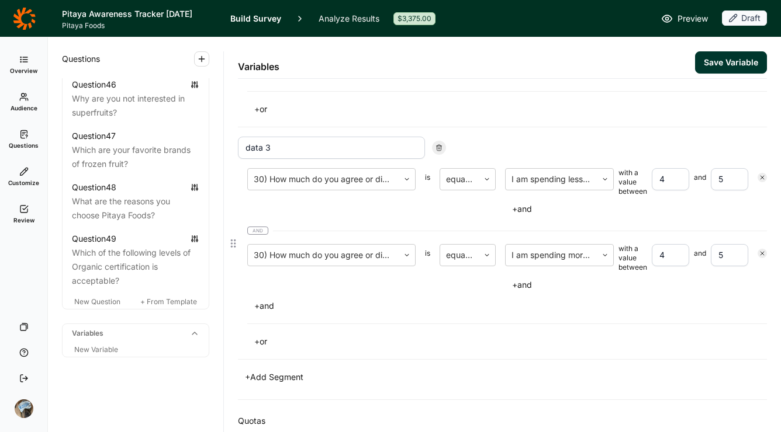
scroll to position [387, 0]
click at [261, 338] on button "+ or" at bounding box center [260, 342] width 27 height 16
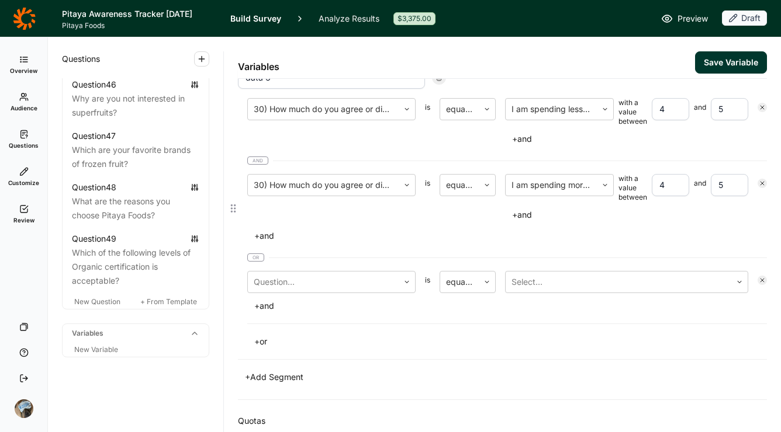
click at [759, 282] on icon at bounding box center [762, 280] width 7 height 7
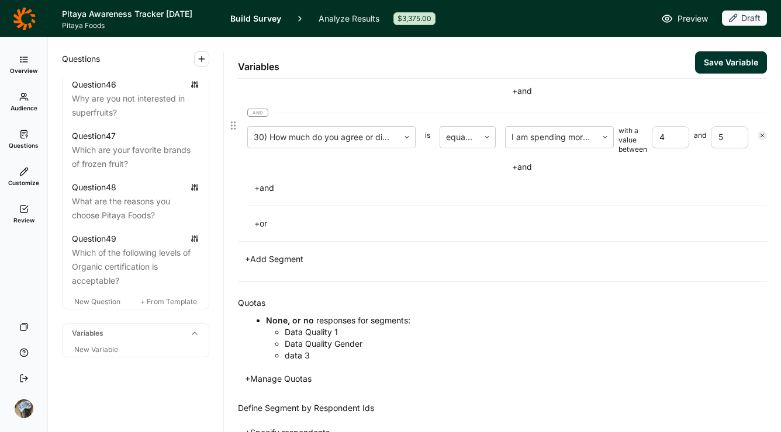
scroll to position [570, 0]
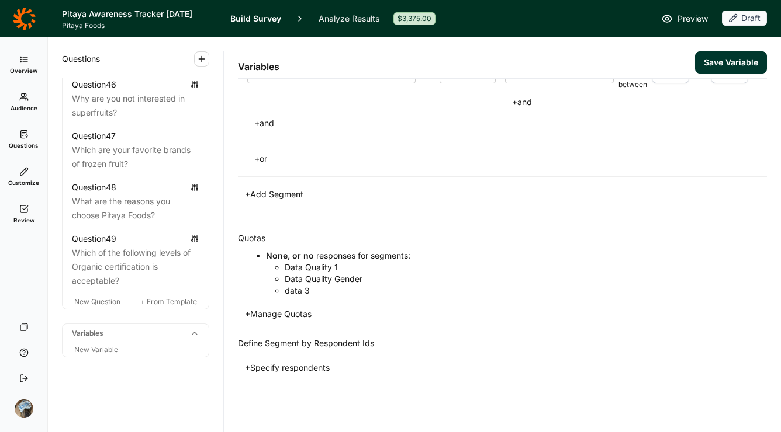
click at [712, 63] on button "Save Variable" at bounding box center [731, 62] width 72 height 22
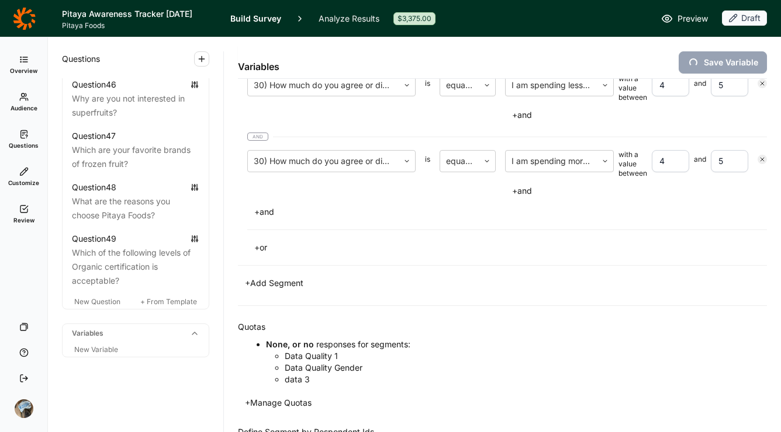
scroll to position [478, 0]
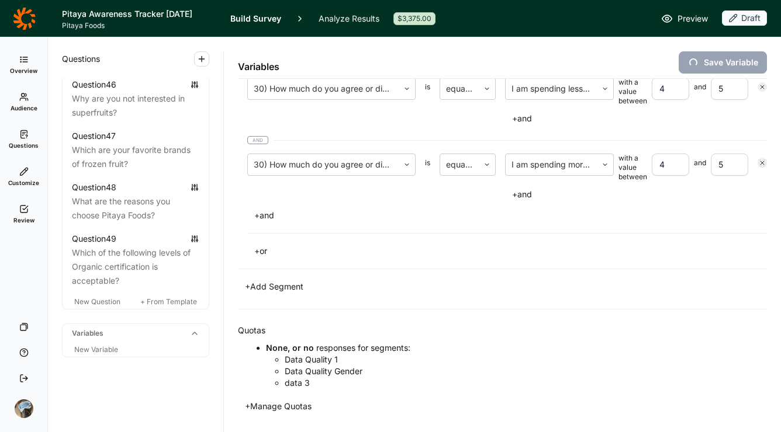
click at [271, 284] on button "+ Add Segment" at bounding box center [274, 287] width 72 height 16
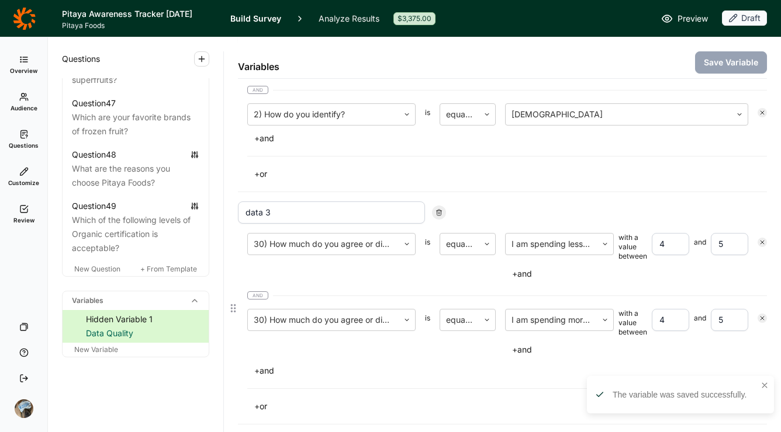
scroll to position [513, 0]
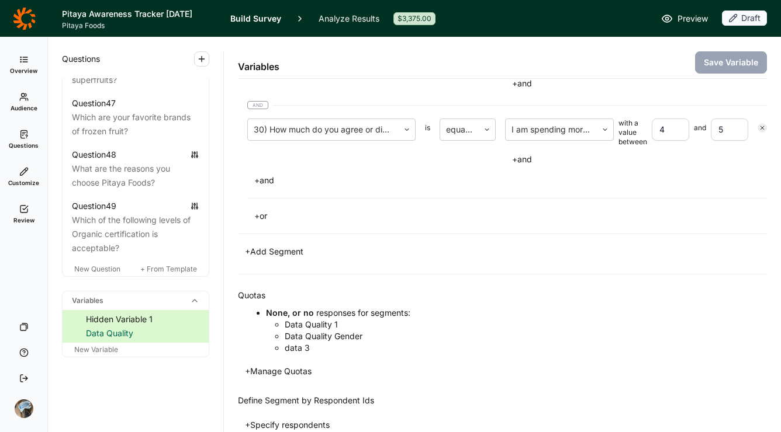
click at [291, 254] on button "+ Add Segment" at bounding box center [274, 252] width 72 height 16
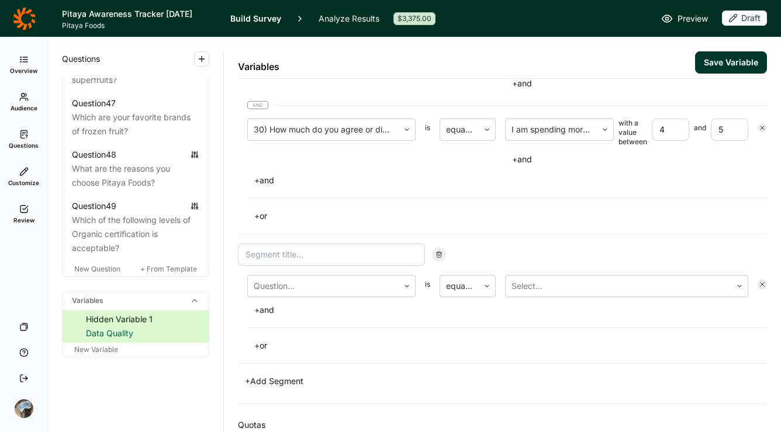
scroll to position [643, 0]
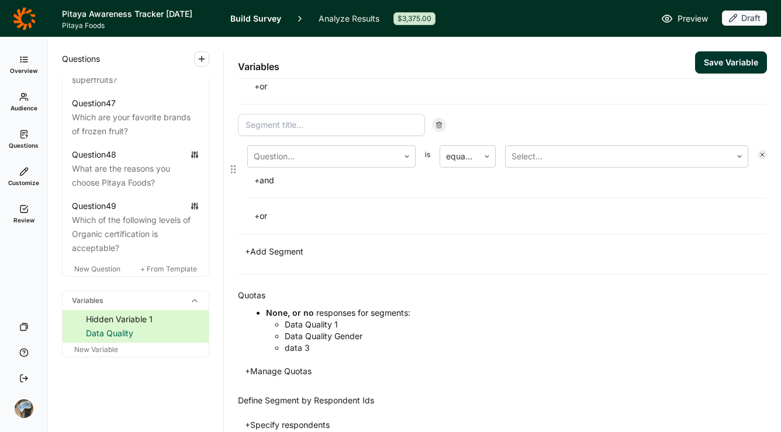
click at [335, 126] on input at bounding box center [331, 125] width 187 height 22
type input "data 4"
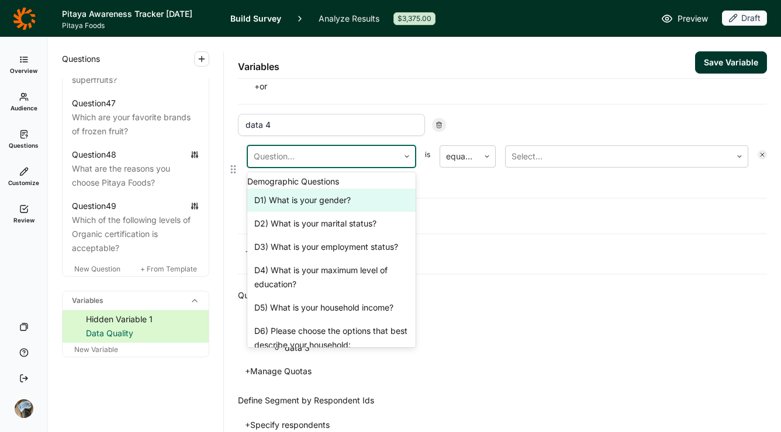
click at [309, 155] on div at bounding box center [323, 156] width 139 height 16
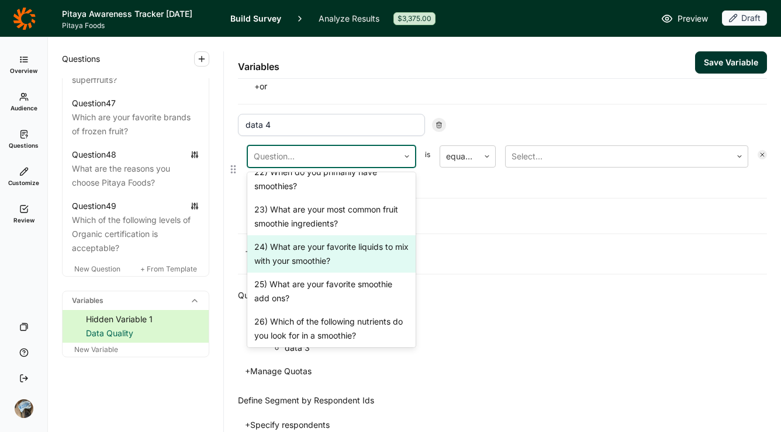
scroll to position [1197, 0]
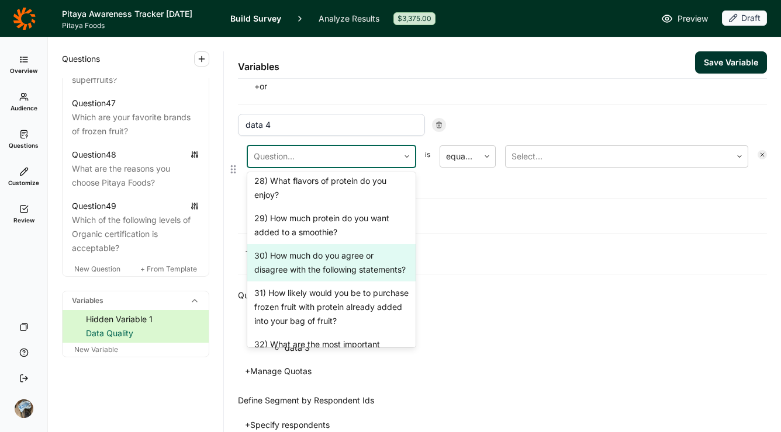
click at [286, 281] on div "30) How much do you agree or disagree with the following statements?" at bounding box center [331, 262] width 168 height 37
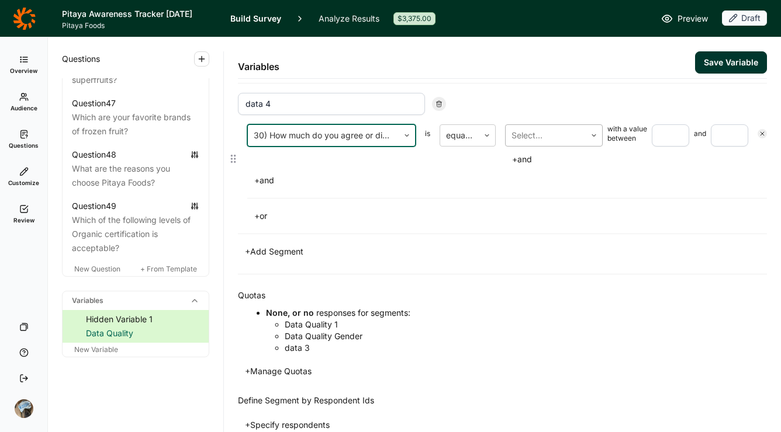
click at [538, 137] on div at bounding box center [545, 135] width 68 height 16
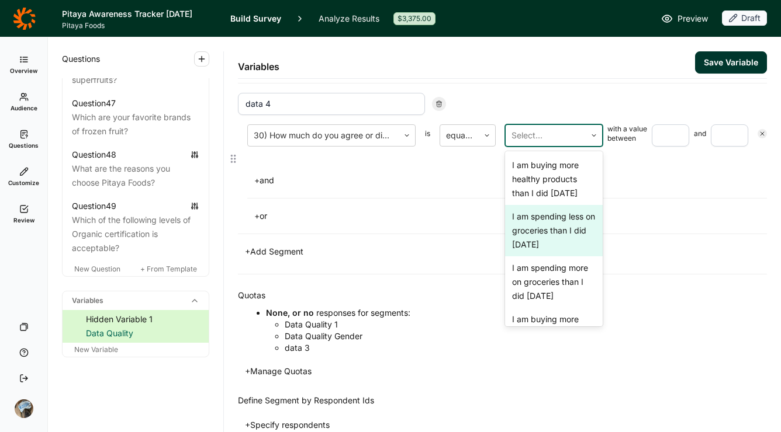
click at [560, 257] on div "I am spending less on groceries than I did [DATE]" at bounding box center [554, 230] width 98 height 51
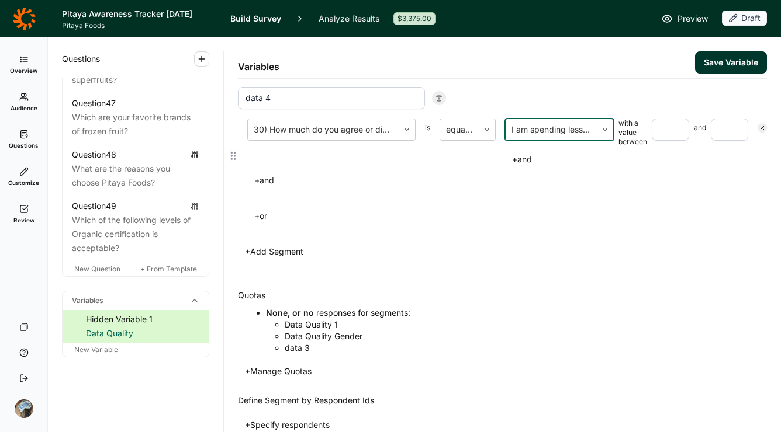
click at [656, 119] on input "number" at bounding box center [670, 130] width 37 height 22
type input "1"
click at [721, 133] on input "number" at bounding box center [729, 130] width 37 height 22
type input "2"
click at [266, 178] on button "+ and" at bounding box center [264, 180] width 34 height 16
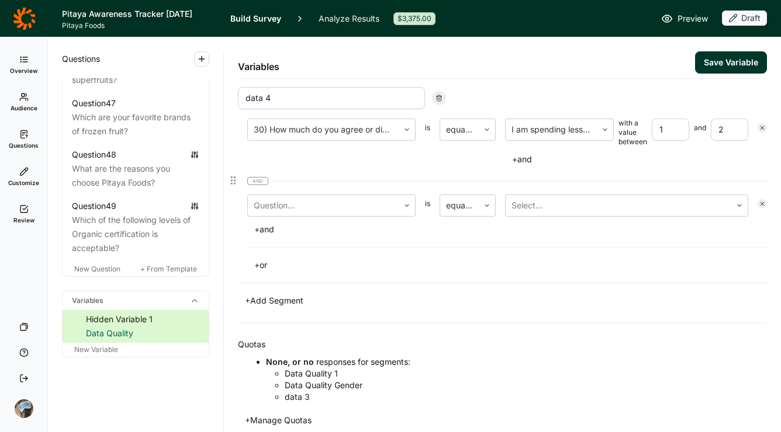
scroll to position [719, 0]
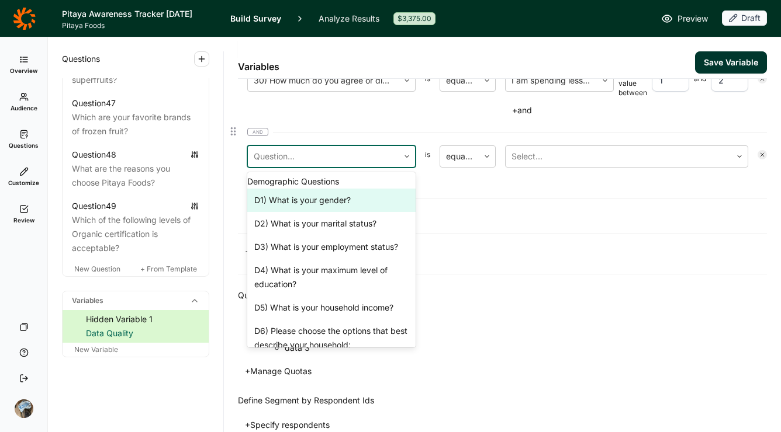
click at [334, 152] on div at bounding box center [323, 156] width 139 height 16
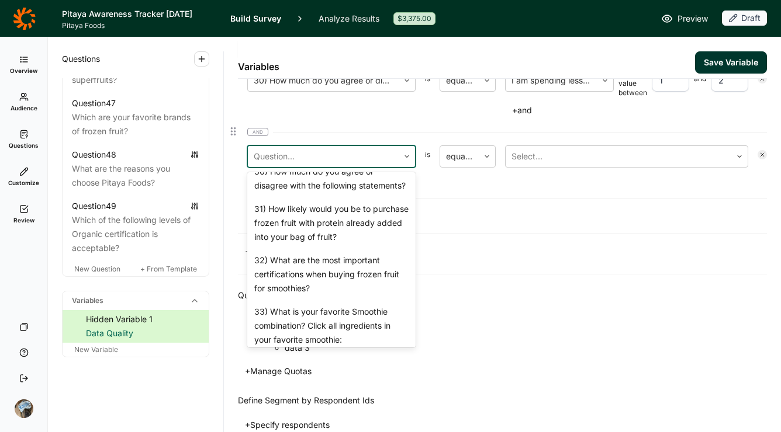
scroll to position [1287, 0]
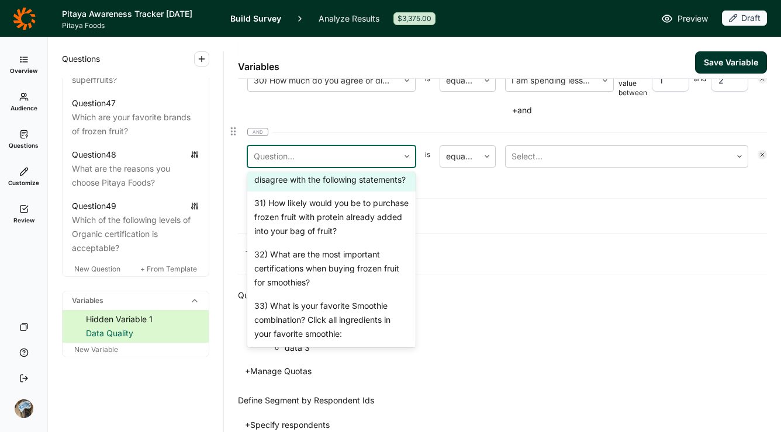
click at [300, 192] on div "30) How much do you agree or disagree with the following statements?" at bounding box center [331, 172] width 168 height 37
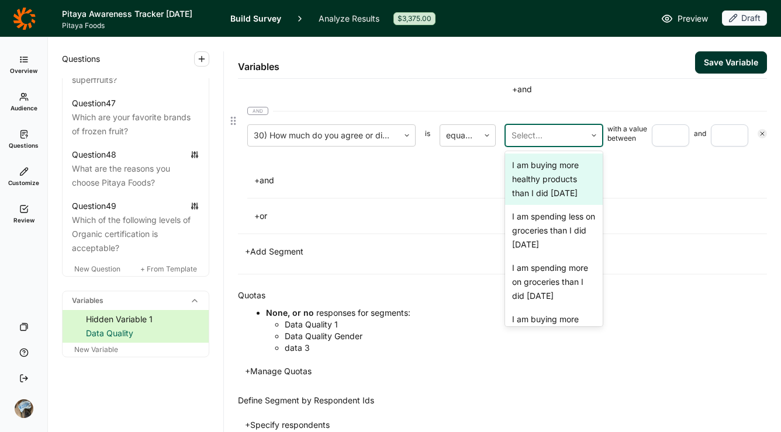
click at [539, 133] on div at bounding box center [545, 135] width 68 height 16
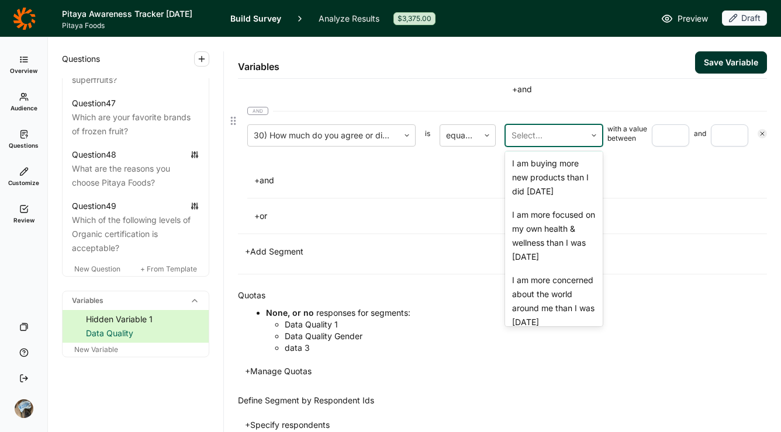
scroll to position [157, 0]
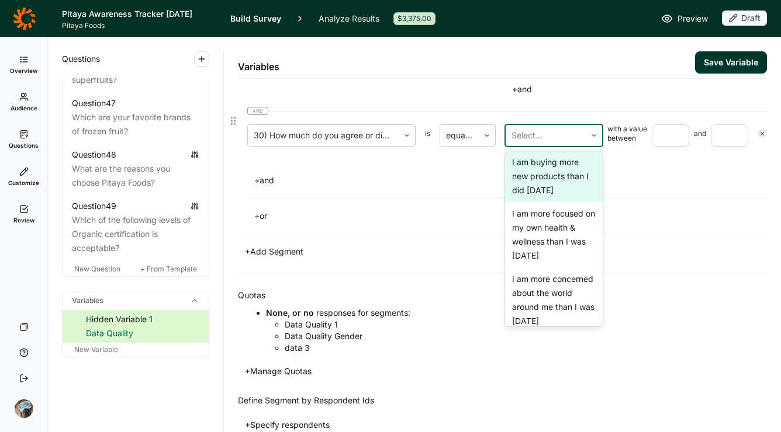
click at [543, 202] on div "I am buying more new products than I did [DATE]" at bounding box center [554, 176] width 98 height 51
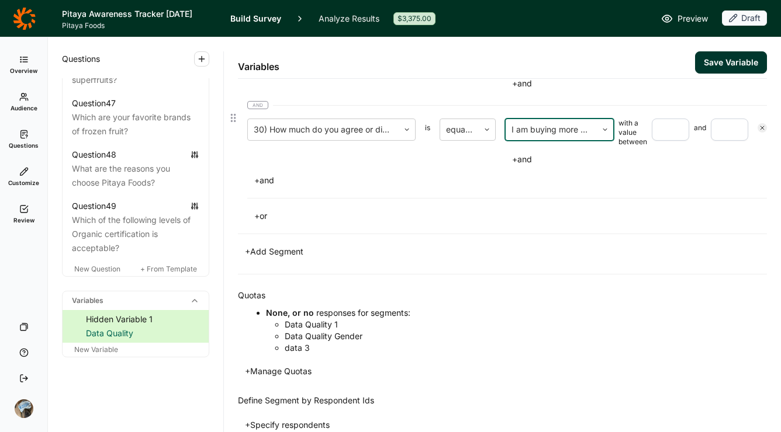
click at [656, 126] on input "number" at bounding box center [670, 130] width 37 height 22
type input "1"
click at [726, 133] on input "number" at bounding box center [729, 130] width 37 height 22
type input "2"
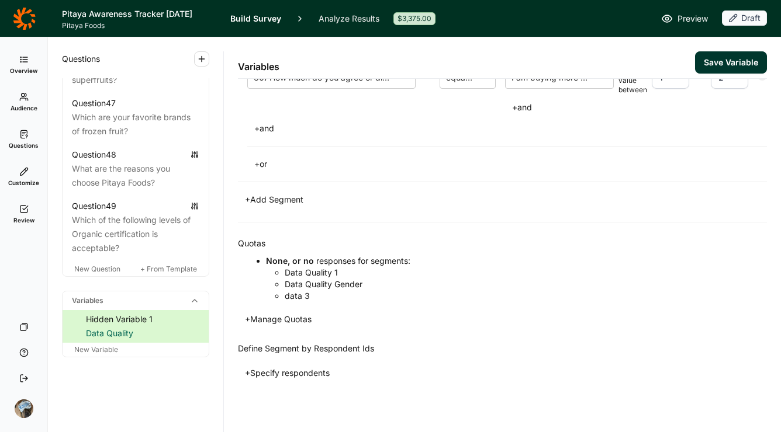
scroll to position [803, 0]
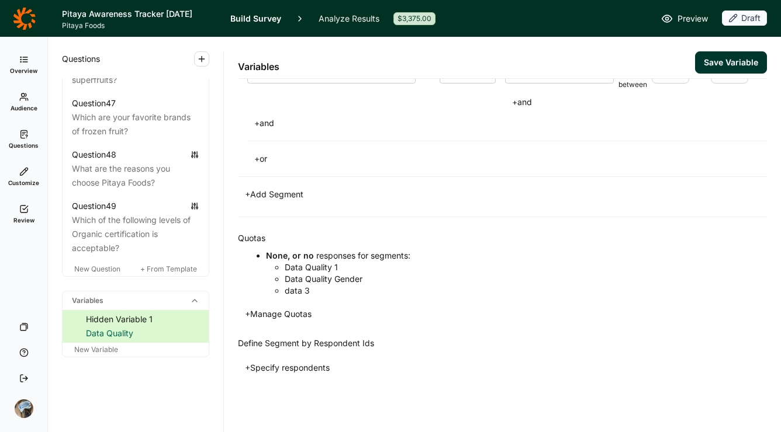
click at [281, 318] on button "+ Manage Quotas" at bounding box center [278, 314] width 81 height 16
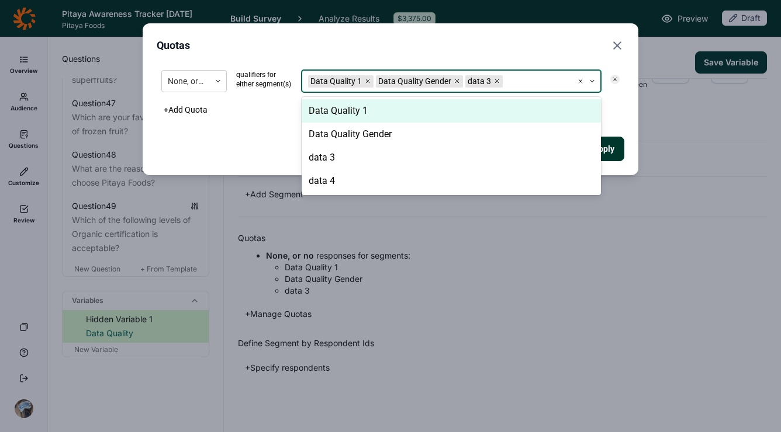
click at [537, 78] on div at bounding box center [535, 81] width 61 height 15
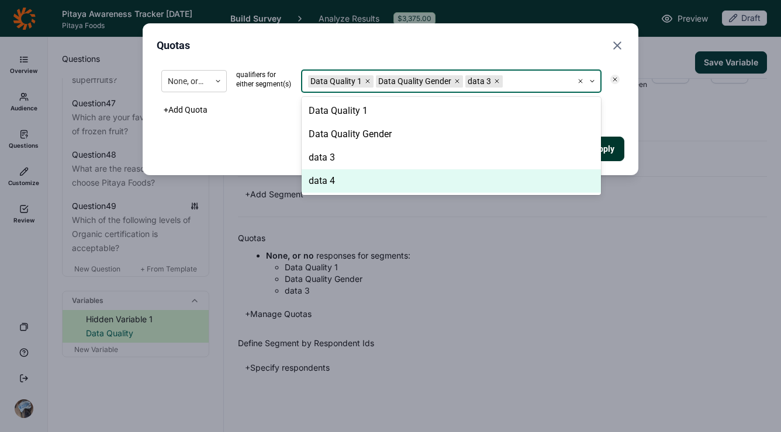
click at [382, 193] on div "Data Quality 1 Data Quality Gender data 3 data 4" at bounding box center [451, 146] width 299 height 98
click at [416, 181] on div "data 4" at bounding box center [451, 180] width 299 height 23
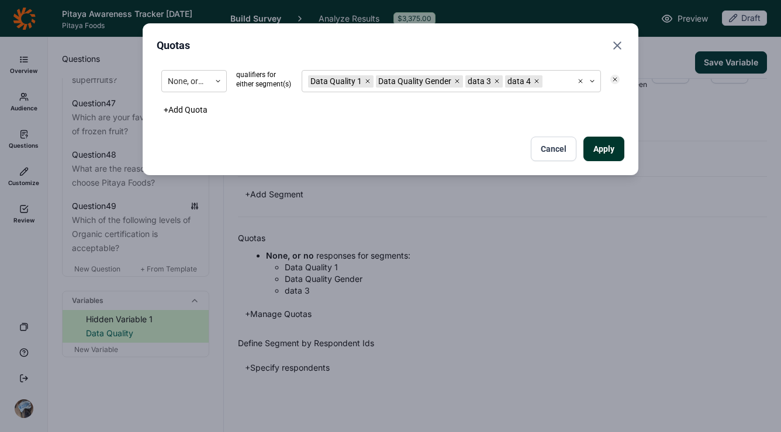
click at [480, 196] on div "Quotas None, or no qualifiers for either segment(s) Data Quality 1 Data Quality…" at bounding box center [390, 216] width 781 height 432
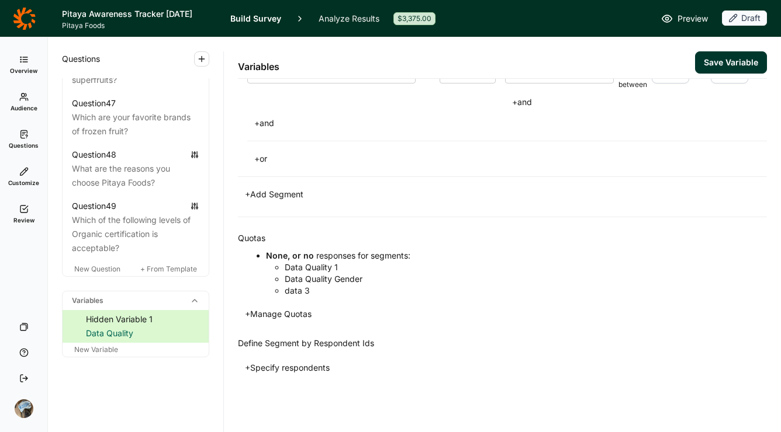
click at [282, 317] on button "+ Manage Quotas" at bounding box center [278, 314] width 81 height 16
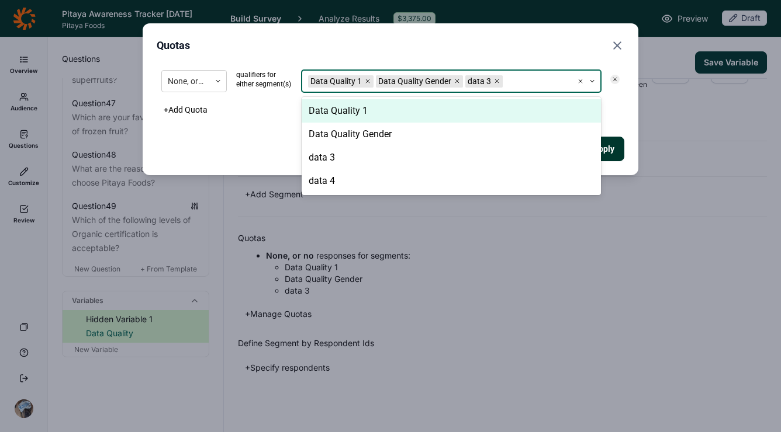
click at [515, 74] on div at bounding box center [535, 81] width 61 height 15
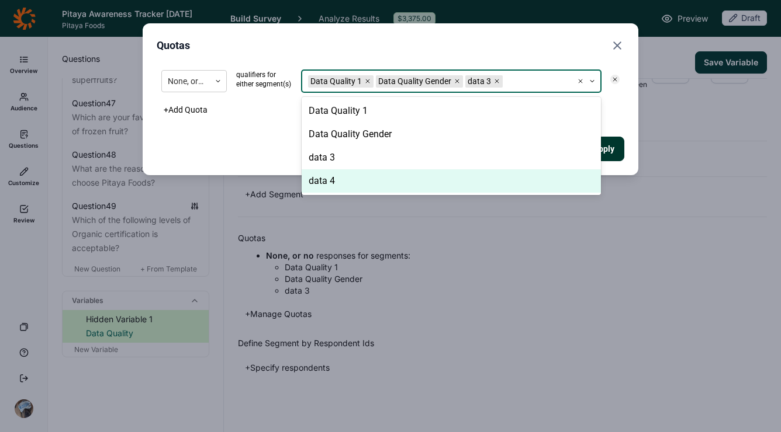
click at [325, 182] on div "data 4" at bounding box center [451, 180] width 299 height 23
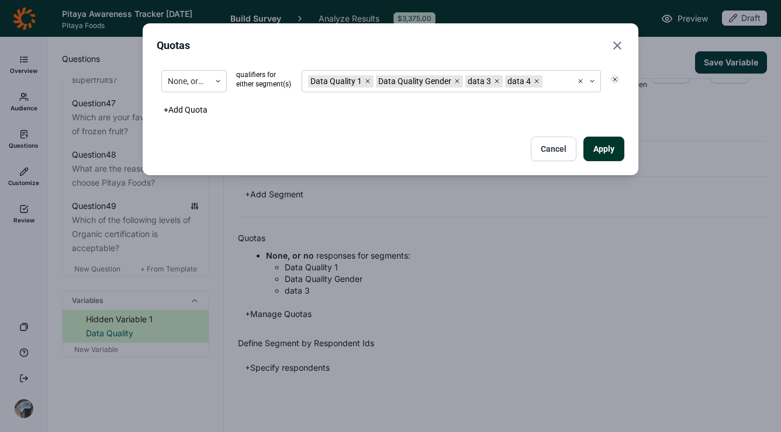
click at [231, 145] on div "Apply Cancel" at bounding box center [391, 149] width 468 height 25
click at [612, 153] on button "Apply" at bounding box center [603, 149] width 41 height 25
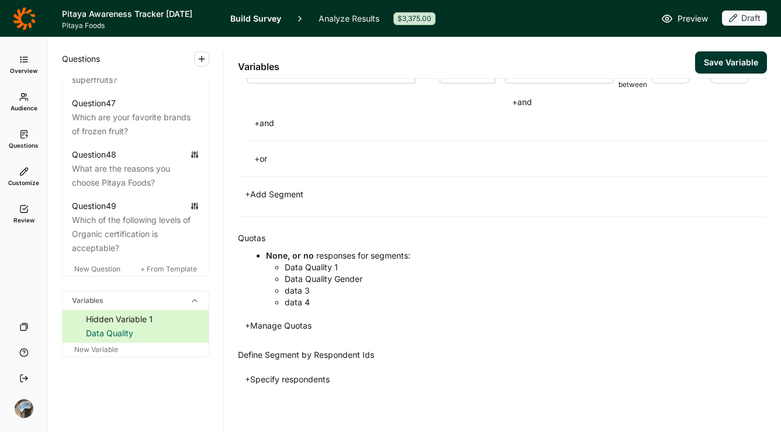
click at [732, 57] on button "Save Variable" at bounding box center [731, 62] width 72 height 22
